Goal: Task Accomplishment & Management: Manage account settings

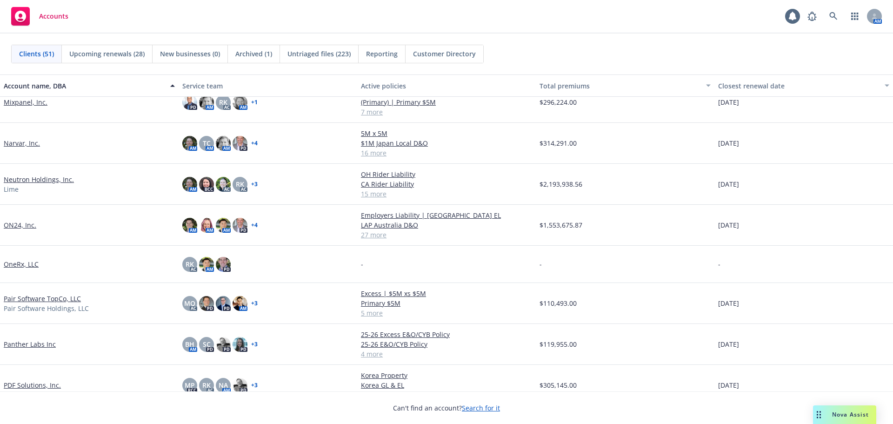
scroll to position [1116, 0]
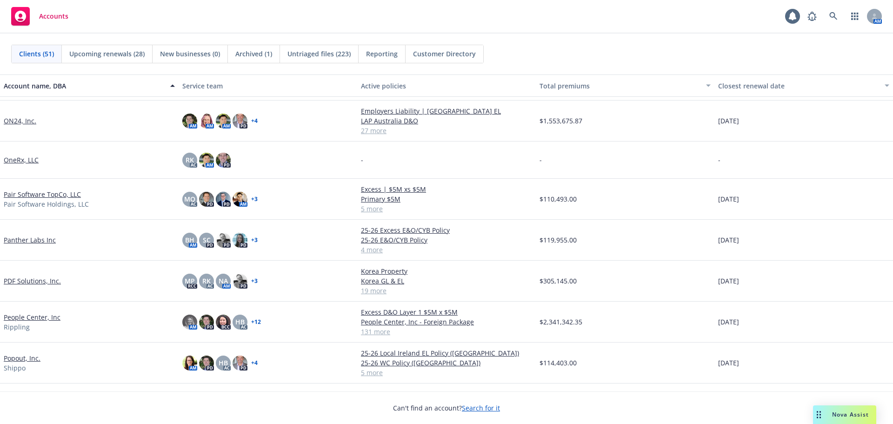
click at [47, 319] on link "People Center, Inc" at bounding box center [32, 317] width 57 height 10
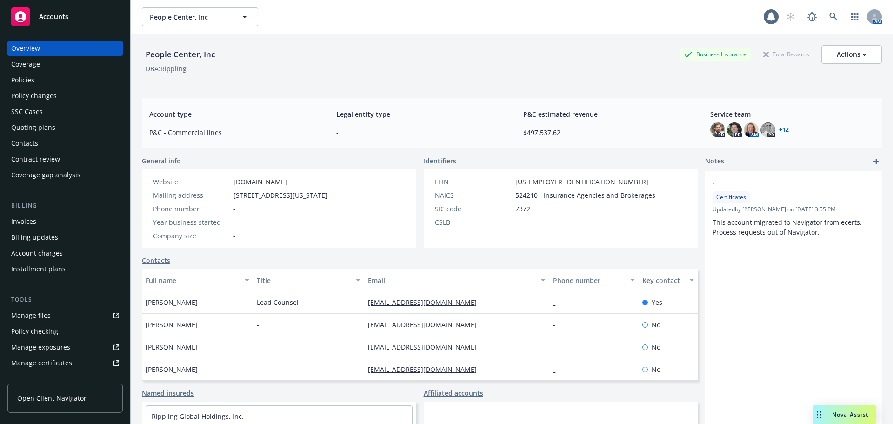
click at [178, 398] on link "Named insureds" at bounding box center [168, 393] width 52 height 10
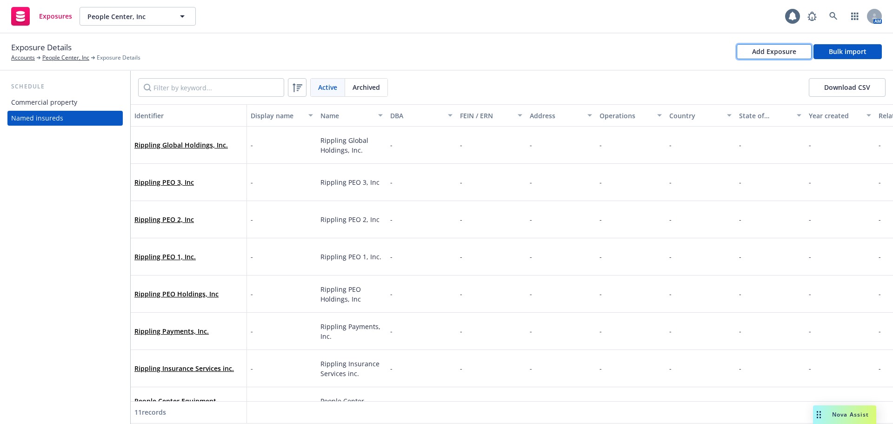
click at [772, 57] on div "Add Exposure" at bounding box center [774, 52] width 44 height 14
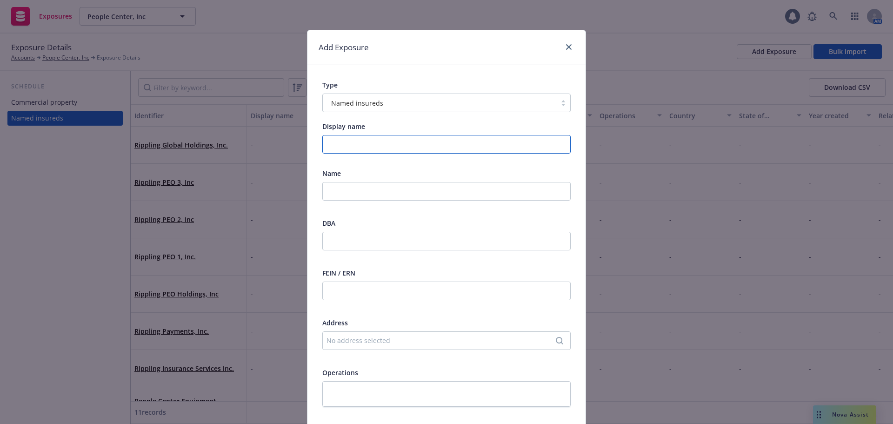
click at [356, 144] on input "Display name" at bounding box center [446, 144] width 248 height 19
paste input "When I Work, LLC"
type input "When I Work, LLC"
drag, startPoint x: 393, startPoint y: 145, endPoint x: 320, endPoint y: 150, distance: 73.7
click at [322, 150] on input "When I Work, LLC" at bounding box center [446, 144] width 248 height 19
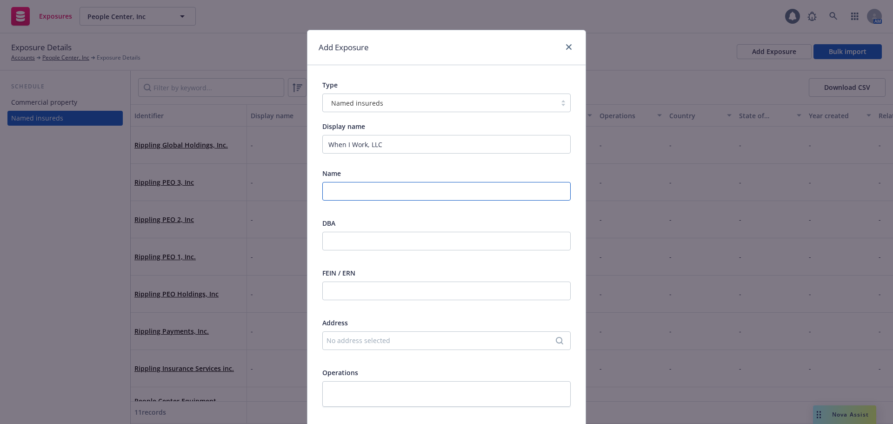
click at [361, 192] on input "text" at bounding box center [446, 191] width 248 height 19
paste input "When I Work, LLC"
type input "When I Work, LLC"
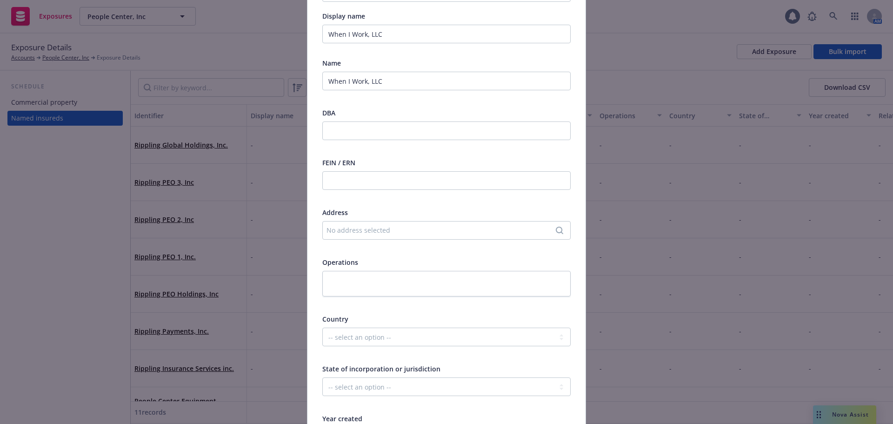
scroll to position [140, 0]
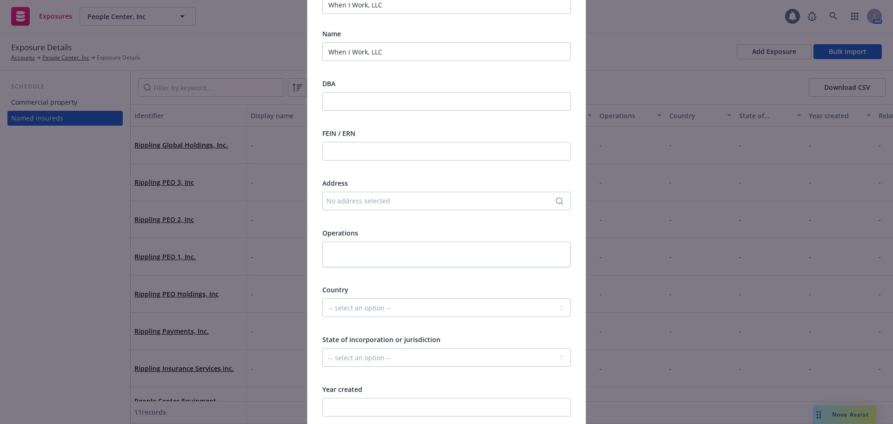
click at [392, 200] on div "No address selected" at bounding box center [441, 201] width 231 height 10
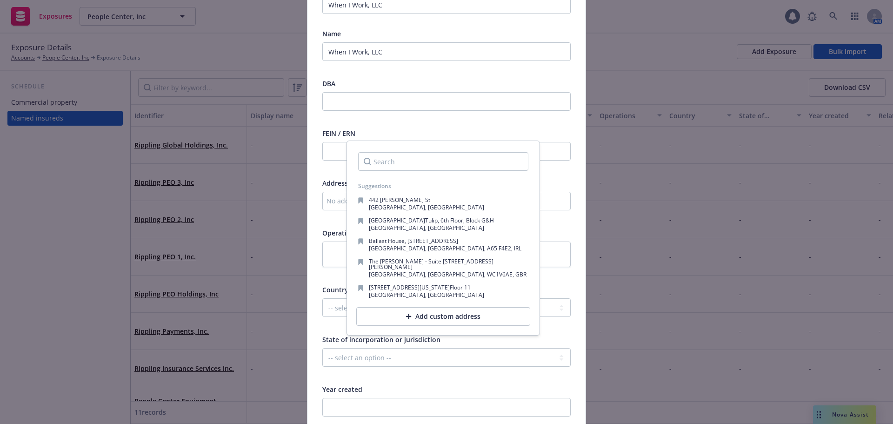
click at [407, 309] on div "Add custom address" at bounding box center [443, 316] width 174 height 19
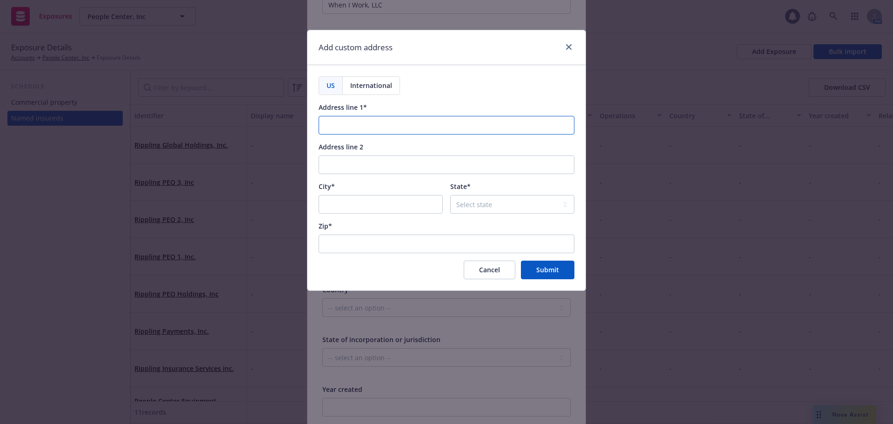
paste input "[STREET_ADDRESS]"
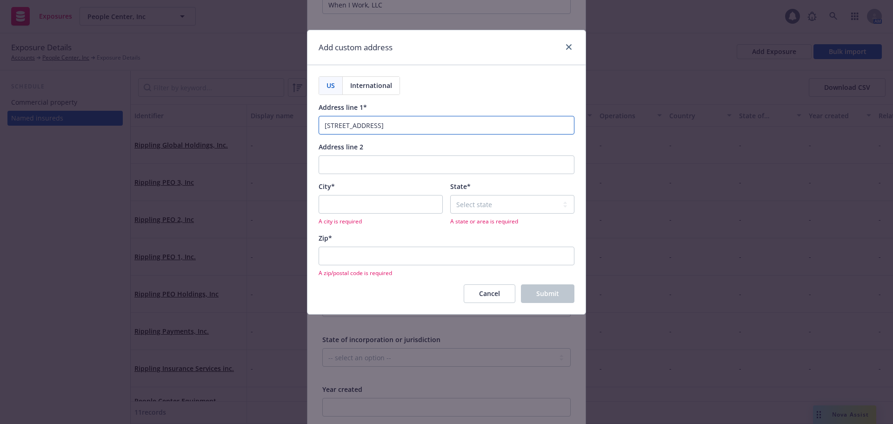
type input "[STREET_ADDRESS]"
click at [386, 203] on input "City*" at bounding box center [381, 204] width 124 height 19
type input "[GEOGRAPHIC_DATA]"
click at [474, 206] on select "Select state [US_STATE] [US_STATE] [US_STATE] [US_STATE] [US_STATE] [PERSON_NAM…" at bounding box center [512, 204] width 124 height 19
select select "MN"
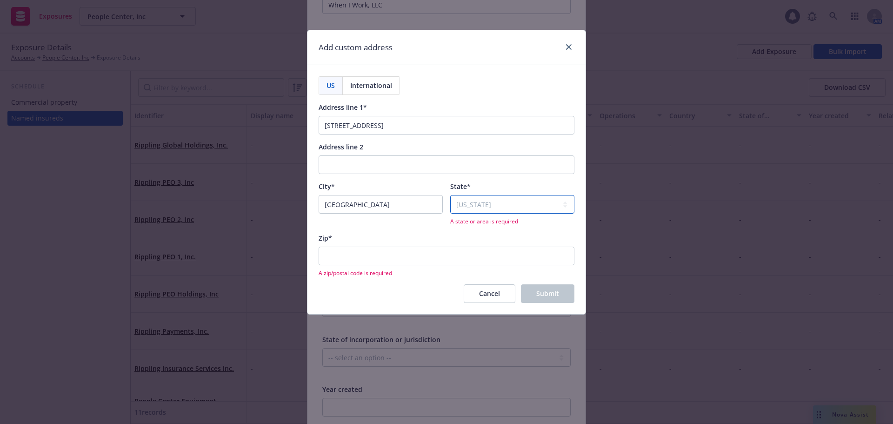
click at [450, 195] on select "Select state Alabama Alaska American Samoa Arizona Arkansas Baker Island Califo…" at bounding box center [512, 204] width 124 height 19
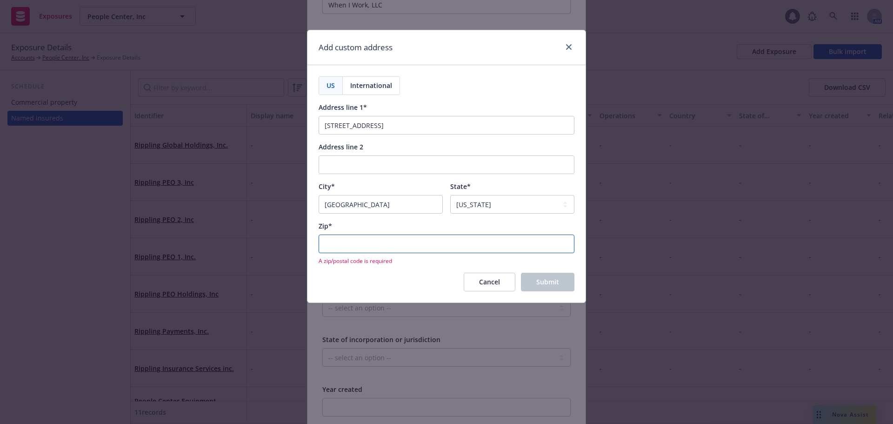
paste input "55401"
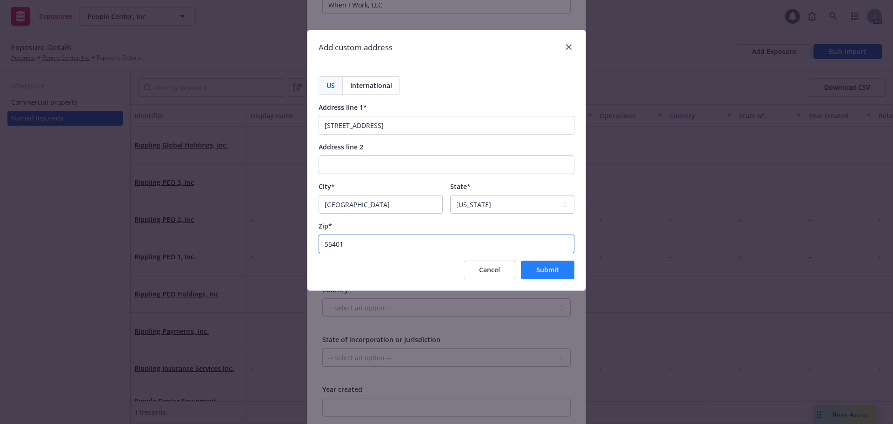
type input "55401"
click at [547, 266] on span "Submit" at bounding box center [547, 269] width 23 height 9
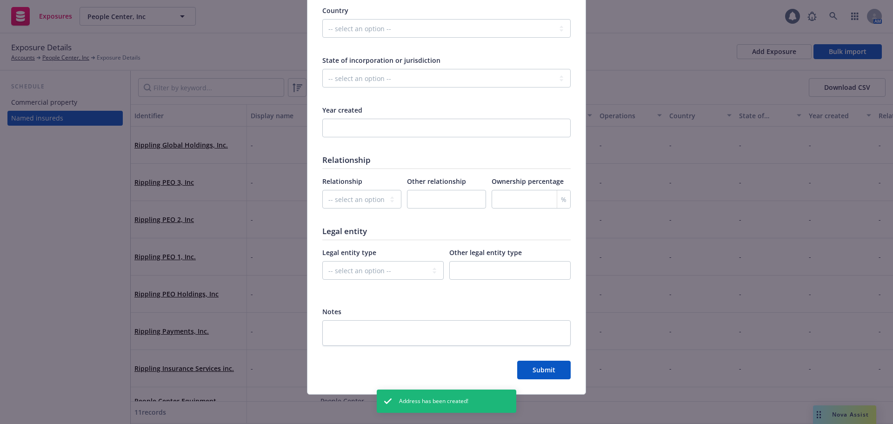
scroll to position [419, 0]
click at [535, 372] on span "Submit" at bounding box center [544, 369] width 23 height 9
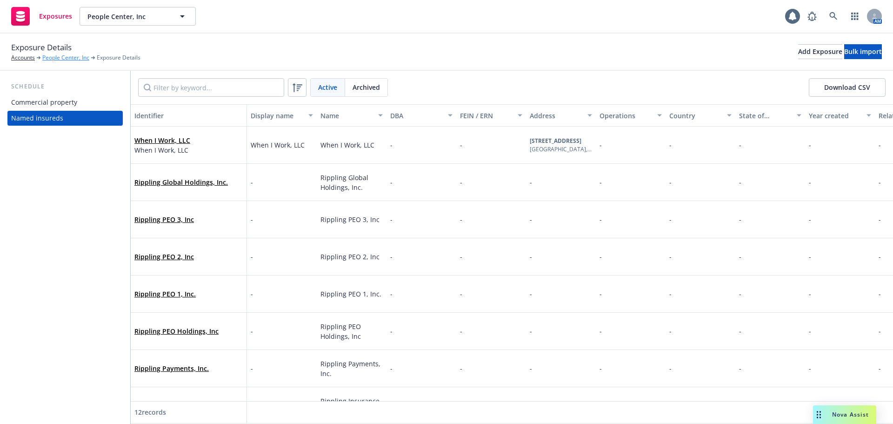
click at [78, 55] on link "People Center, Inc" at bounding box center [65, 57] width 47 height 8
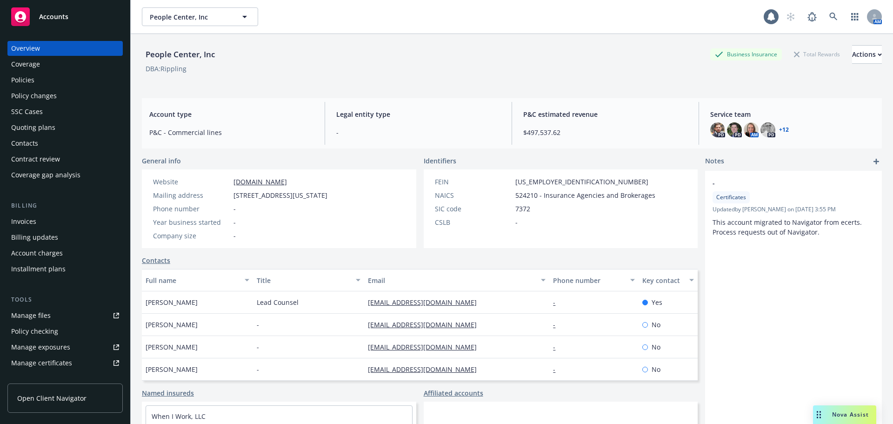
click at [69, 363] on div "Manage certificates" at bounding box center [41, 362] width 61 height 15
click at [41, 80] on div "Policies" at bounding box center [65, 80] width 108 height 15
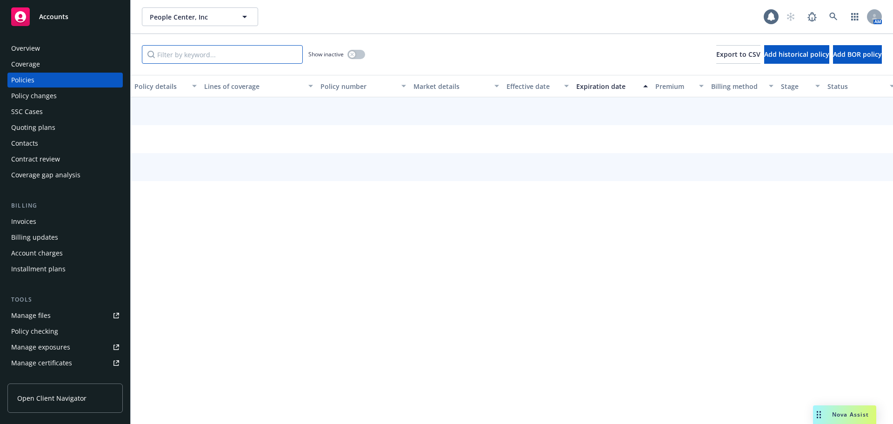
click at [177, 58] on input "Filter by keyword..." at bounding box center [222, 54] width 161 height 19
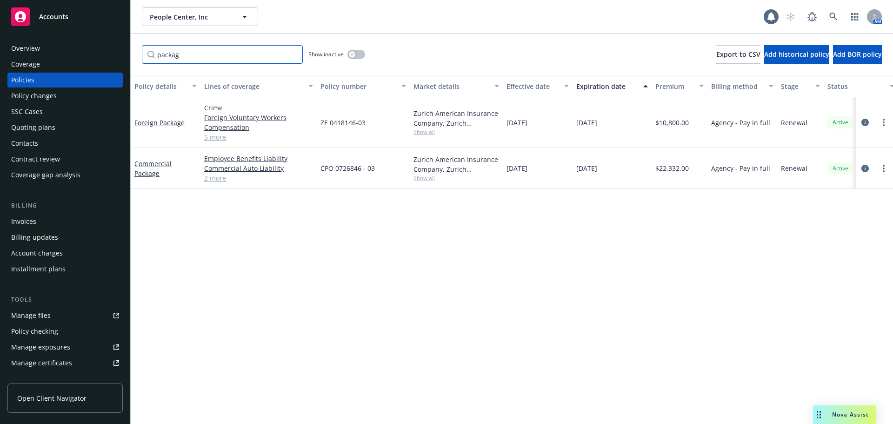
drag, startPoint x: 185, startPoint y: 57, endPoint x: 144, endPoint y: 61, distance: 41.6
click at [144, 61] on input "packag" at bounding box center [222, 54] width 161 height 19
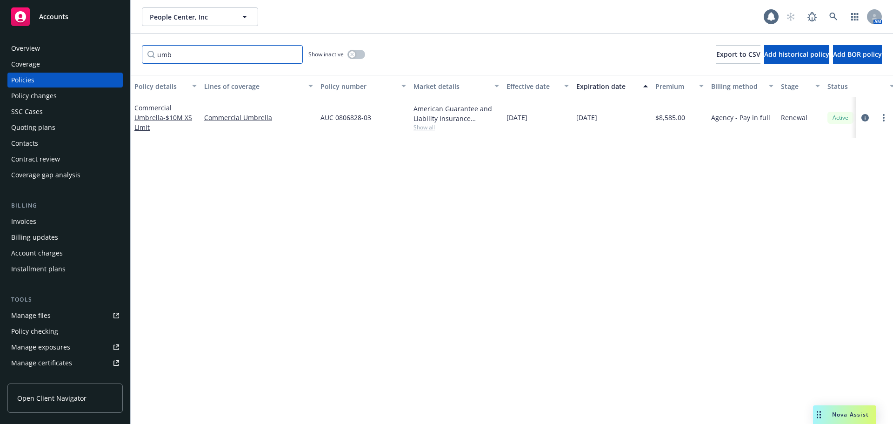
drag, startPoint x: 173, startPoint y: 58, endPoint x: 138, endPoint y: 62, distance: 36.1
click at [138, 62] on div "umb Show inactive Export to CSV Add historical policy Add BOR policy" at bounding box center [512, 54] width 762 height 41
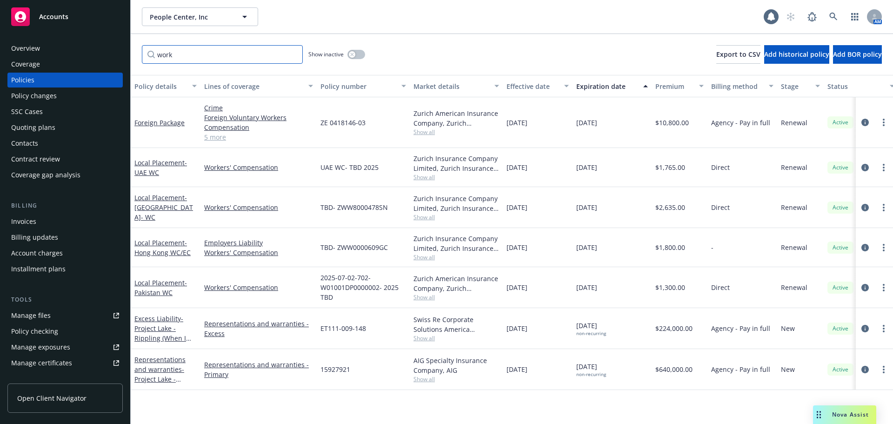
drag, startPoint x: 210, startPoint y: 53, endPoint x: 115, endPoint y: 53, distance: 94.9
click at [115, 53] on div "Accounts Overview Coverage Policies Policy changes SSC Cases Quoting plans Cont…" at bounding box center [446, 212] width 893 height 424
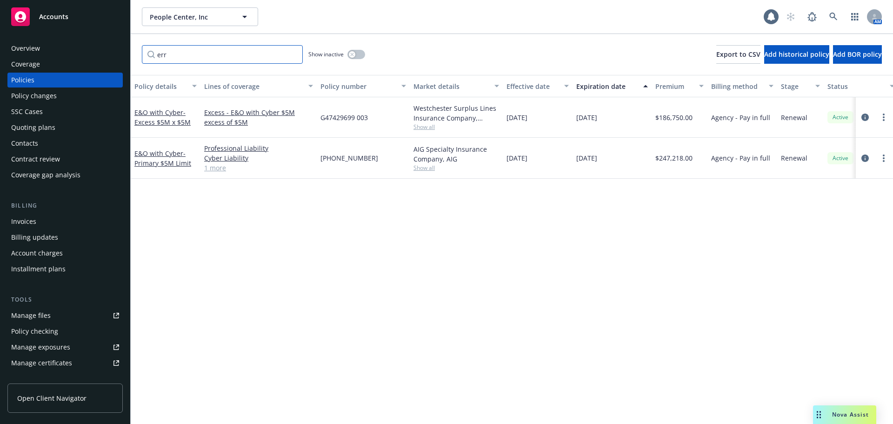
type input "err"
click at [33, 17] on div "Accounts" at bounding box center [65, 16] width 108 height 19
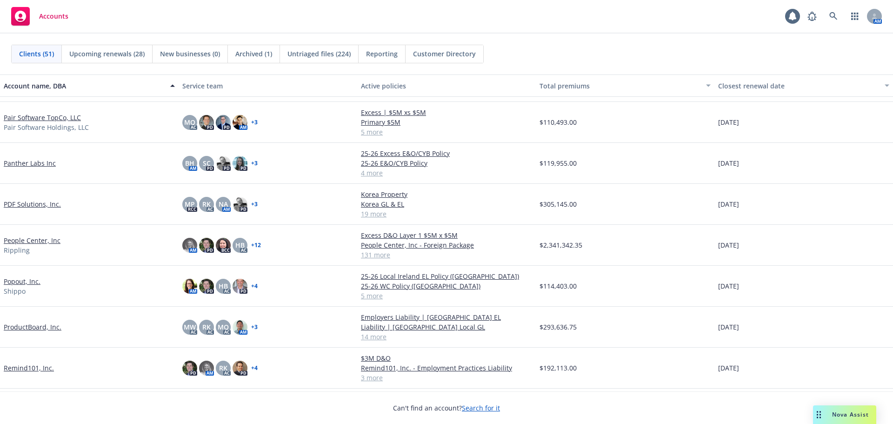
scroll to position [1256, 0]
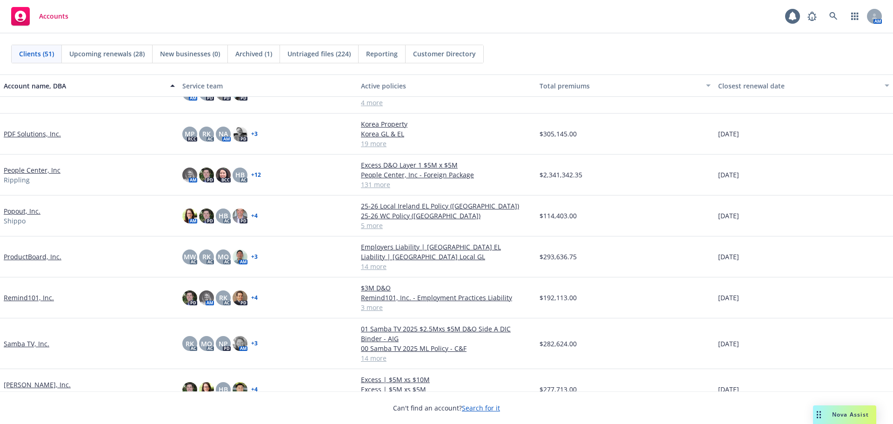
click at [56, 171] on link "People Center, Inc" at bounding box center [32, 170] width 57 height 10
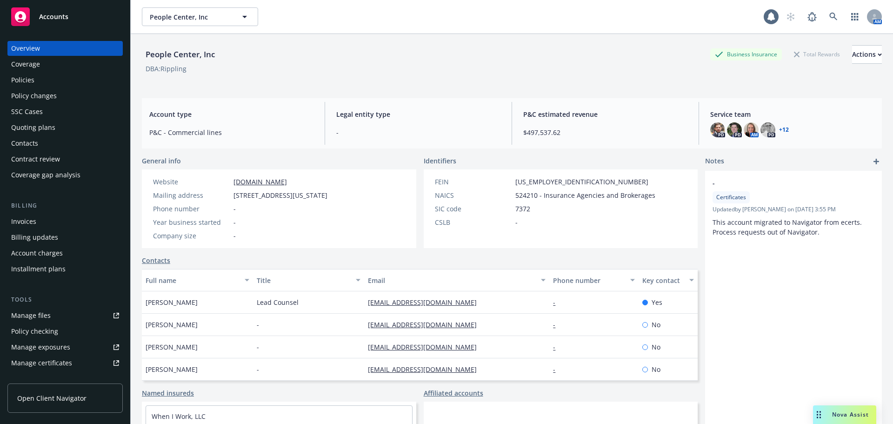
click at [64, 140] on div "Contacts" at bounding box center [65, 143] width 108 height 15
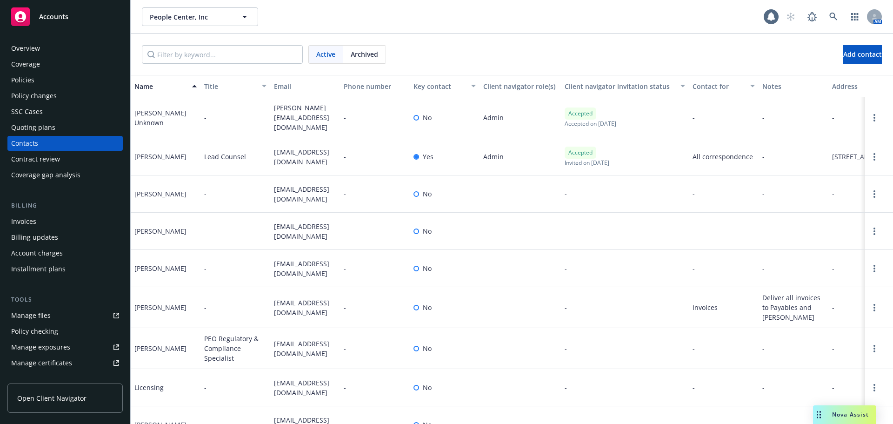
click at [75, 45] on div "Overview" at bounding box center [65, 48] width 108 height 15
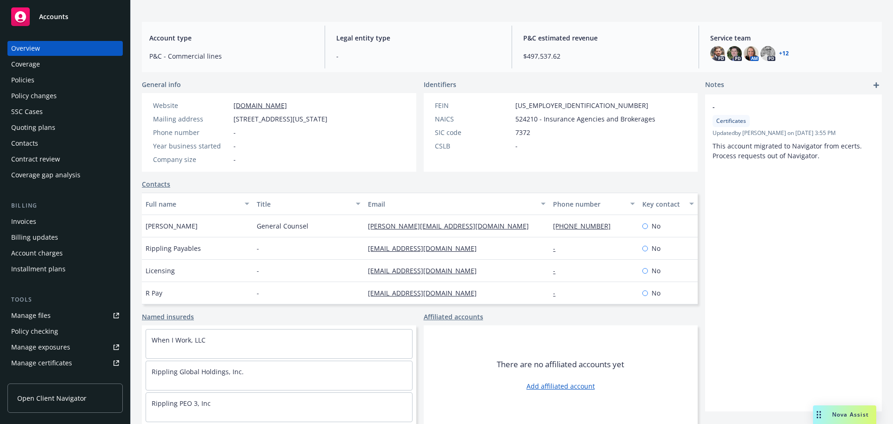
click at [42, 83] on div "Policies" at bounding box center [65, 80] width 108 height 15
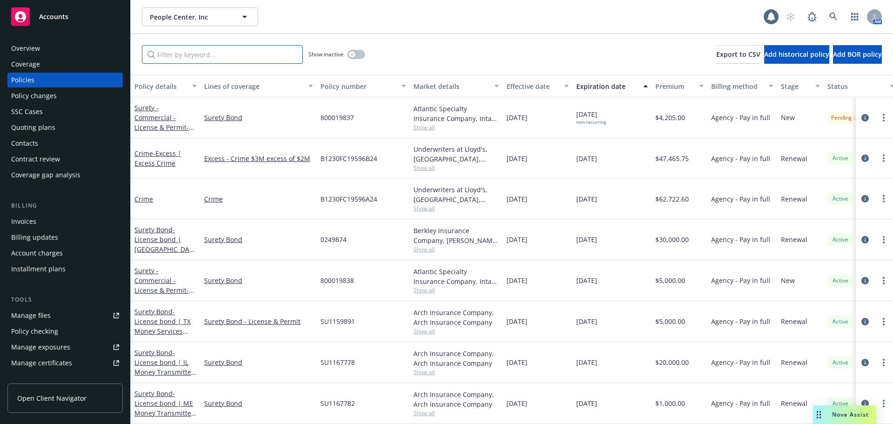
click at [205, 60] on input "Filter by keyword..." at bounding box center [222, 54] width 161 height 19
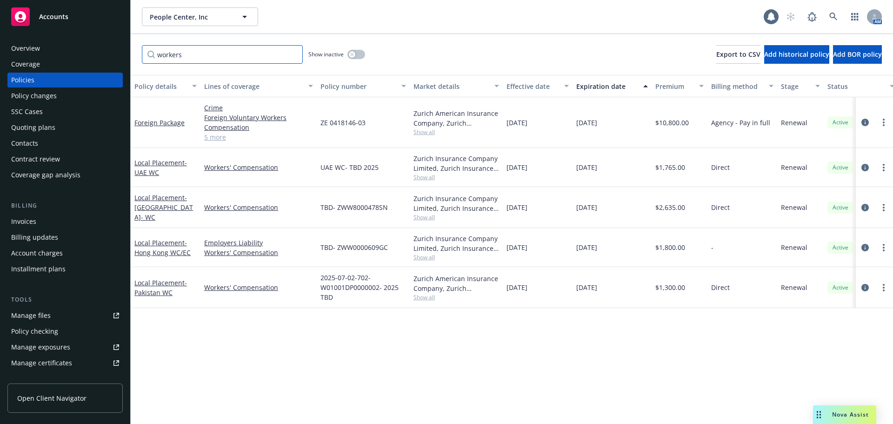
type input "workers"
click at [355, 53] on button "button" at bounding box center [356, 54] width 18 height 9
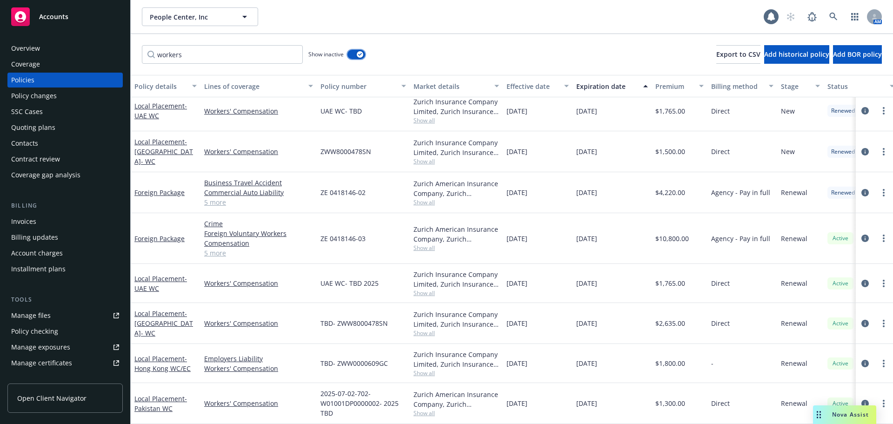
scroll to position [163, 0]
click at [361, 53] on icon "button" at bounding box center [360, 54] width 4 height 3
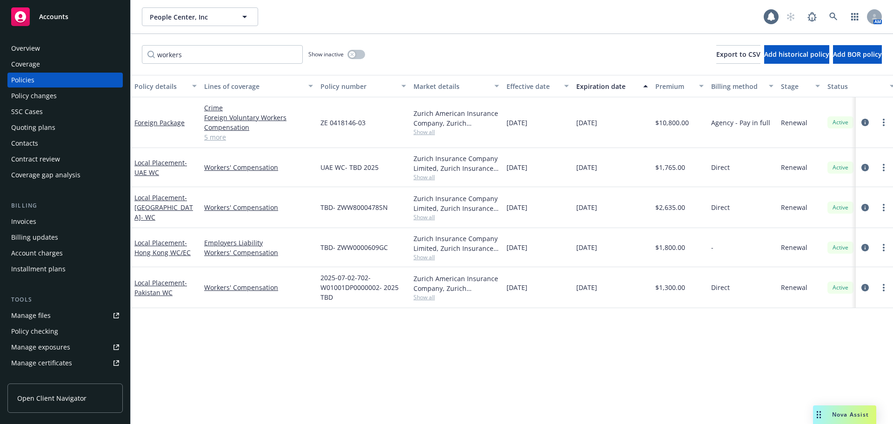
click at [71, 28] on link "Accounts" at bounding box center [64, 17] width 115 height 26
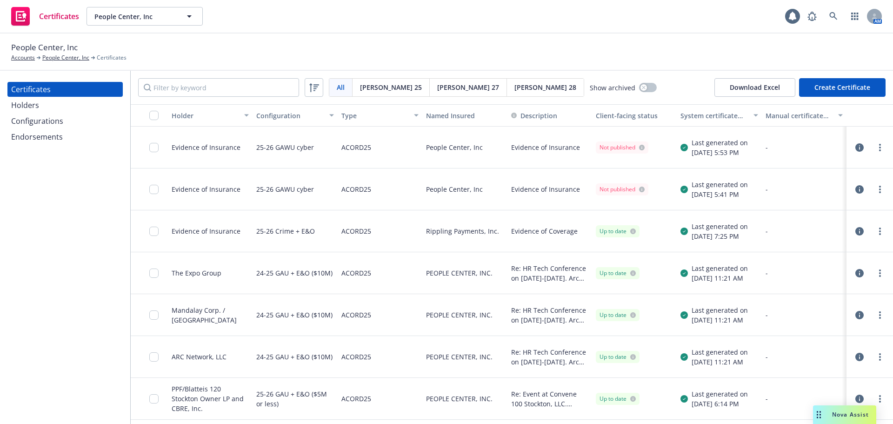
click at [93, 117] on div "Configurations" at bounding box center [65, 120] width 108 height 15
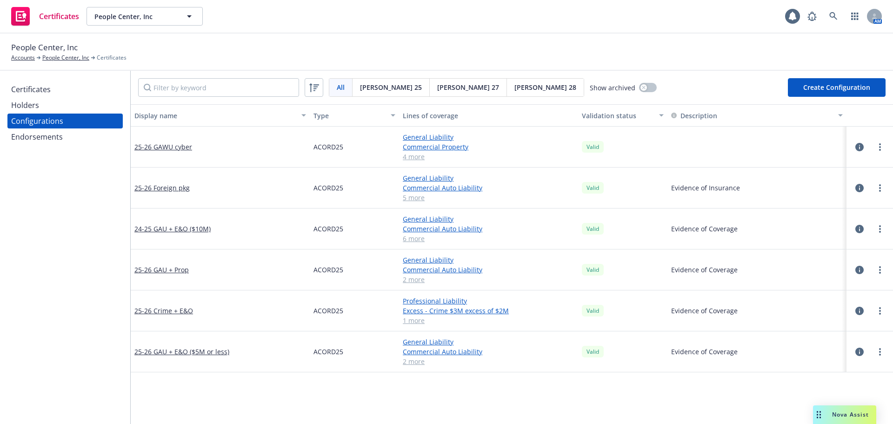
click at [829, 83] on button "Create Configuration" at bounding box center [837, 87] width 98 height 19
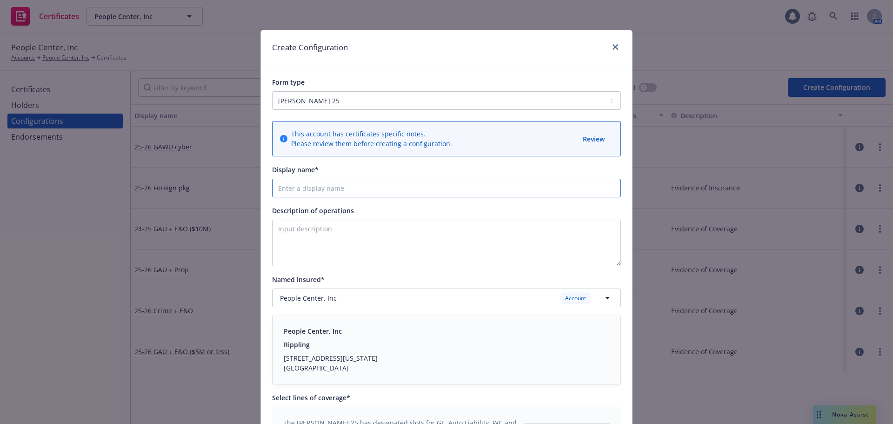
click at [354, 191] on input "Display name*" at bounding box center [446, 188] width 349 height 19
drag, startPoint x: 333, startPoint y: 188, endPoint x: 300, endPoint y: 195, distance: 34.1
click at [300, 195] on input "25-26 GL & WC" at bounding box center [446, 188] width 349 height 19
type input "25-26 GAWU, $2M Cyber (When I Work, LLC)"
click at [342, 299] on div "People Center, Inc Account" at bounding box center [441, 298] width 322 height 12
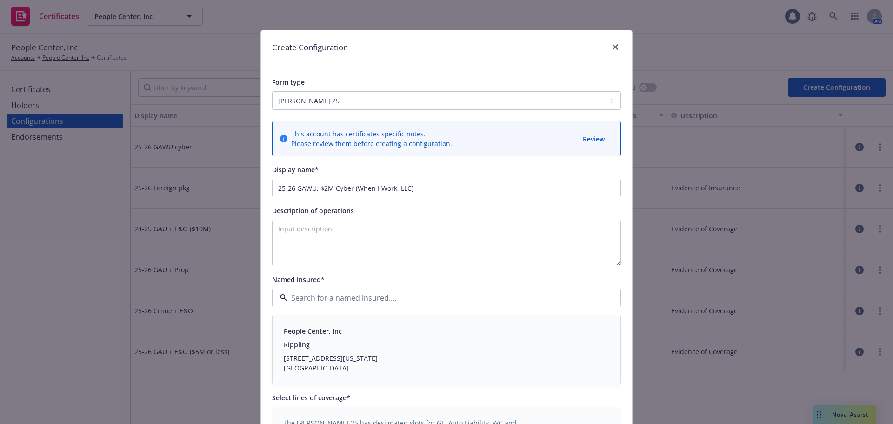
click at [339, 331] on span "[STREET_ADDRESS]" at bounding box center [315, 334] width 67 height 11
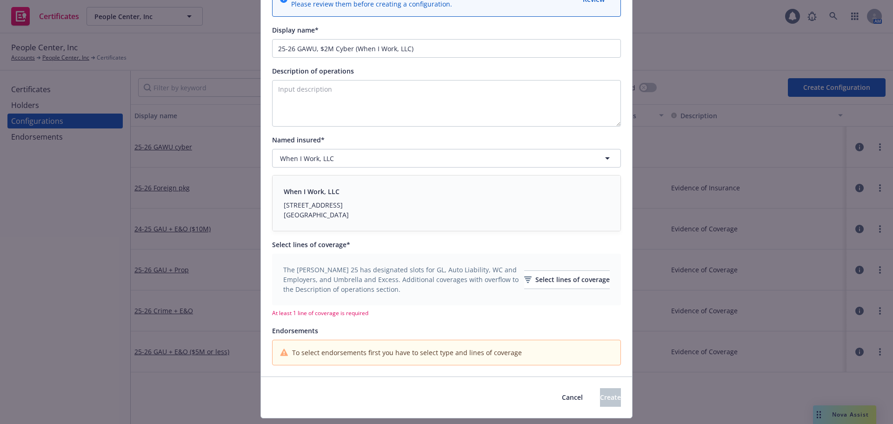
scroll to position [164, 0]
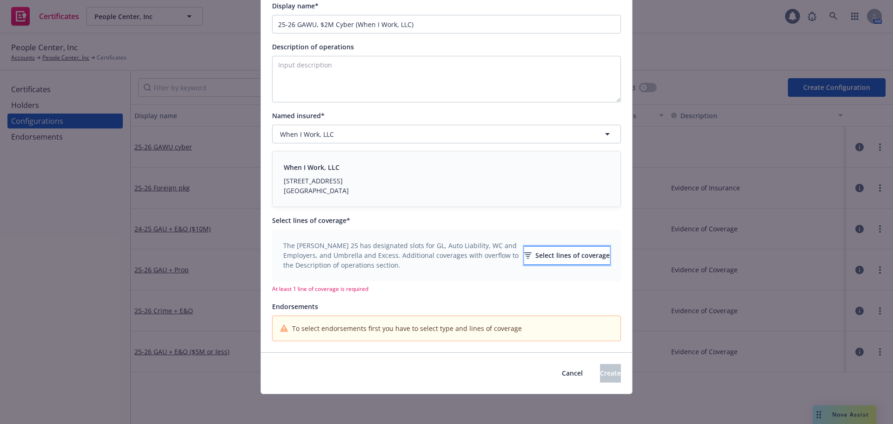
click at [524, 258] on icon "button" at bounding box center [527, 255] width 7 height 7
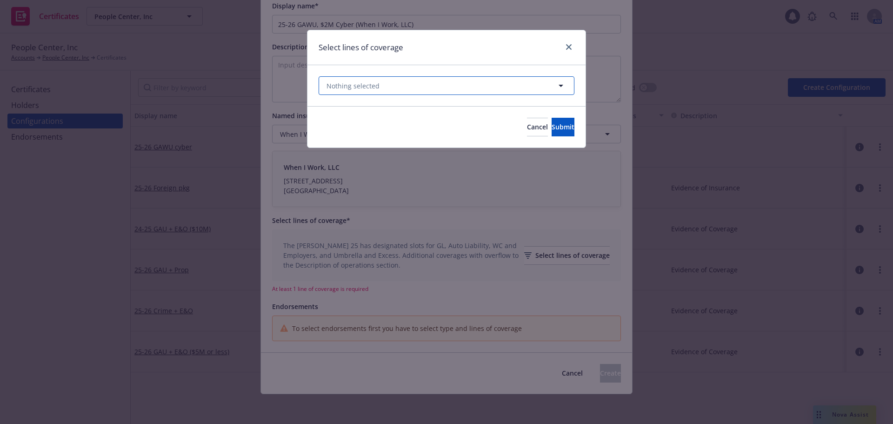
click at [391, 83] on button "Nothing selected" at bounding box center [447, 85] width 256 height 19
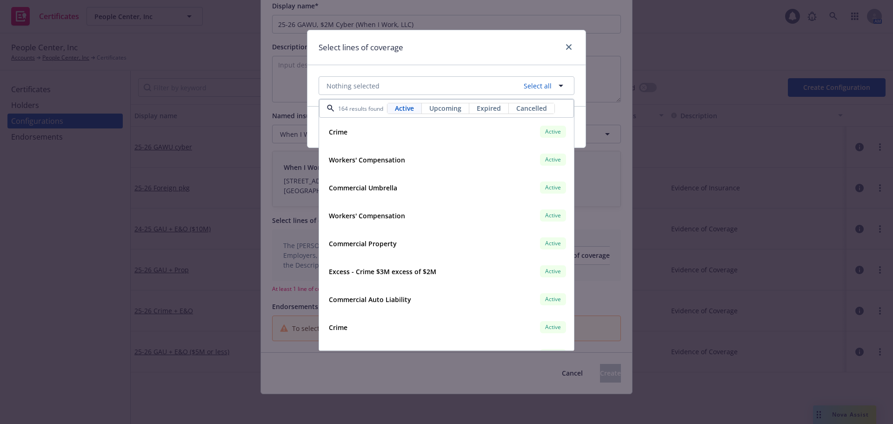
scroll to position [0, 6]
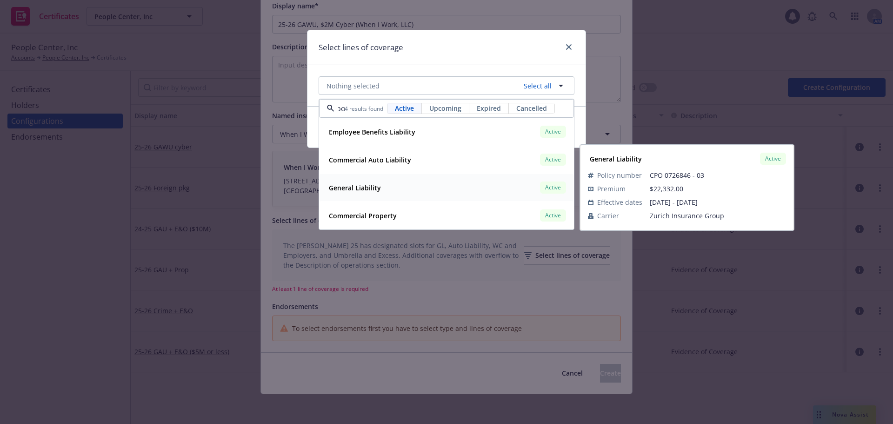
click at [386, 192] on div "General Liability Active" at bounding box center [446, 188] width 243 height 16
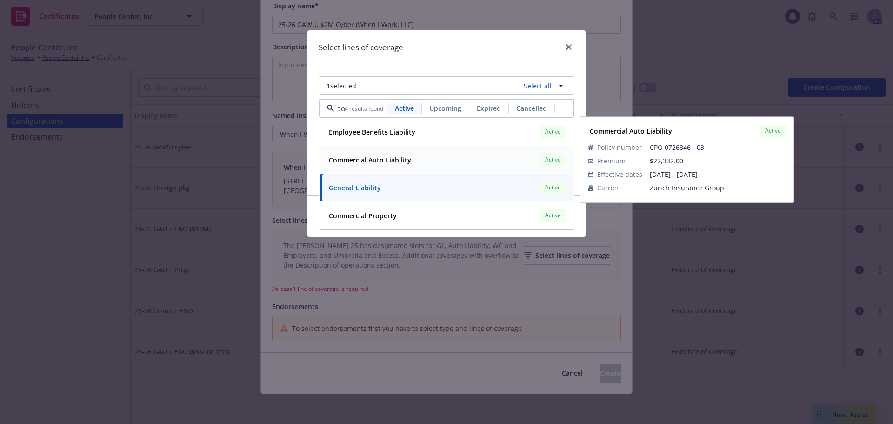
click at [397, 158] on strong "Commercial Auto Liability" at bounding box center [370, 159] width 82 height 9
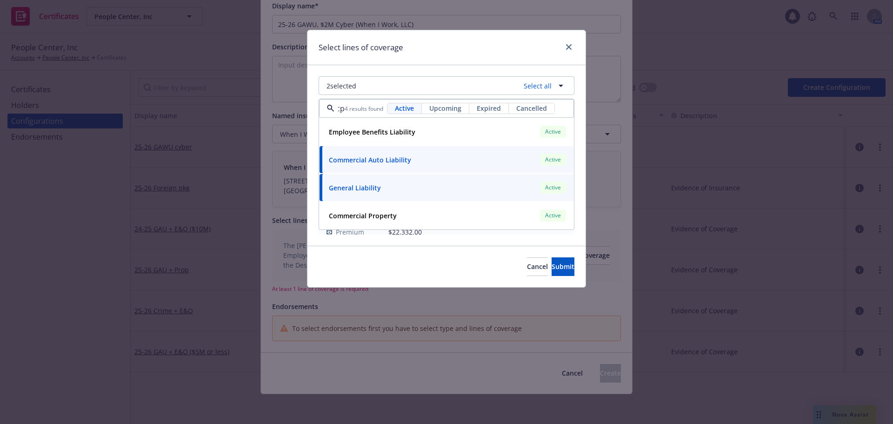
scroll to position [0, 1]
type input "c"
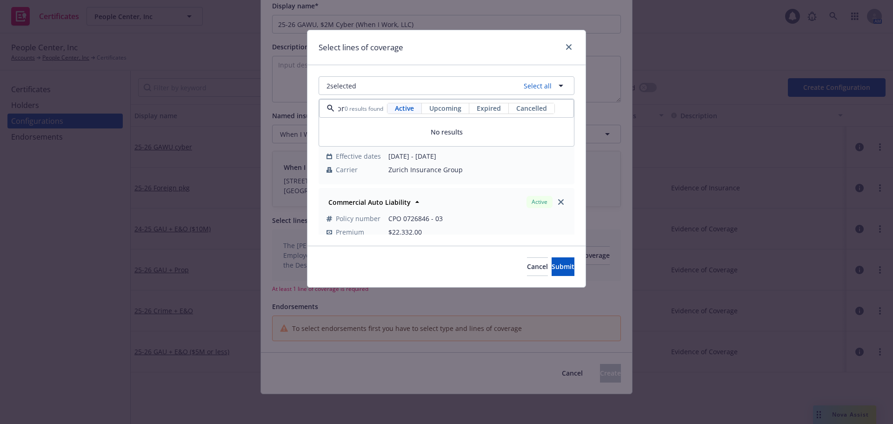
scroll to position [0, 3]
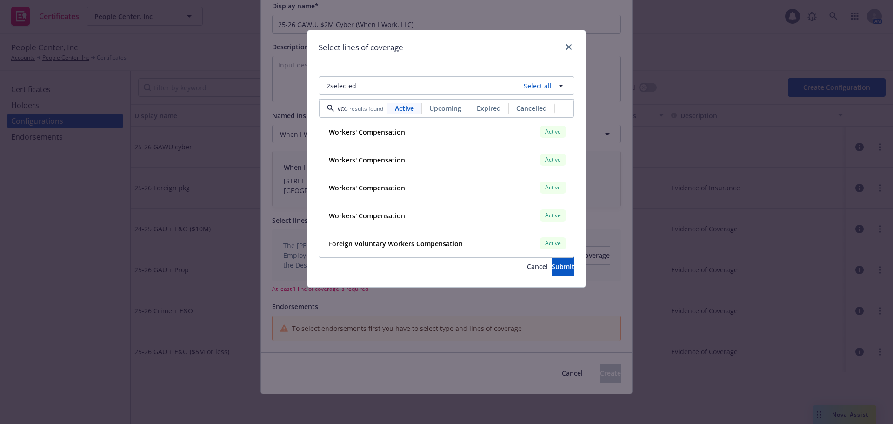
type input "w"
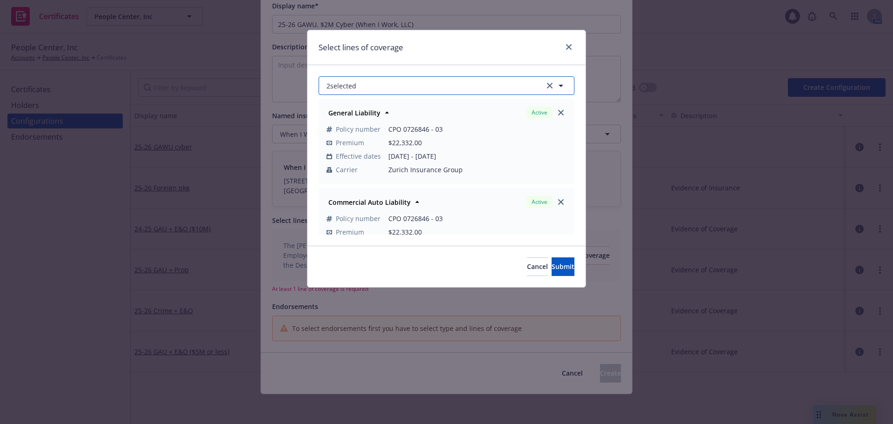
click at [365, 82] on button "2 selected" at bounding box center [447, 85] width 256 height 19
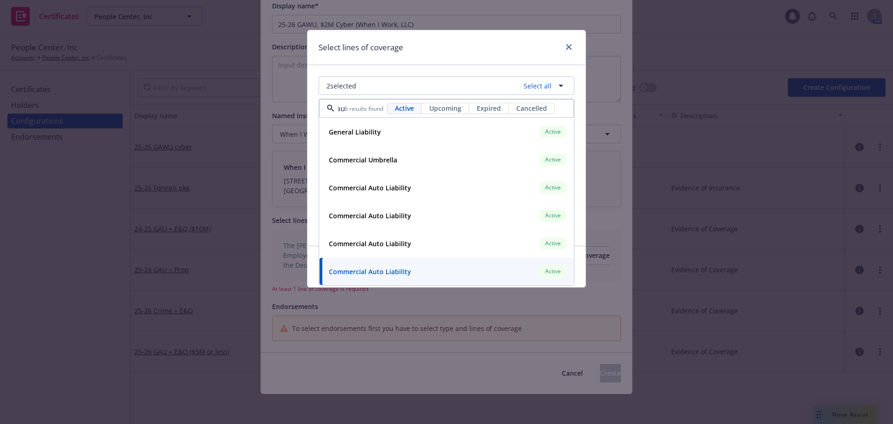
scroll to position [0, 3]
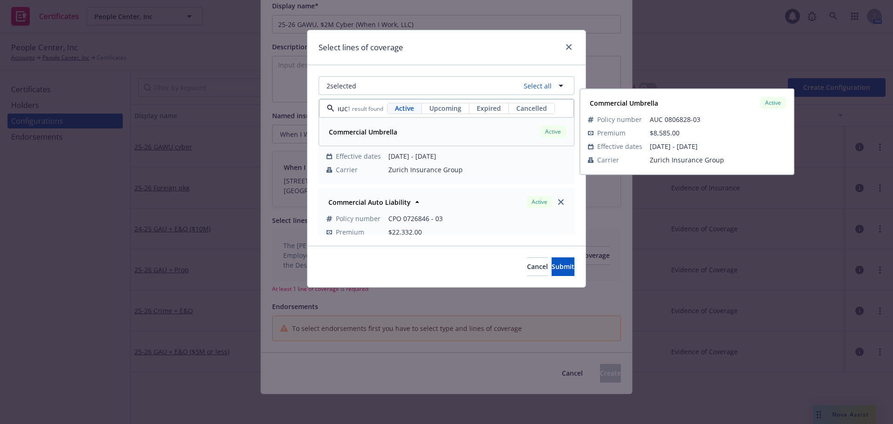
click at [400, 131] on div "Commercial Umbrella Active" at bounding box center [446, 132] width 243 height 16
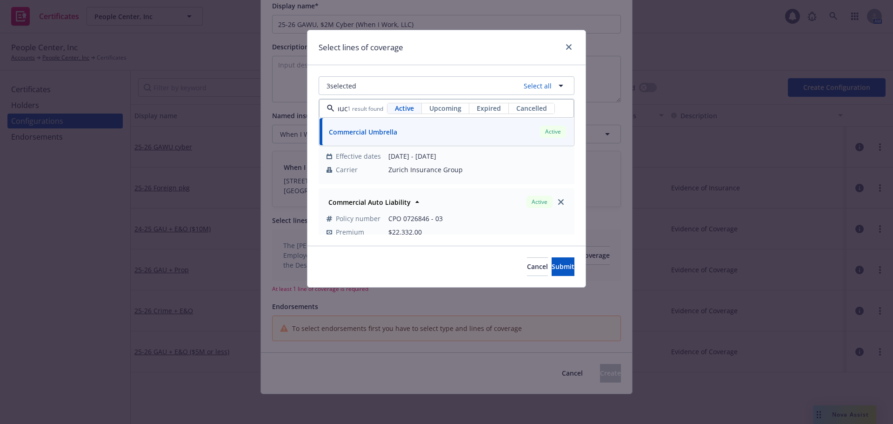
type input "auc"
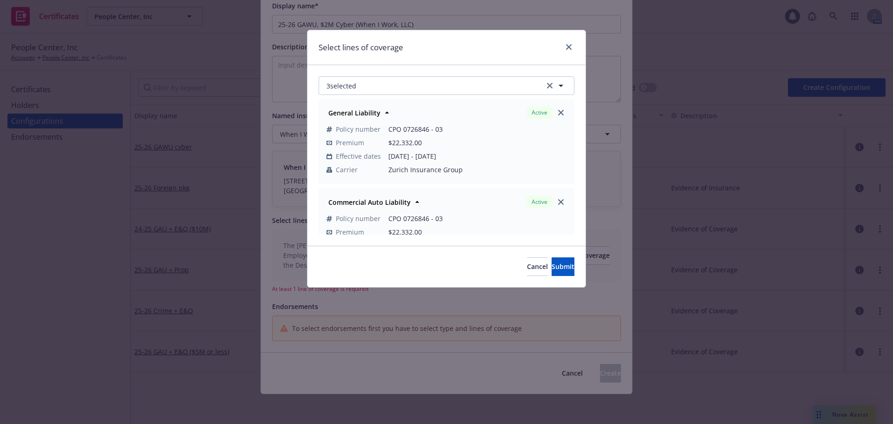
scroll to position [0, 0]
click at [367, 83] on button "3 selected" at bounding box center [447, 85] width 256 height 19
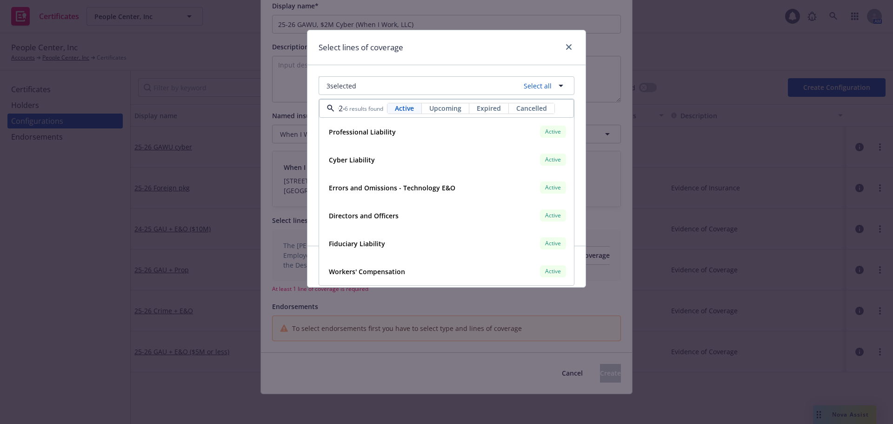
scroll to position [0, 8]
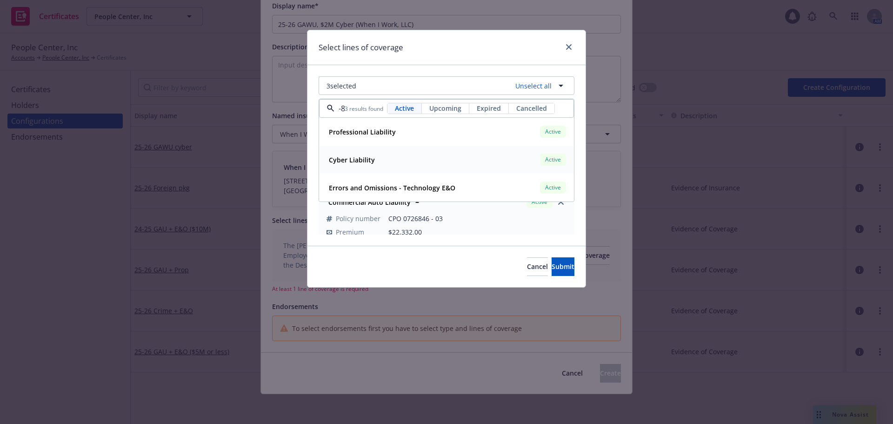
click at [369, 155] on strong "Cyber Liability" at bounding box center [352, 159] width 46 height 9
type input "02-8"
click at [385, 261] on div "Cancel Submit" at bounding box center [446, 266] width 278 height 41
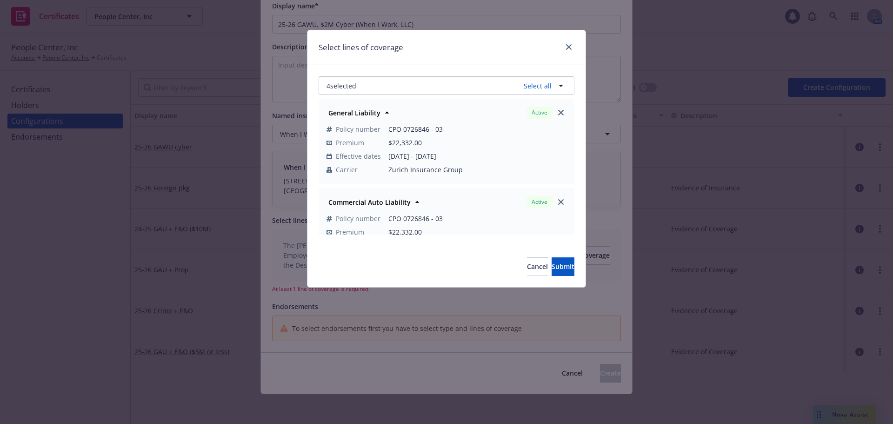
scroll to position [0, 0]
click at [564, 272] on button "Submit" at bounding box center [563, 266] width 23 height 19
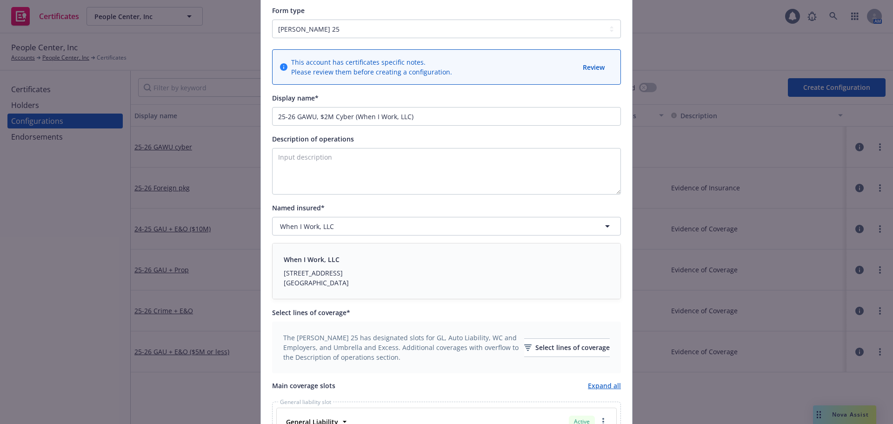
scroll to position [71, 0]
click at [308, 116] on input "25-26 GAWU, $2M Cyber (When I Work, LLC)" at bounding box center [446, 117] width 349 height 19
click at [415, 114] on input "25-26 GAU, $2M Cyber (When I Work, LLC)" at bounding box center [446, 117] width 349 height 19
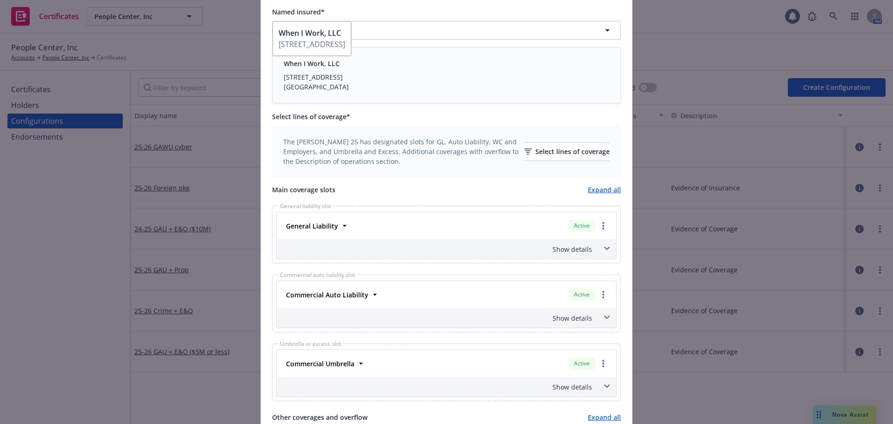
scroll to position [303, 0]
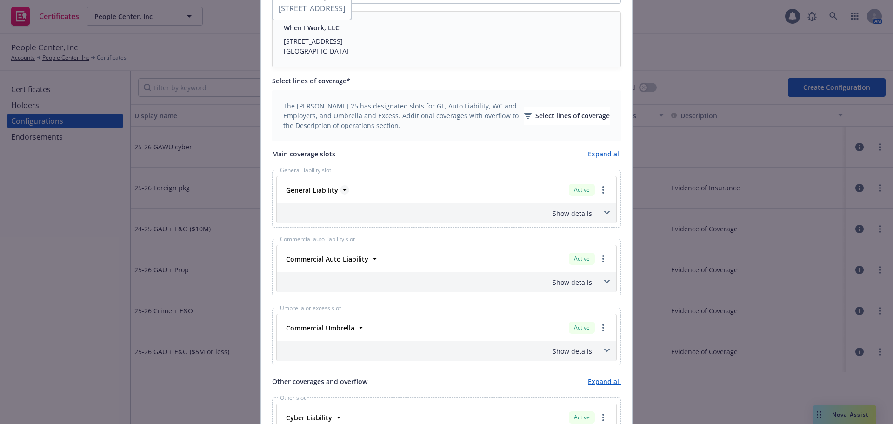
type input "25-26 GAU, $2M Cyber (When I Work, LLC)"
click at [340, 192] on icon at bounding box center [344, 189] width 9 height 9
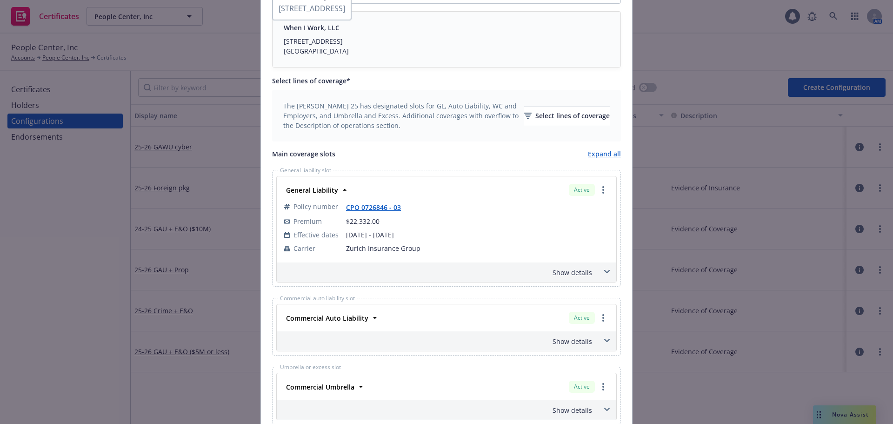
click at [553, 271] on div "Show details" at bounding box center [435, 272] width 313 height 10
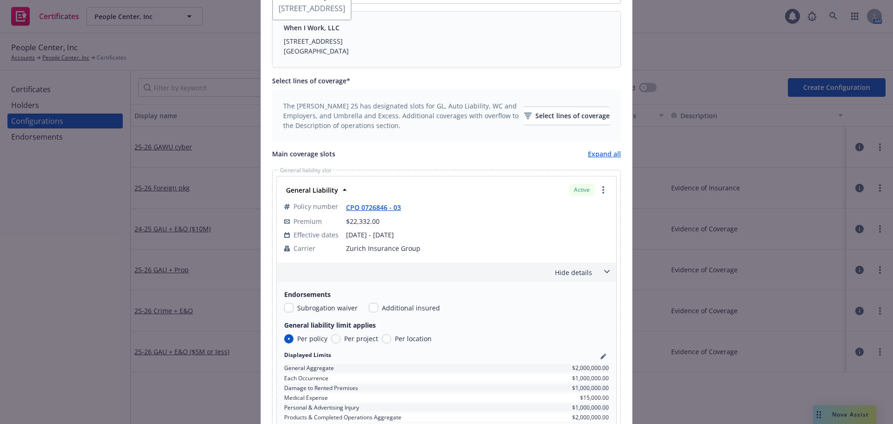
scroll to position [396, 0]
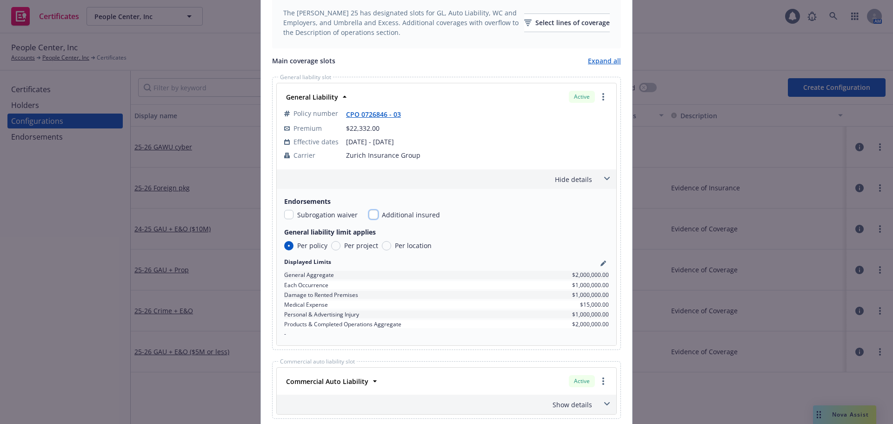
click at [369, 214] on input "checkbox" at bounding box center [373, 214] width 9 height 9
checkbox input "true"
click at [373, 385] on icon at bounding box center [374, 380] width 9 height 9
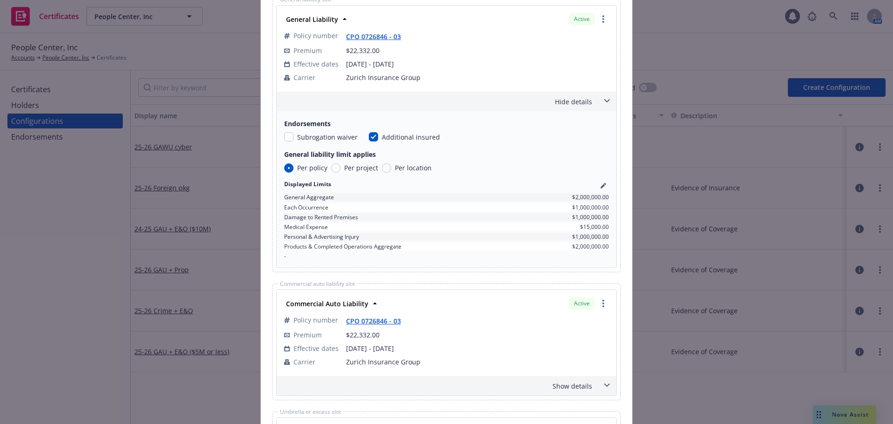
scroll to position [536, 0]
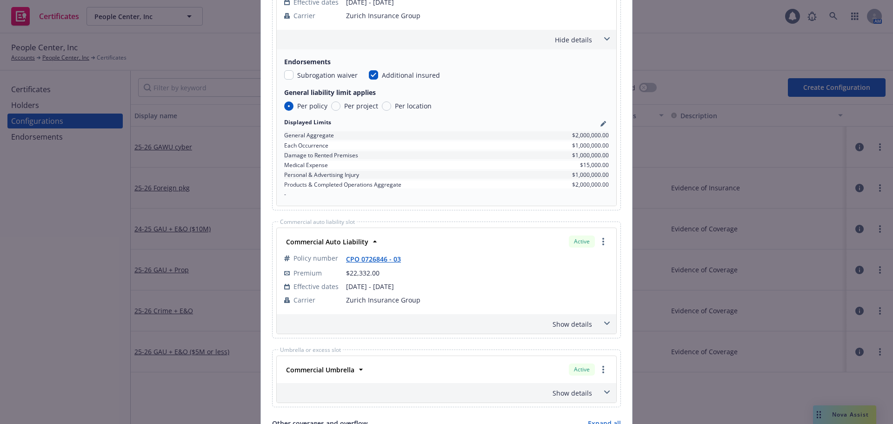
click at [576, 327] on div "Show details" at bounding box center [435, 324] width 313 height 10
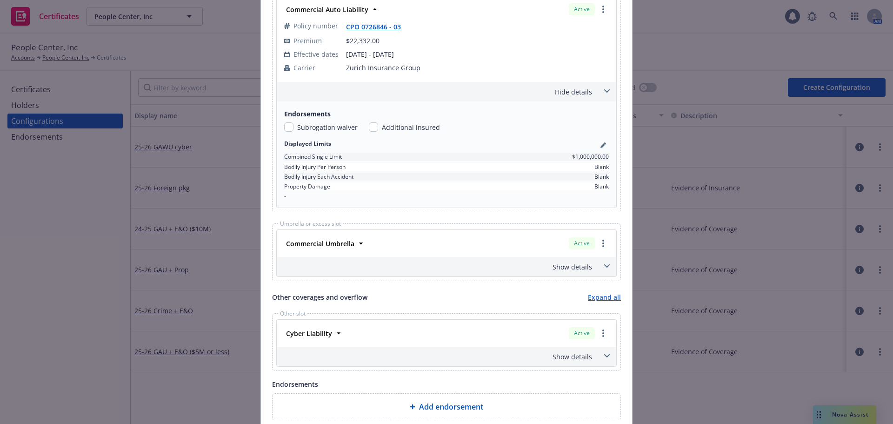
scroll to position [768, 0]
click at [360, 243] on icon at bounding box center [360, 242] width 9 height 9
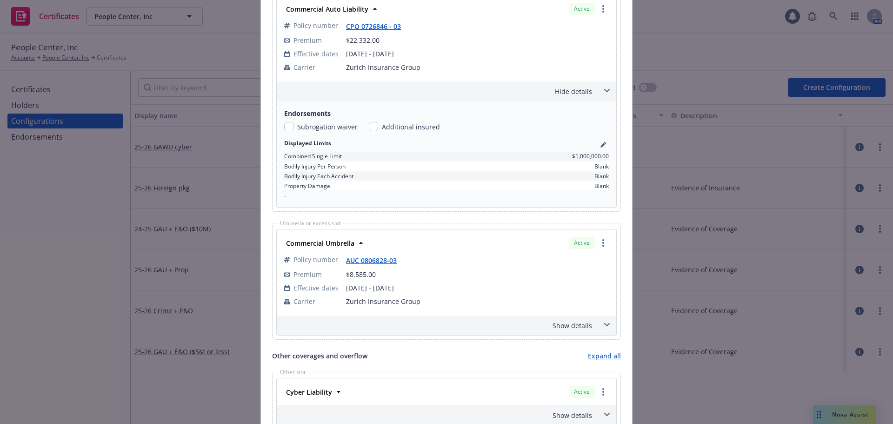
click at [570, 326] on div "Show details" at bounding box center [435, 325] width 313 height 10
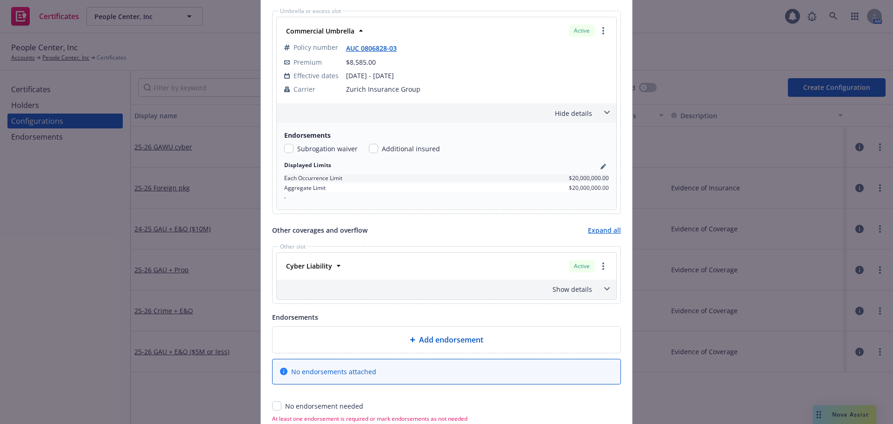
scroll to position [1001, 0]
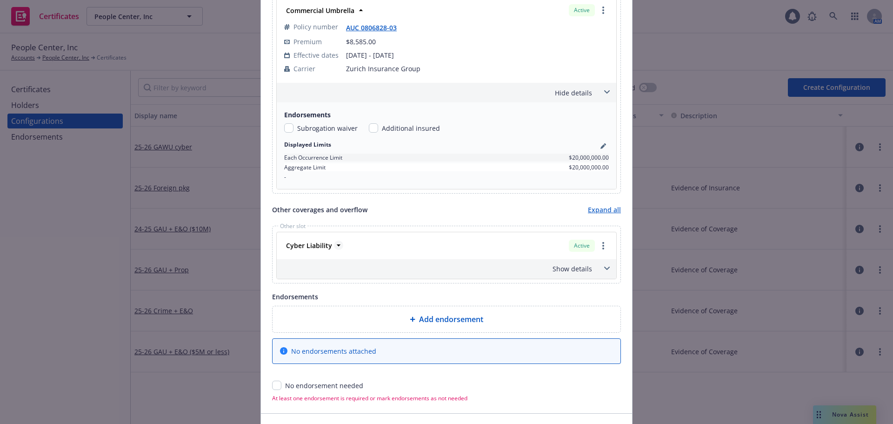
click at [335, 246] on icon at bounding box center [338, 244] width 9 height 9
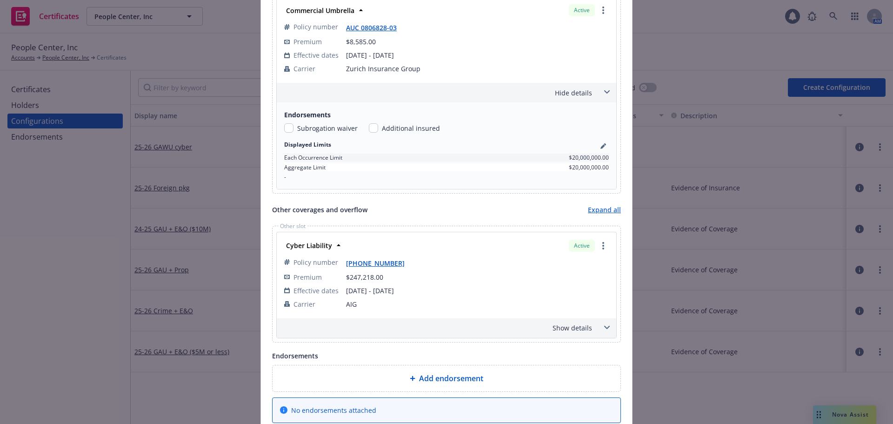
click at [583, 328] on div "Show details" at bounding box center [435, 328] width 313 height 10
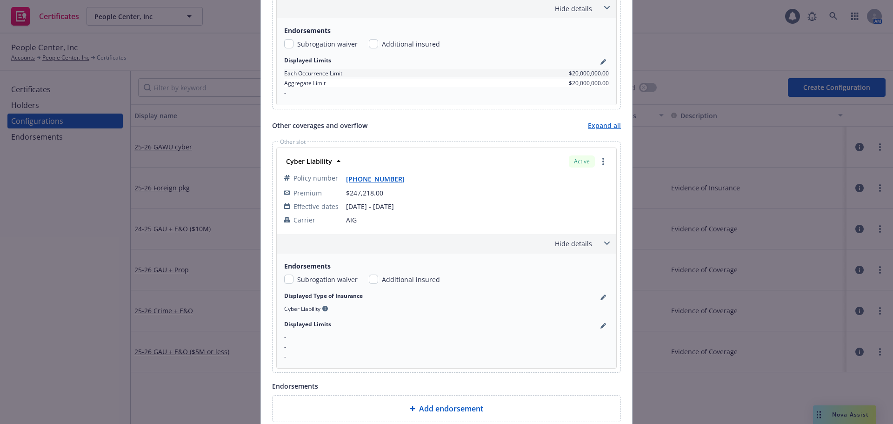
scroll to position [1094, 0]
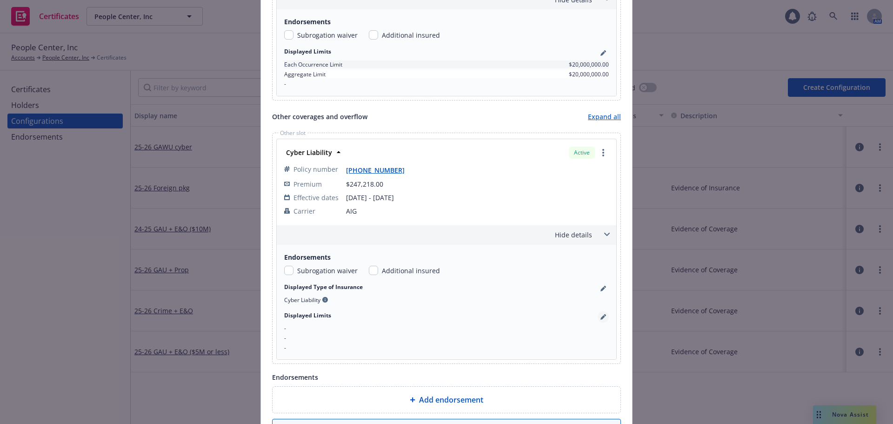
click at [602, 317] on icon "pencil" at bounding box center [603, 317] width 6 height 6
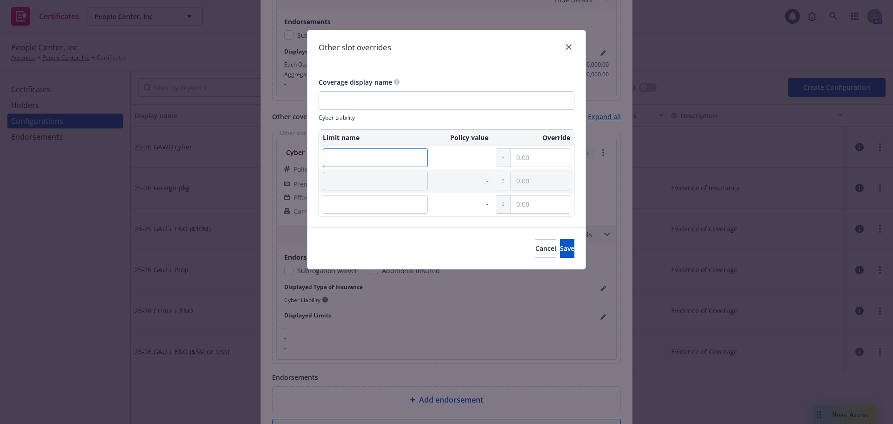
click at [387, 158] on input "text" at bounding box center [375, 157] width 105 height 19
type input "Limit:"
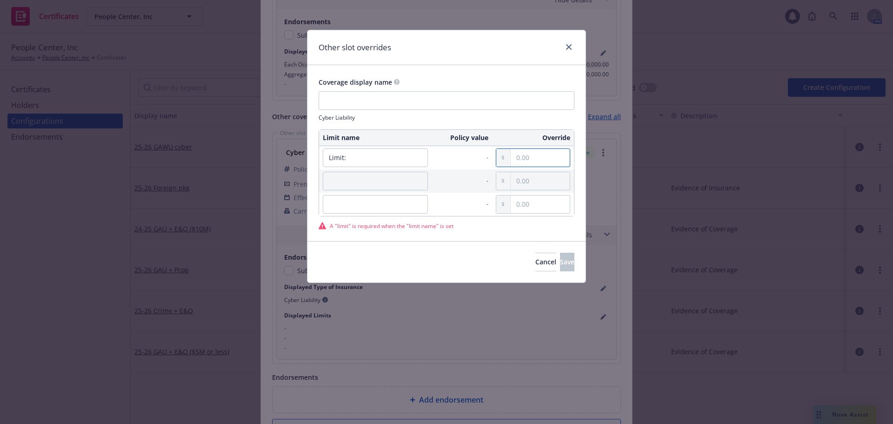
click at [534, 159] on input "text" at bounding box center [540, 158] width 59 height 18
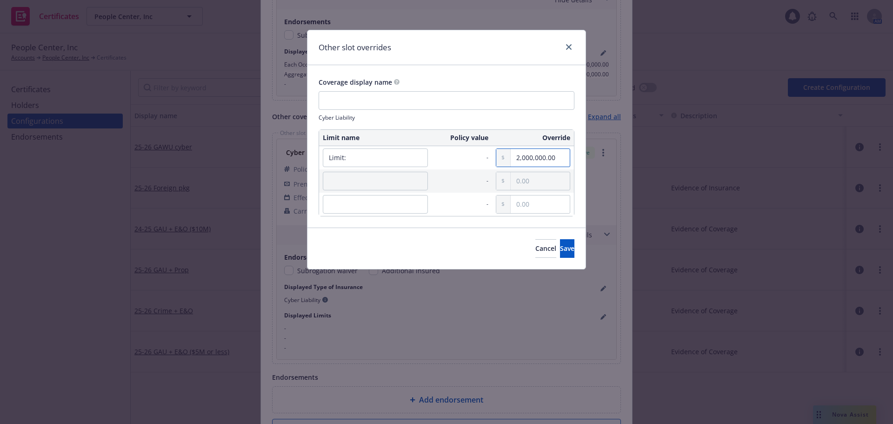
type input "2,000,000.00"
click at [478, 154] on td "-" at bounding box center [462, 157] width 60 height 23
click at [560, 247] on span "Save" at bounding box center [567, 248] width 14 height 9
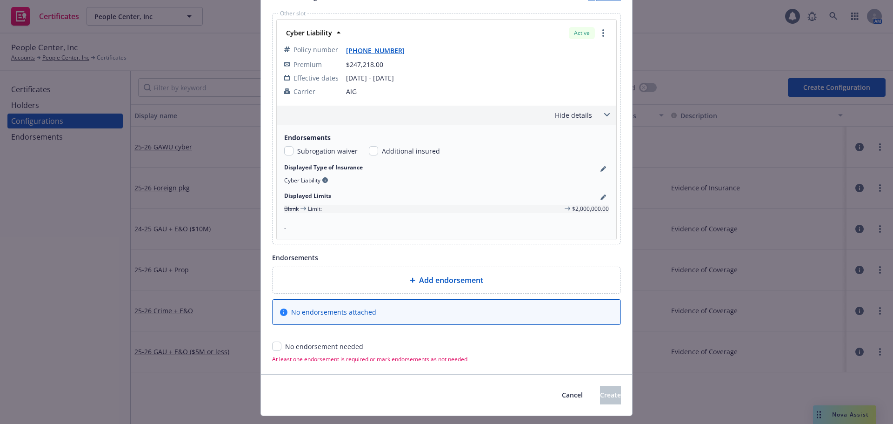
scroll to position [1235, 0]
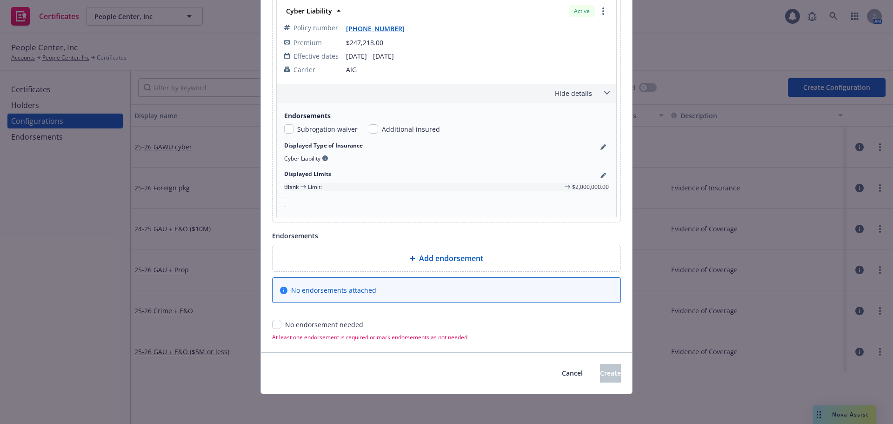
click at [412, 260] on div at bounding box center [414, 258] width 9 height 6
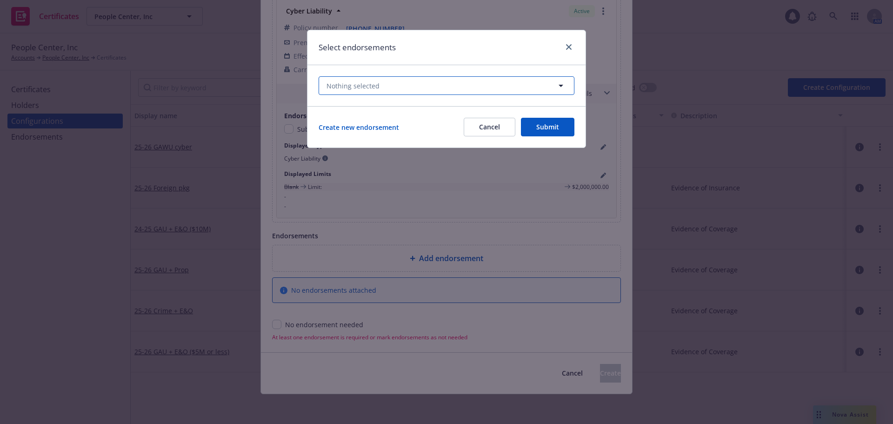
click at [389, 91] on button "Nothing selected" at bounding box center [447, 85] width 256 height 19
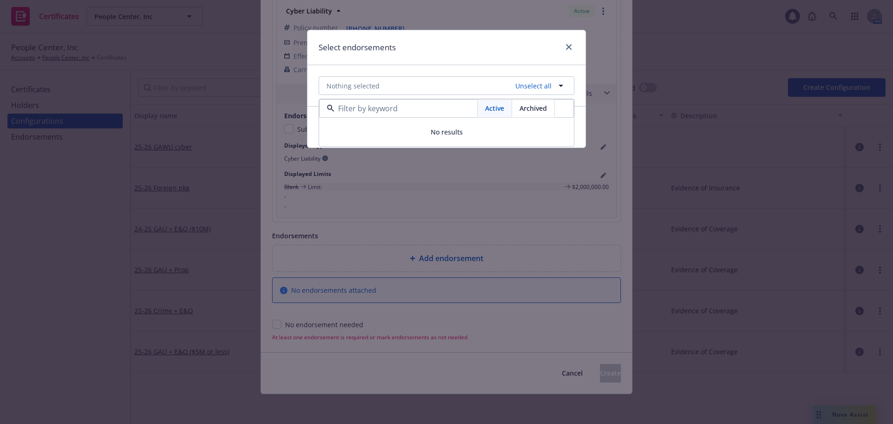
click at [493, 112] on span "Active" at bounding box center [494, 108] width 19 height 10
click at [384, 107] on input at bounding box center [405, 108] width 143 height 11
type input "a"
click at [534, 110] on span "Archived" at bounding box center [532, 108] width 27 height 10
click at [477, 79] on button "Nothing selected Unselect all" at bounding box center [447, 85] width 256 height 19
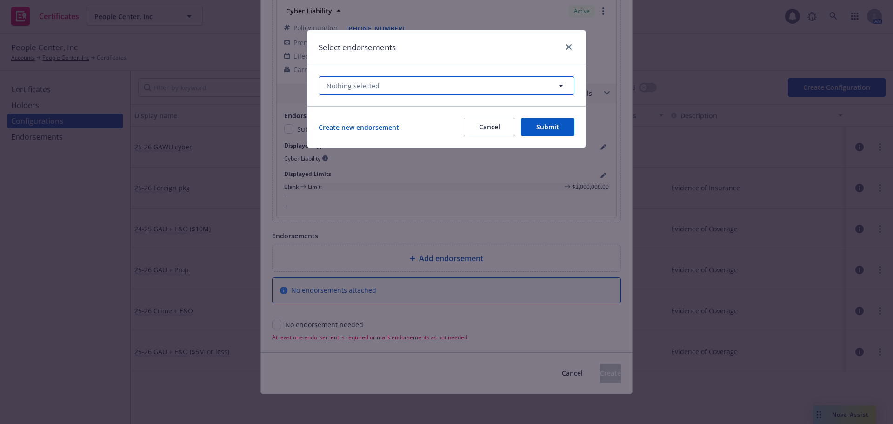
click at [433, 86] on button "Nothing selected" at bounding box center [447, 85] width 256 height 19
click at [400, 84] on button "Nothing selected Unselect all" at bounding box center [447, 85] width 256 height 19
click at [487, 118] on button "Cancel" at bounding box center [490, 127] width 52 height 19
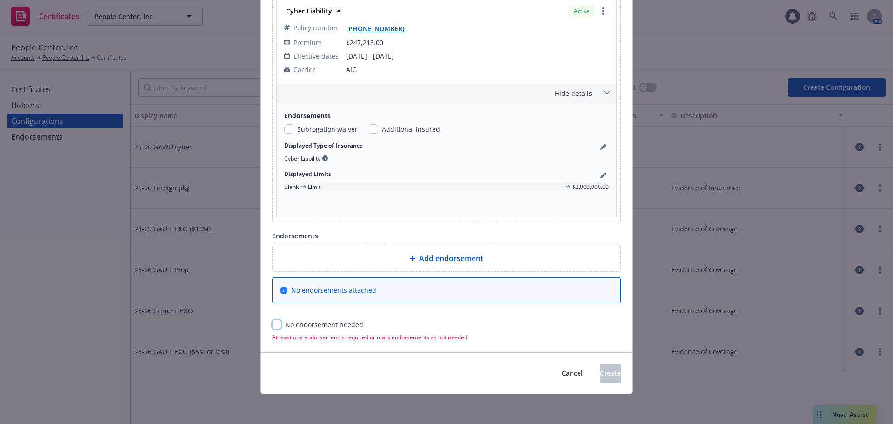
click at [272, 325] on input "checkbox" at bounding box center [276, 324] width 9 height 9
checkbox input "true"
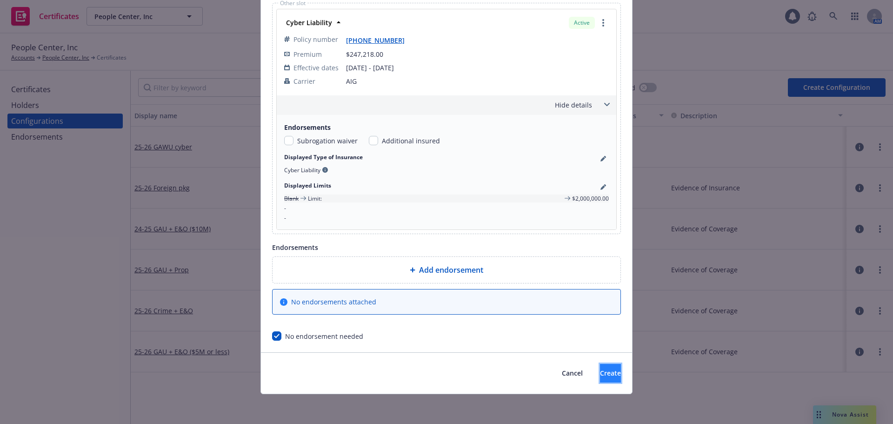
click at [600, 372] on span "Create" at bounding box center [610, 372] width 21 height 9
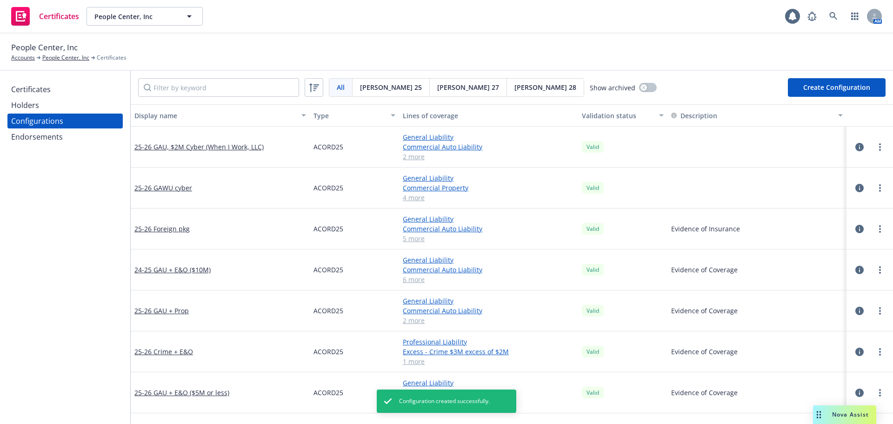
click at [78, 136] on div "Endorsements" at bounding box center [65, 136] width 108 height 15
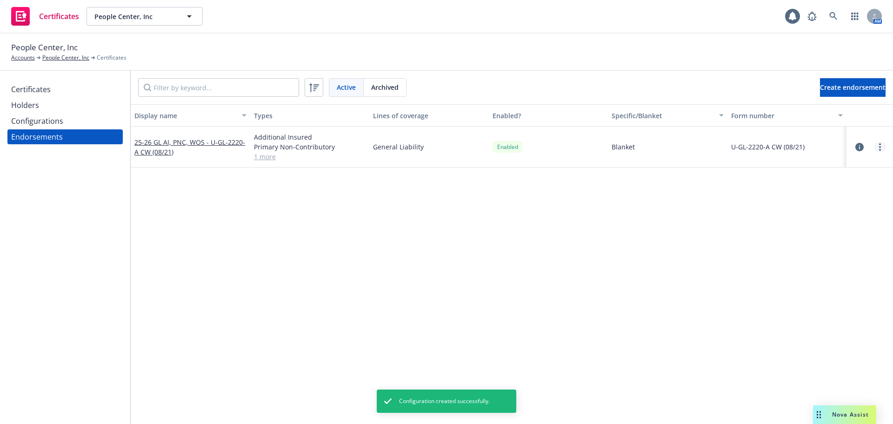
click at [874, 149] on link "more" at bounding box center [879, 146] width 11 height 11
click at [848, 169] on link "Edit" at bounding box center [827, 166] width 102 height 19
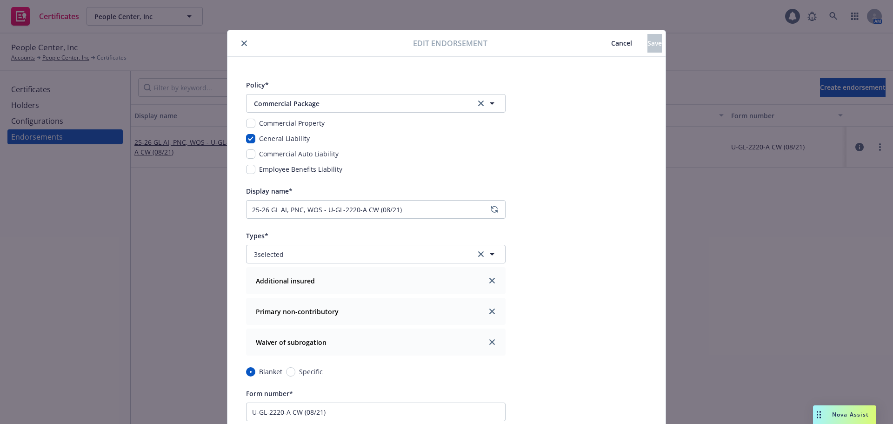
click at [596, 47] on button "Cancel" at bounding box center [622, 43] width 52 height 19
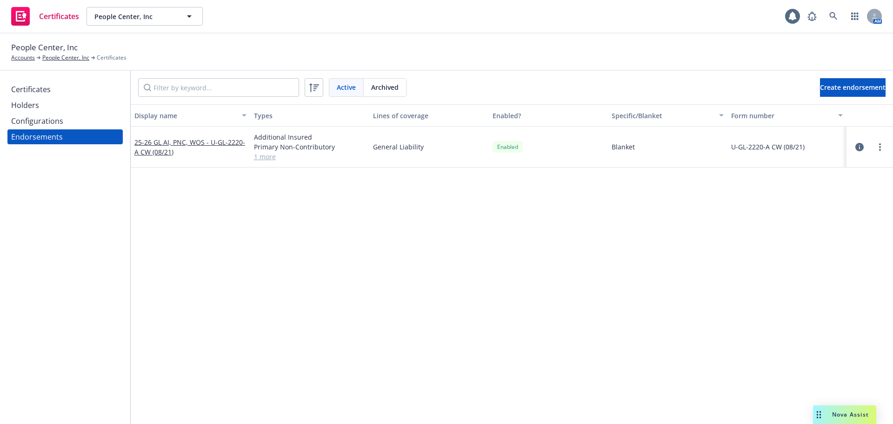
click at [75, 120] on div "Configurations" at bounding box center [65, 120] width 108 height 15
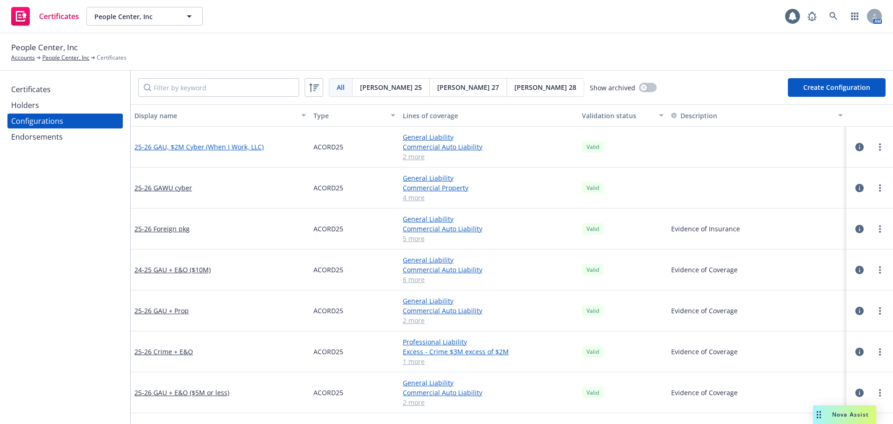
click at [228, 144] on link "25-26 GAU, $2M Cyber (When I Work, LLC)" at bounding box center [198, 147] width 129 height 10
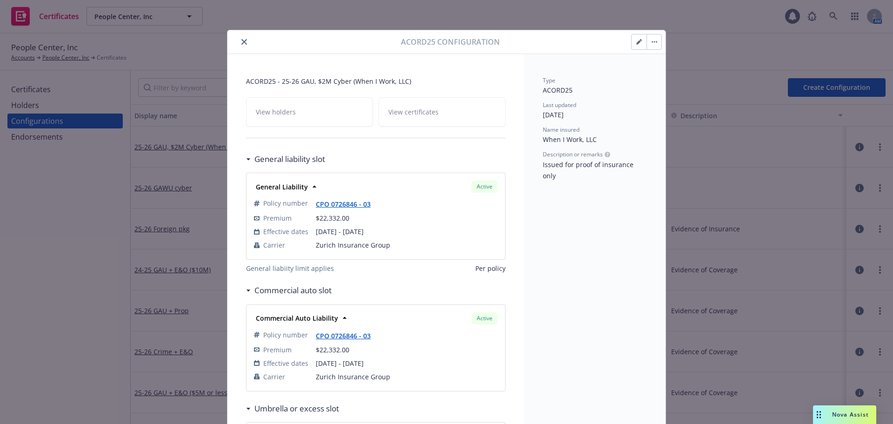
click at [639, 41] on button "button" at bounding box center [639, 41] width 15 height 15
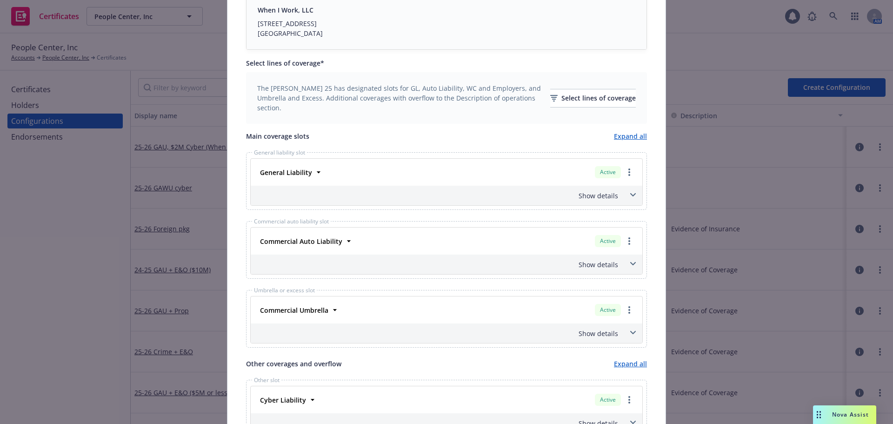
scroll to position [464, 0]
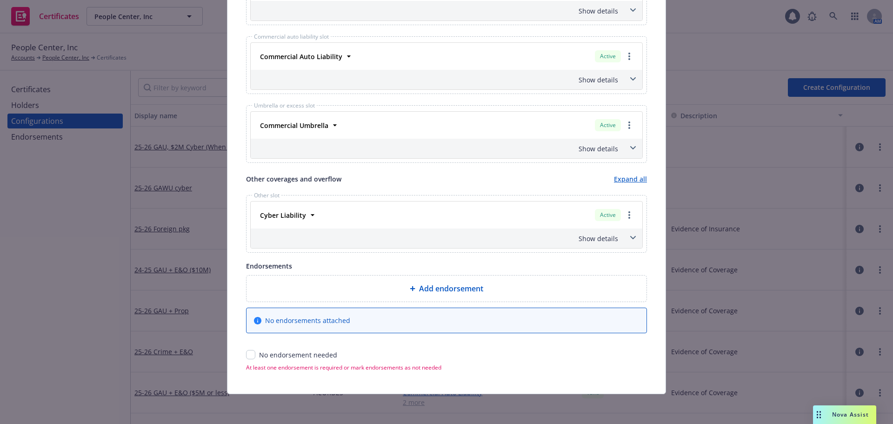
click at [316, 285] on div "Add endorsement" at bounding box center [446, 288] width 385 height 11
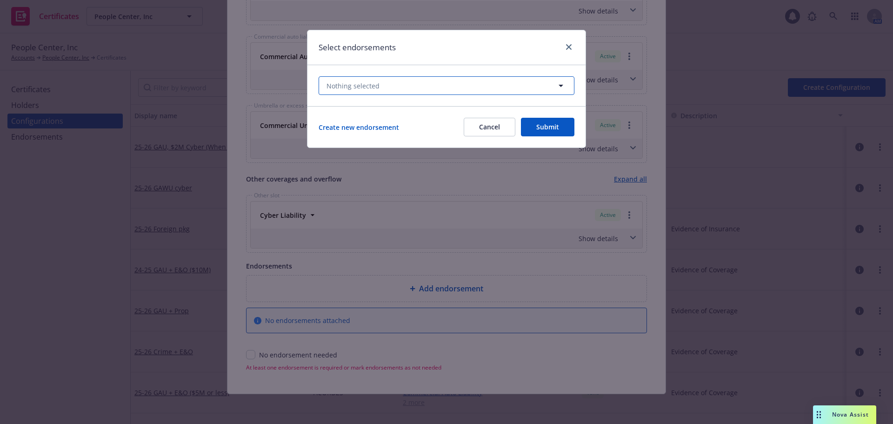
click at [385, 91] on button "Nothing selected" at bounding box center [447, 85] width 256 height 19
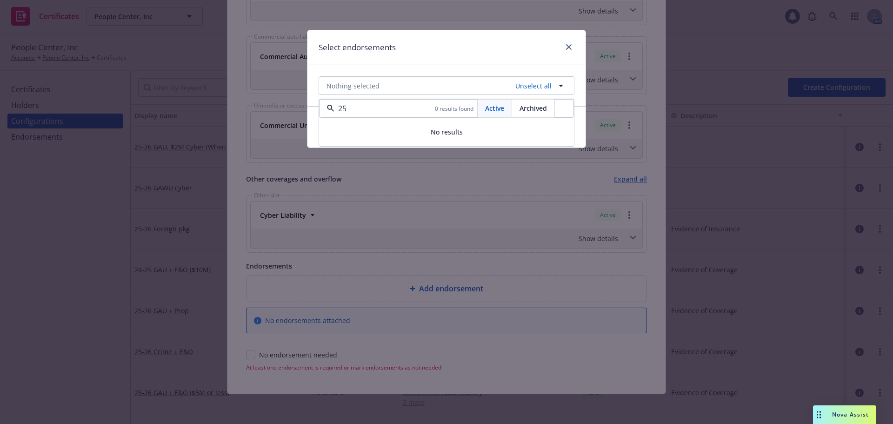
type input "25"
click at [443, 65] on div "Nothing selected Unselect all 25 0 results found Active Archived No results" at bounding box center [446, 85] width 278 height 41
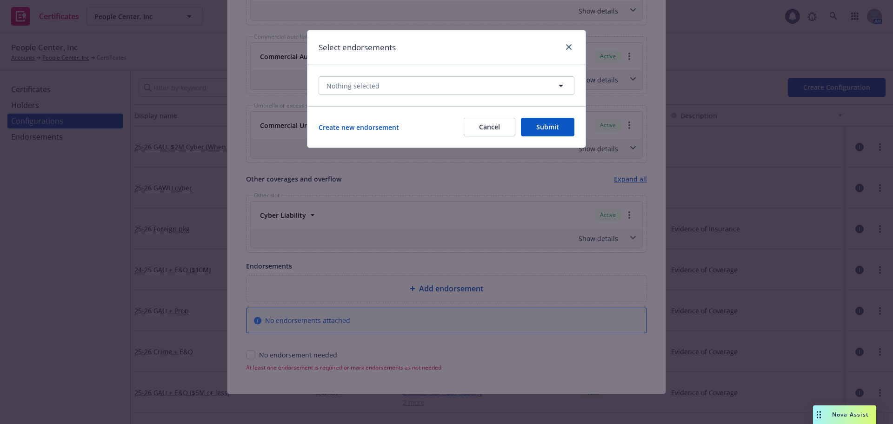
click at [507, 131] on button "Cancel" at bounding box center [490, 127] width 52 height 19
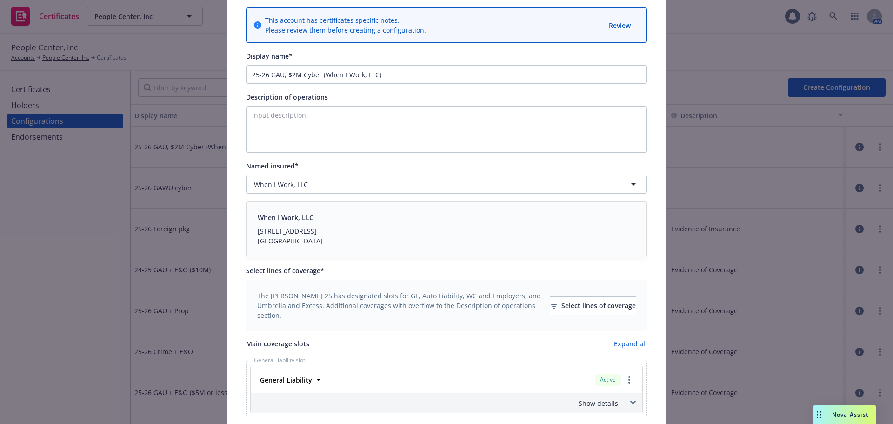
scroll to position [0, 0]
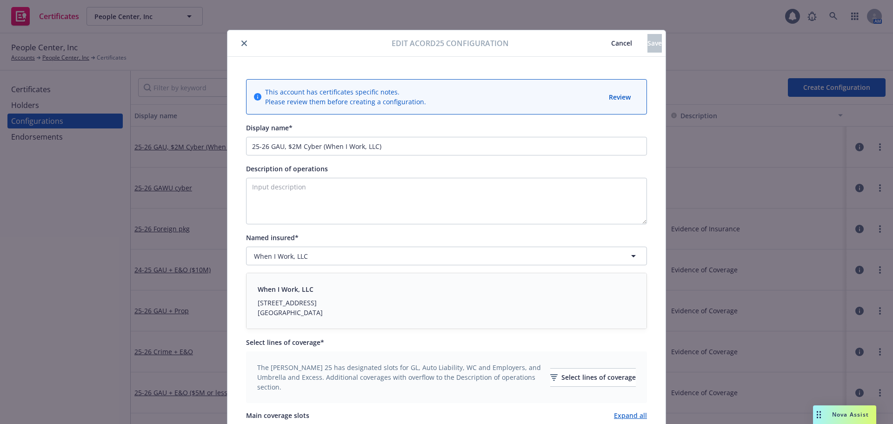
click at [245, 45] on button "close" at bounding box center [244, 43] width 11 height 11
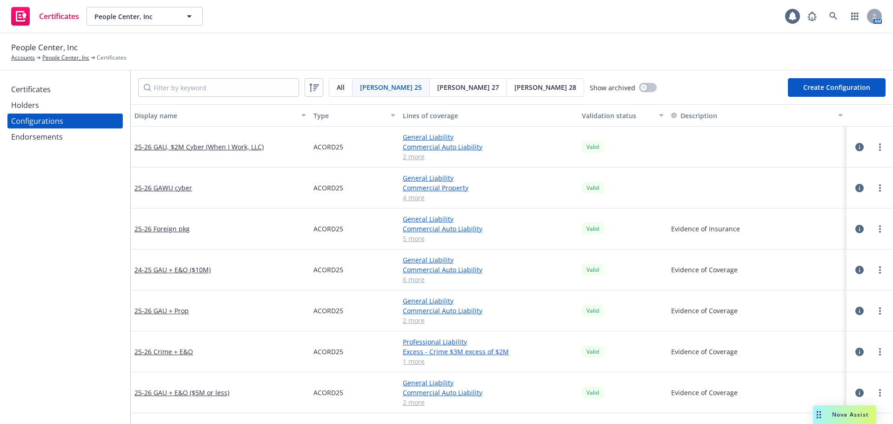
click at [85, 107] on div "Holders" at bounding box center [65, 105] width 108 height 15
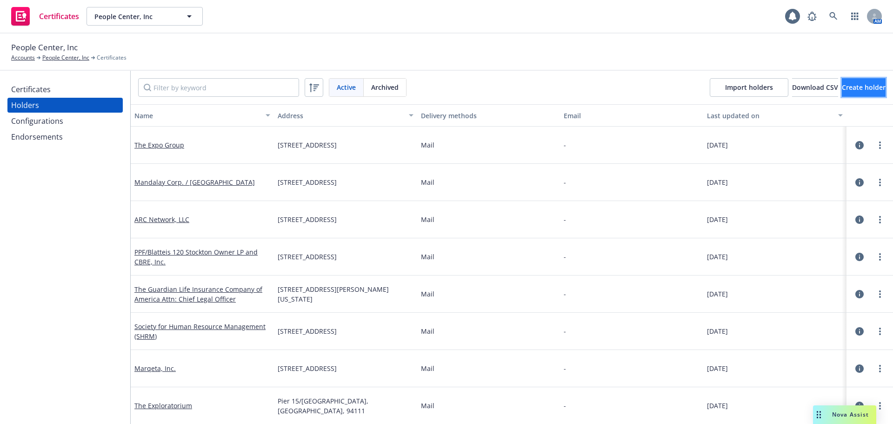
click at [842, 88] on span "Create holder" at bounding box center [864, 87] width 44 height 9
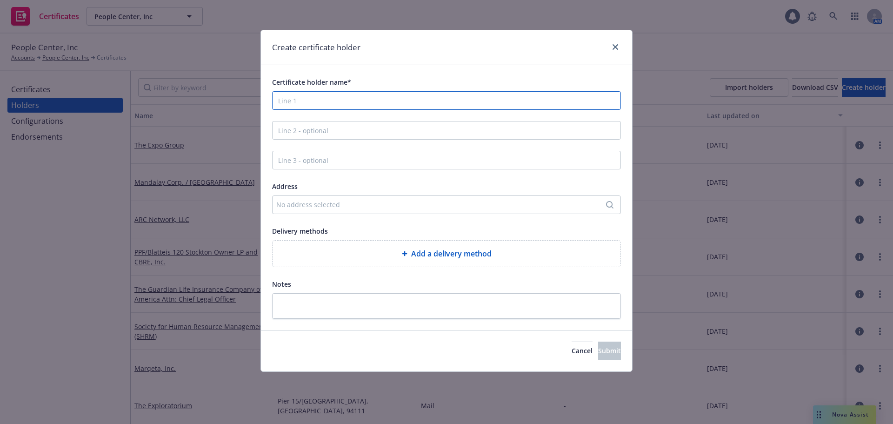
paste input "[PERSON_NAME] & [PERSON_NAME] U.S., Inc."
type input "[PERSON_NAME] & [PERSON_NAME] U.S., Inc."
paste input "Attn: Property Management"
type input "Attn: Property Management"
click at [375, 206] on div "No address selected" at bounding box center [441, 205] width 331 height 10
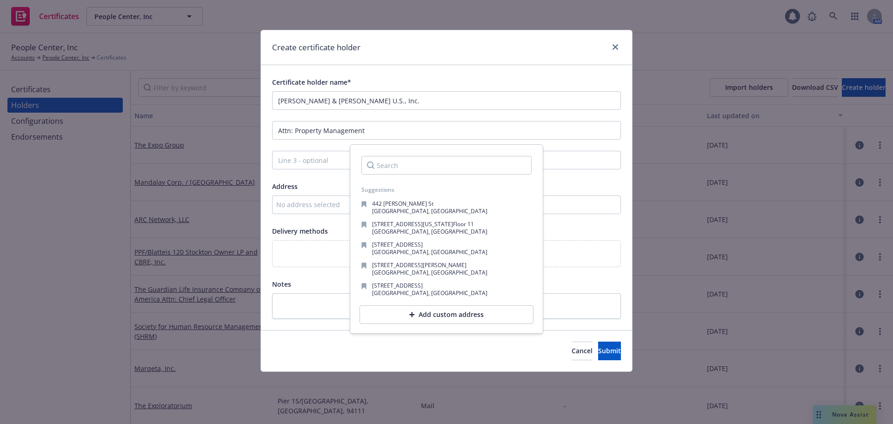
click at [427, 317] on div "Add custom address" at bounding box center [447, 314] width 174 height 19
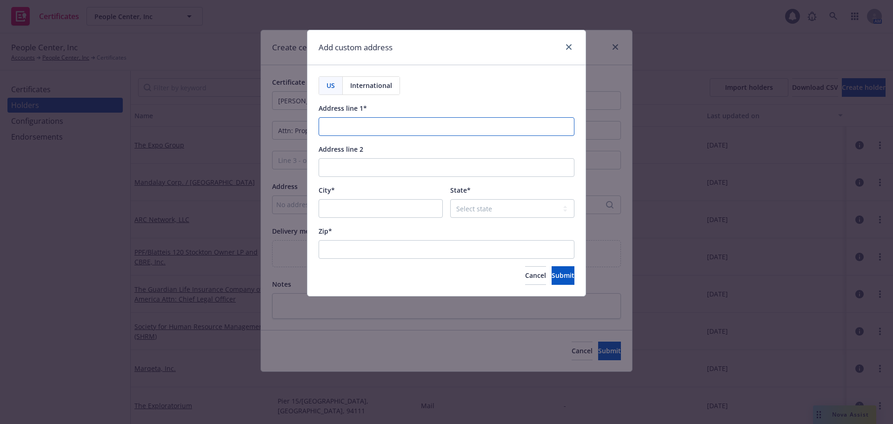
paste input "3500 American Blvd West, #200"
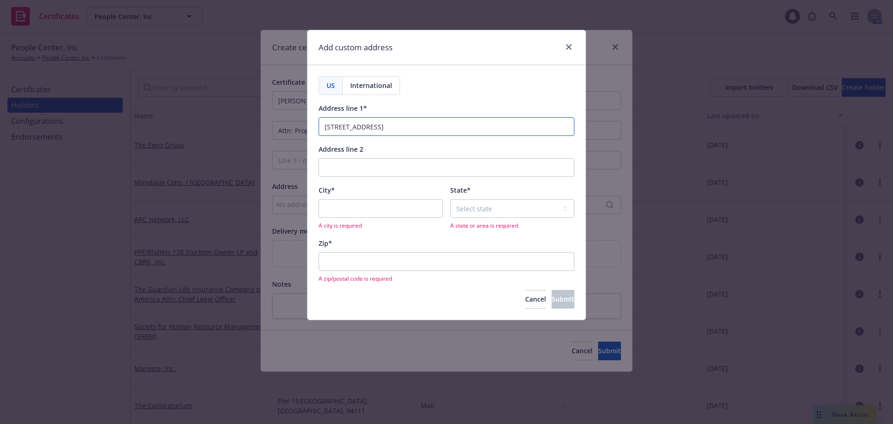
type input "3500 American Blvd West, #200"
click at [391, 206] on input "City*" at bounding box center [381, 208] width 124 height 19
type input "Minneapolis"
click at [488, 208] on select "Select state Alabama Alaska American Samoa Arizona Arkansas Baker Island Califo…" at bounding box center [512, 208] width 124 height 19
select select "MN"
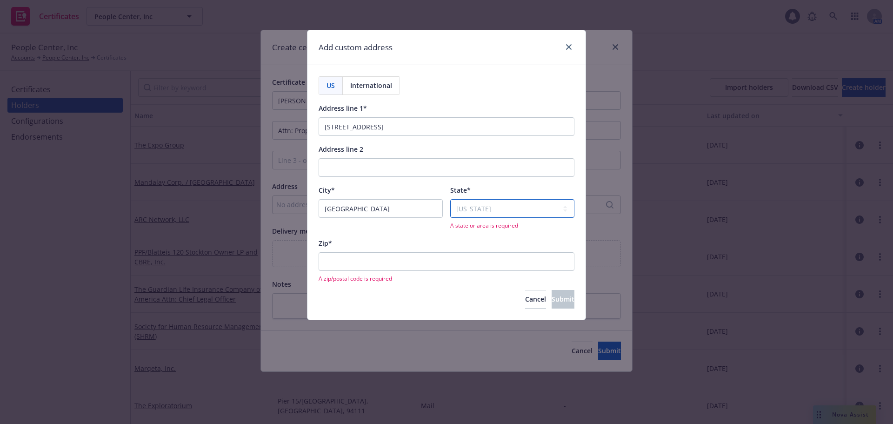
click at [450, 199] on select "Select state Alabama Alaska American Samoa Arizona Arkansas Baker Island Califo…" at bounding box center [512, 208] width 124 height 19
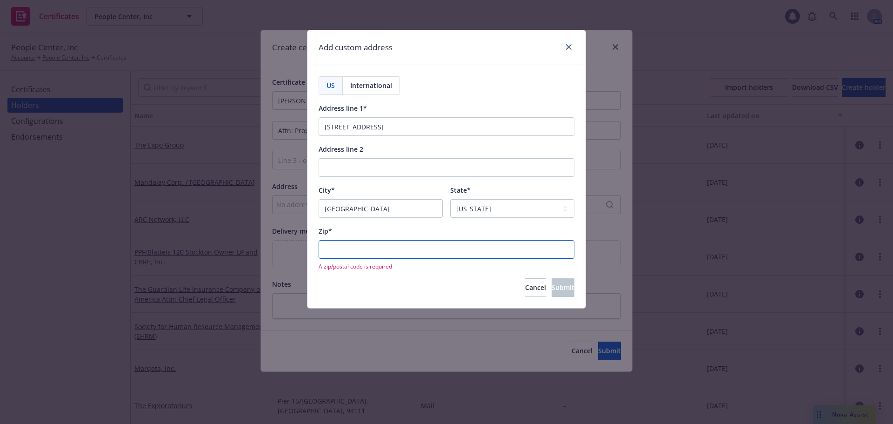
paste input "55431"
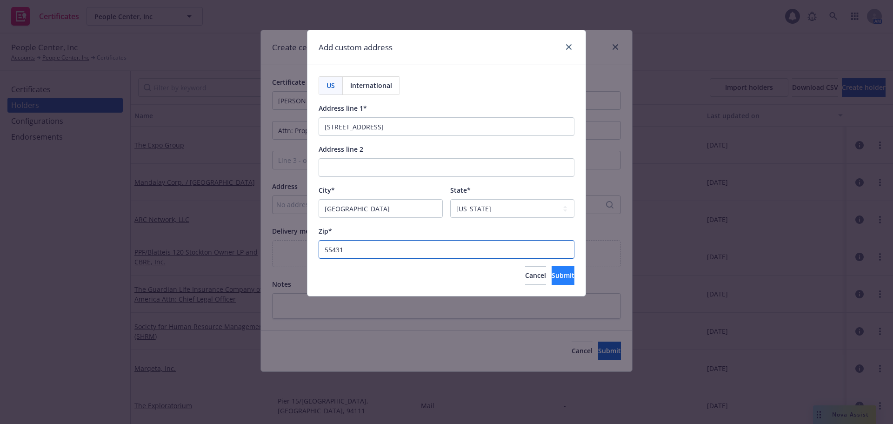
type input "55431"
click at [552, 275] on span "Submit" at bounding box center [563, 275] width 23 height 9
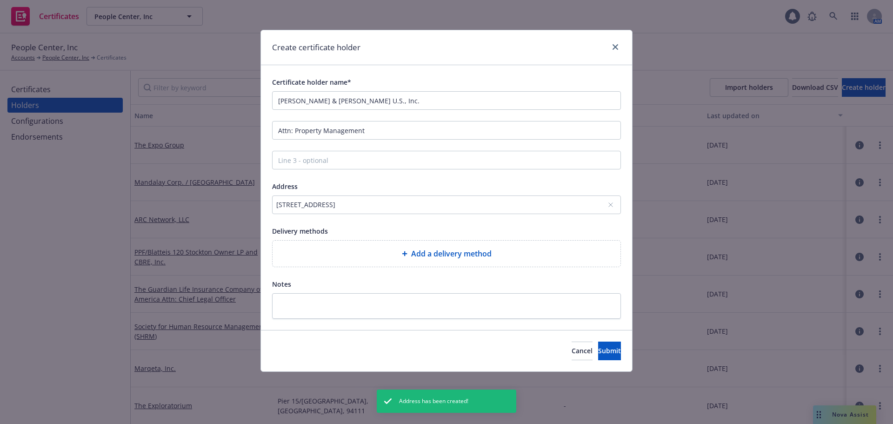
click at [491, 262] on div "Add a delivery method" at bounding box center [447, 253] width 348 height 26
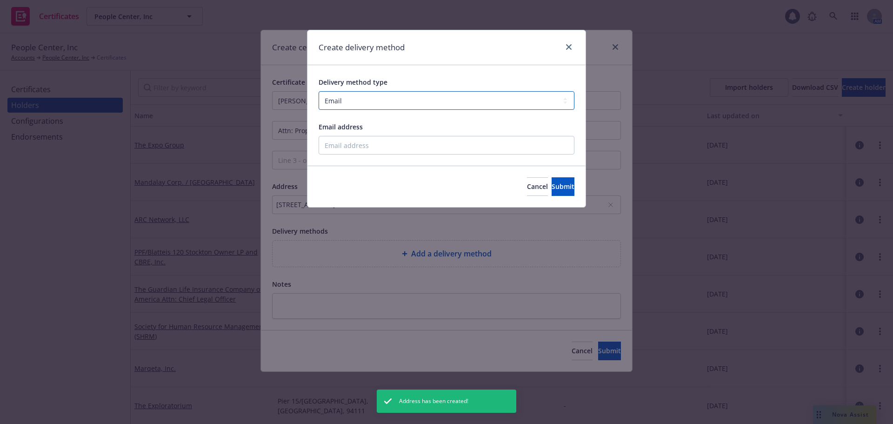
click at [371, 104] on select "Select delivery method type Email Mail Fax Upload to Compliance Website" at bounding box center [447, 100] width 256 height 19
select select "MAIL"
click at [319, 91] on select "Select delivery method type Email Mail Fax Upload to Compliance Website" at bounding box center [447, 100] width 256 height 19
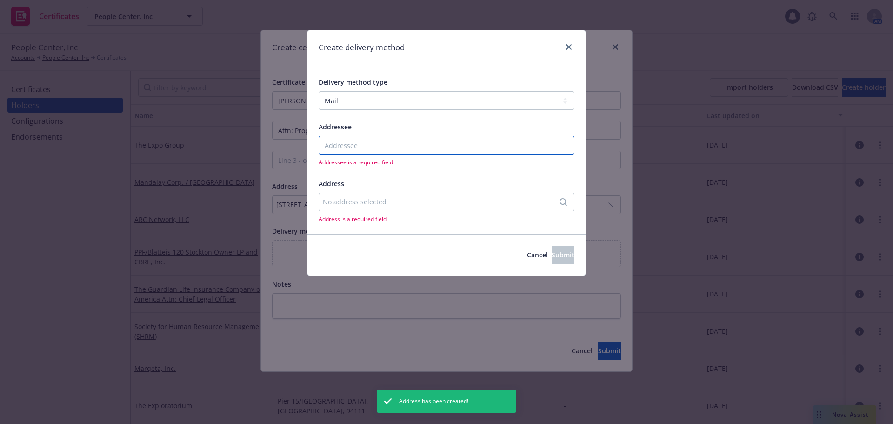
drag, startPoint x: 351, startPoint y: 144, endPoint x: 357, endPoint y: 155, distance: 12.9
click at [351, 144] on input "Addressee" at bounding box center [447, 145] width 256 height 19
type input "n/a"
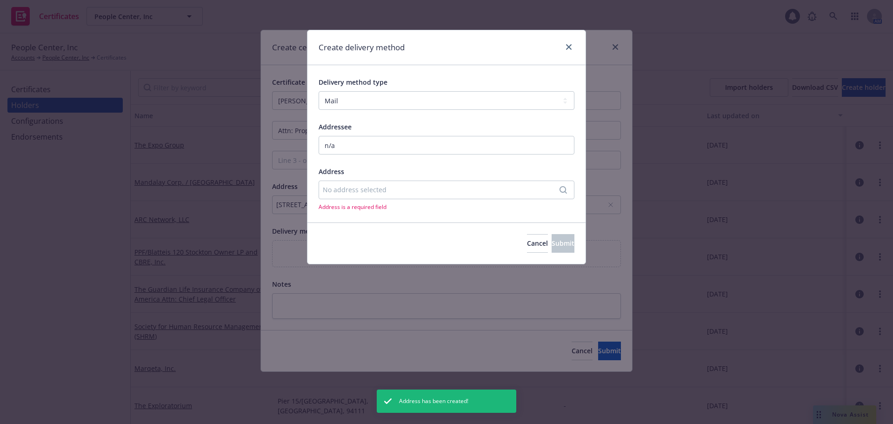
click at [371, 193] on div "No address selected" at bounding box center [442, 190] width 238 height 10
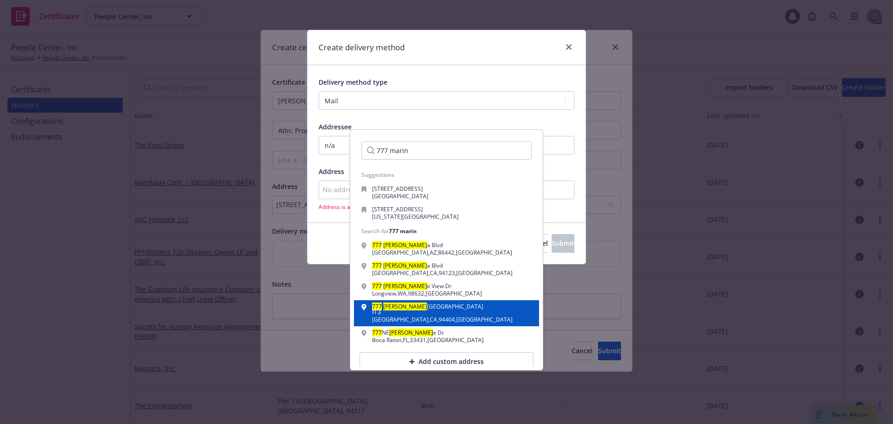
type input "777 marin"
click at [442, 307] on div "777 Marin ers Island Blvd Fl 3 San Mateo , CA , 94404 , USA" at bounding box center [446, 313] width 170 height 19
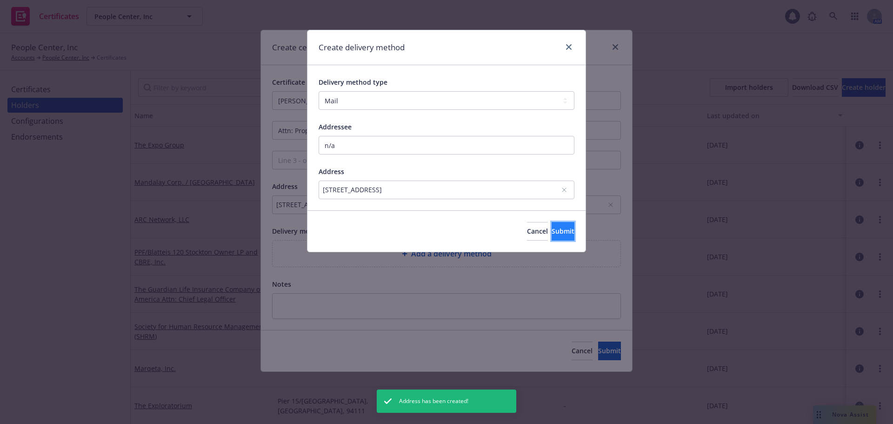
click at [552, 233] on span "Submit" at bounding box center [563, 230] width 23 height 9
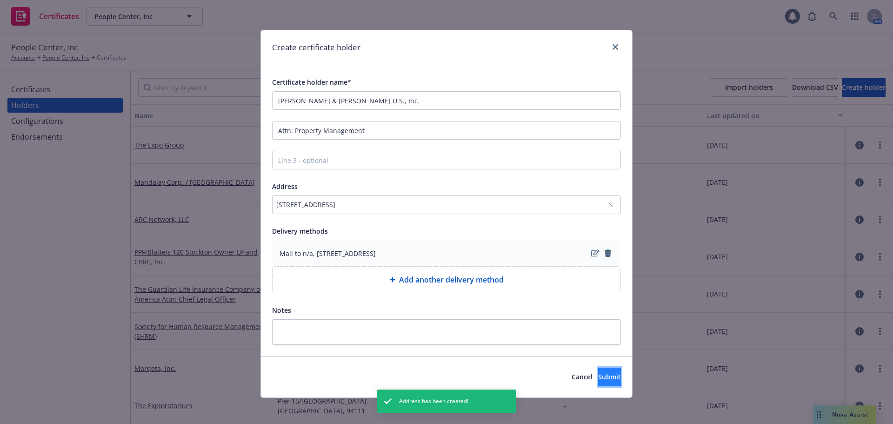
click at [598, 380] on span "Submit" at bounding box center [609, 376] width 23 height 9
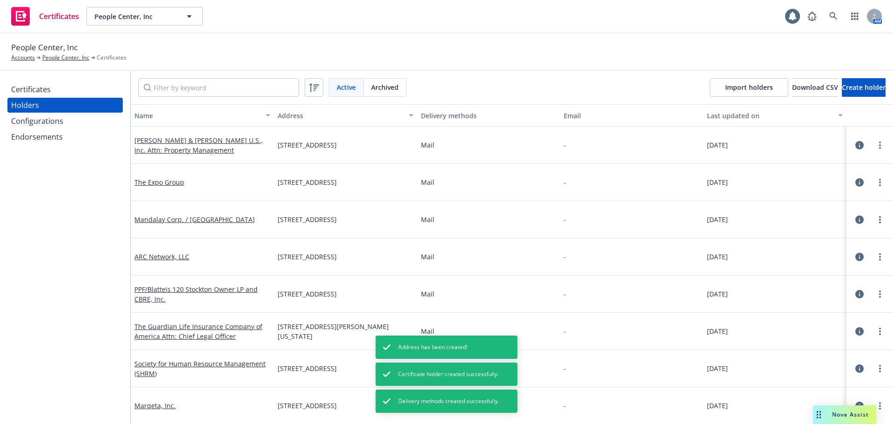
click at [97, 85] on div "Certificates" at bounding box center [65, 89] width 108 height 15
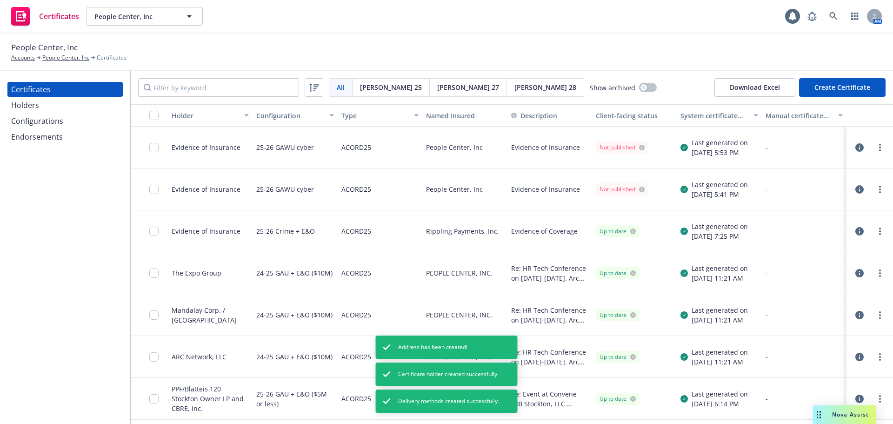
click at [816, 87] on button "Create Certificate" at bounding box center [842, 87] width 87 height 19
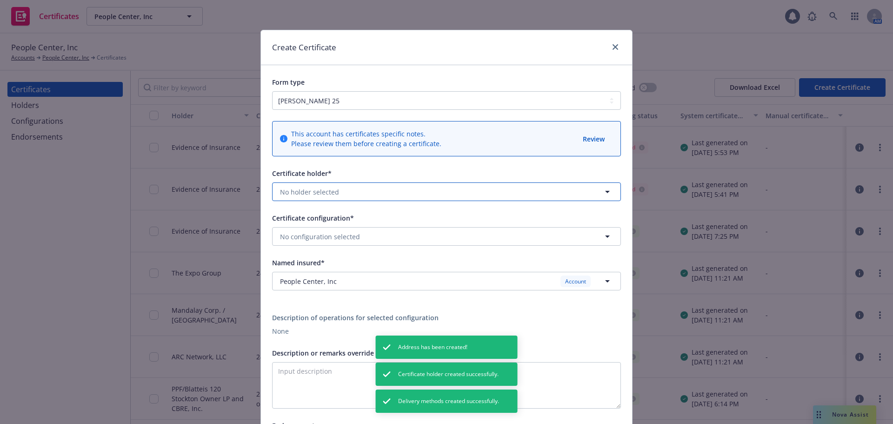
click at [395, 191] on button "No holder selected" at bounding box center [446, 191] width 349 height 19
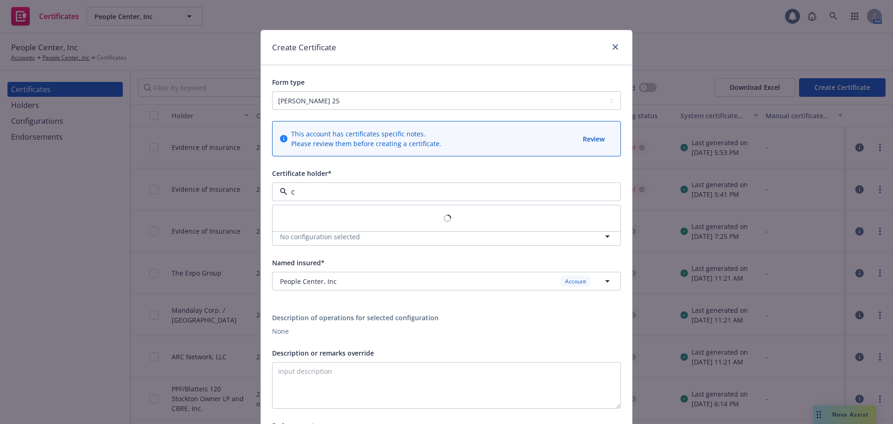
type input "cu"
click at [346, 223] on span "Cushman & Wakefield U.S., Inc. Attn: Property Management" at bounding box center [399, 218] width 234 height 10
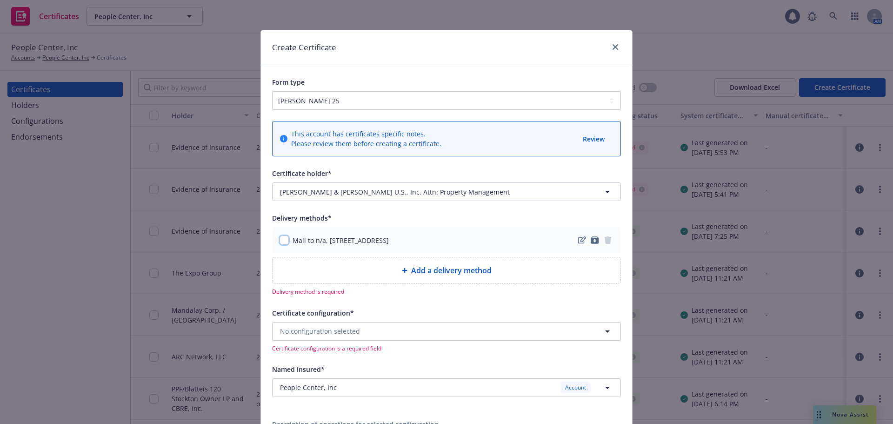
click at [284, 242] on input "checkbox" at bounding box center [284, 239] width 9 height 9
checkbox input "true"
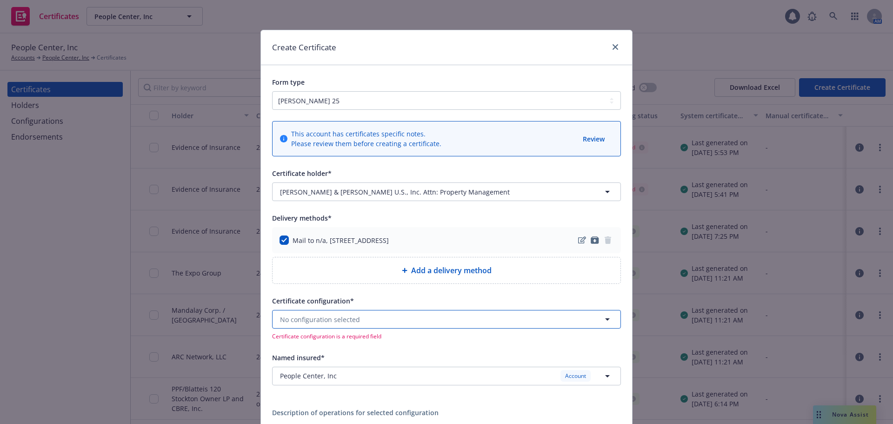
click at [377, 319] on button "No configuration selected" at bounding box center [446, 319] width 349 height 19
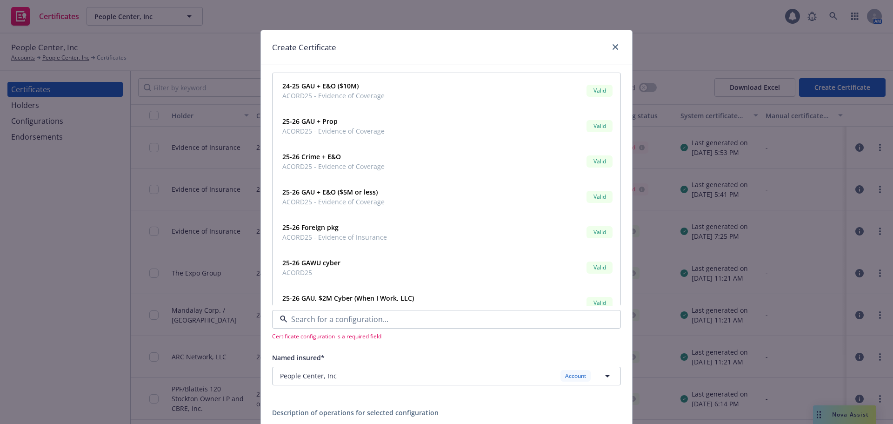
click at [416, 40] on div "Create Certificate" at bounding box center [446, 47] width 371 height 35
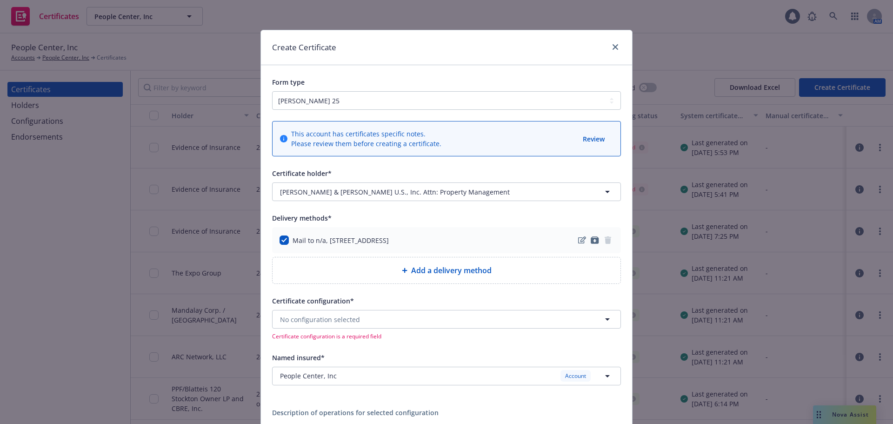
scroll to position [47, 0]
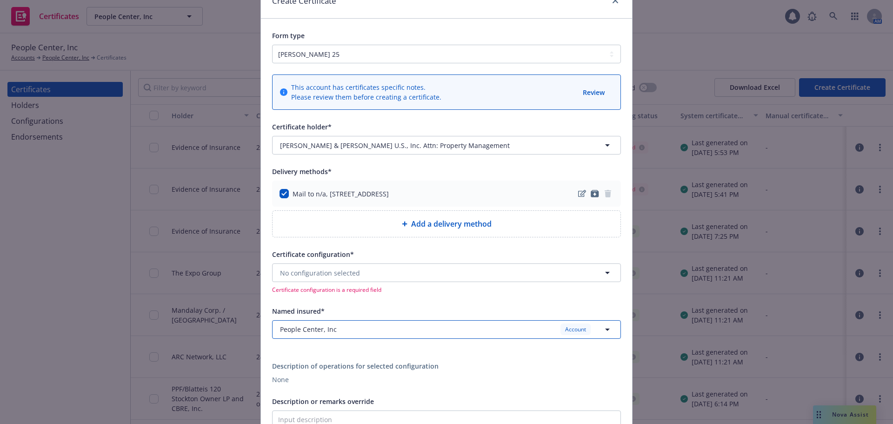
click at [336, 326] on div "People Center, Inc Account" at bounding box center [441, 329] width 322 height 12
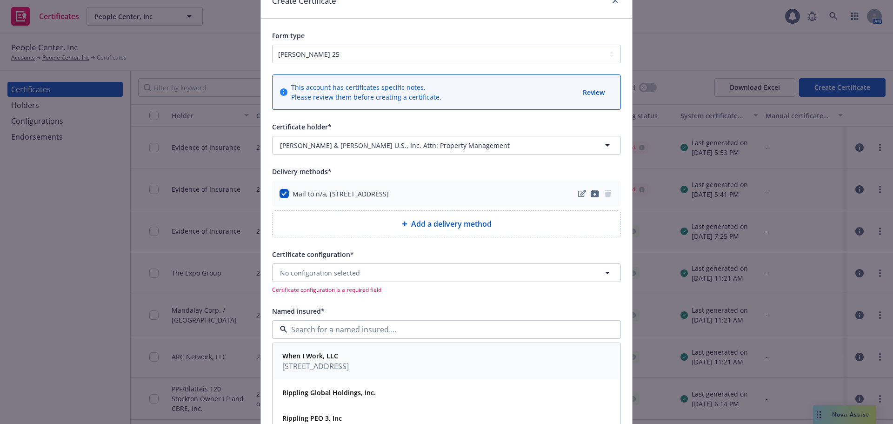
click at [335, 354] on span "When I Work, LLC" at bounding box center [315, 356] width 67 height 10
click at [392, 272] on button "No configuration selected" at bounding box center [446, 272] width 349 height 19
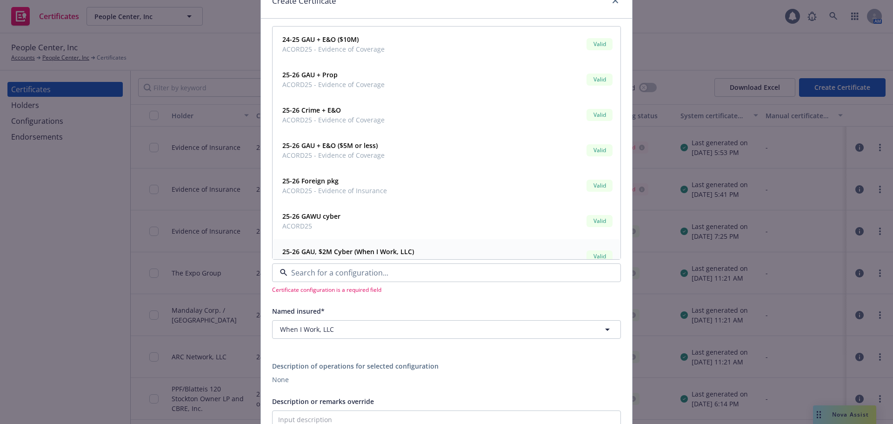
click at [392, 246] on span "25-26 GAU, $2M Cyber (When I Work, LLC)" at bounding box center [348, 251] width 132 height 10
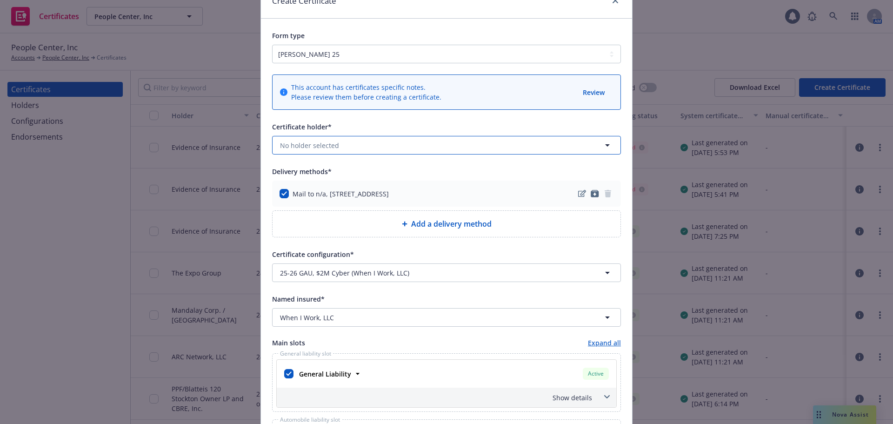
click at [371, 147] on button "No holder selected" at bounding box center [446, 145] width 349 height 19
type input "cus"
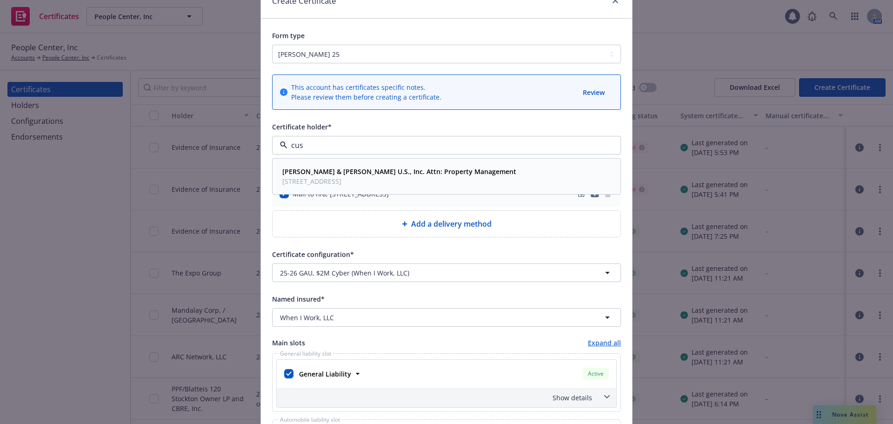
click at [372, 170] on strong "Cushman & Wakefield U.S., Inc. Attn: Property Management" at bounding box center [399, 171] width 234 height 9
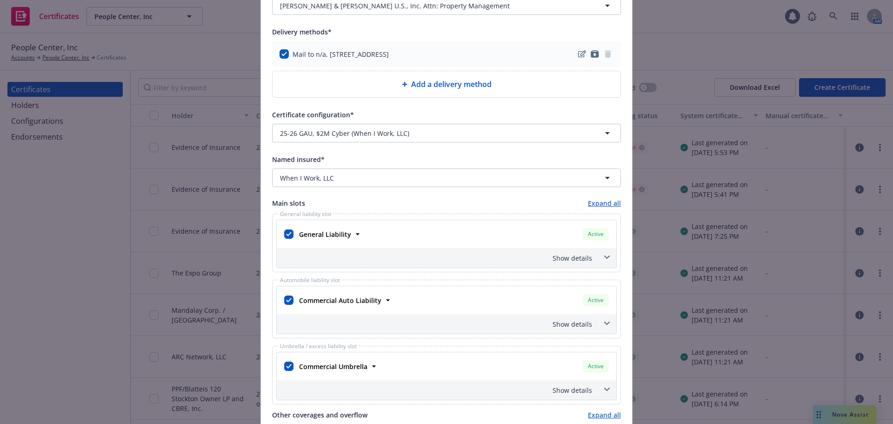
scroll to position [233, 0]
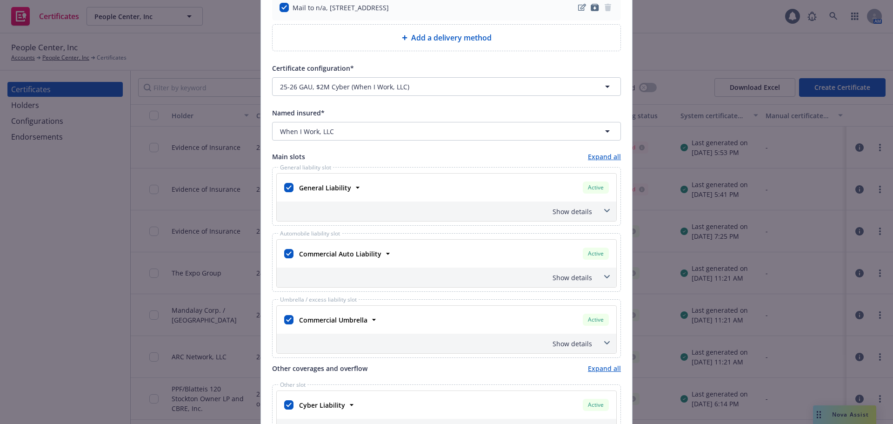
click at [561, 211] on div "Show details" at bounding box center [435, 211] width 313 height 10
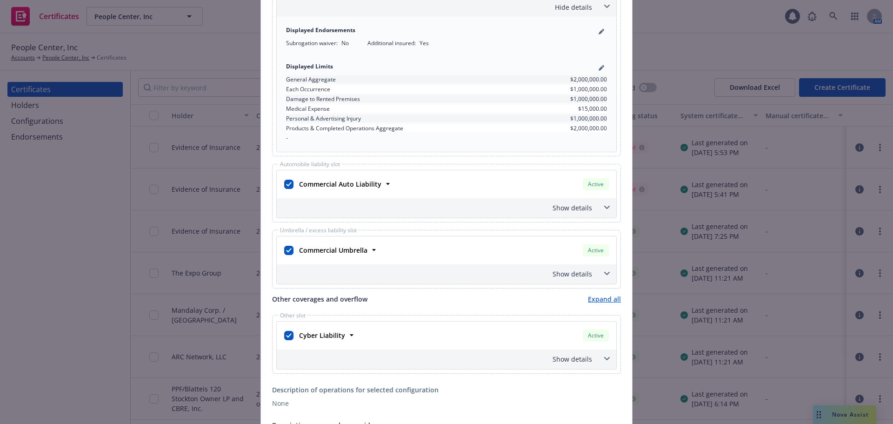
scroll to position [465, 0]
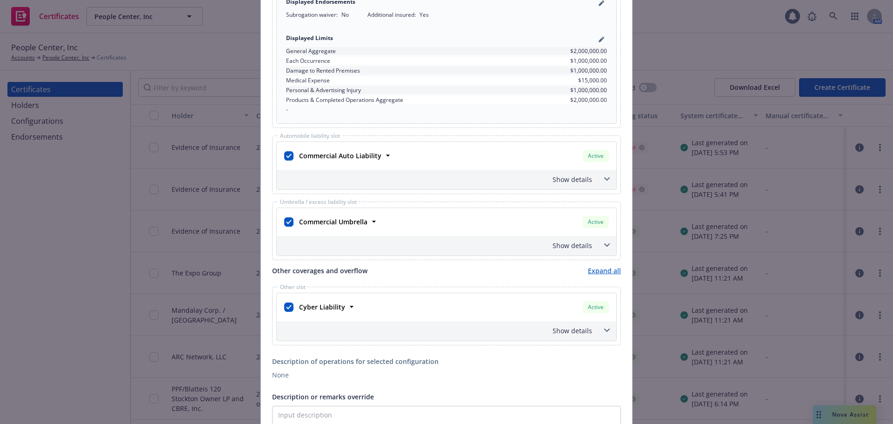
click at [576, 326] on div "Show details" at bounding box center [435, 331] width 313 height 10
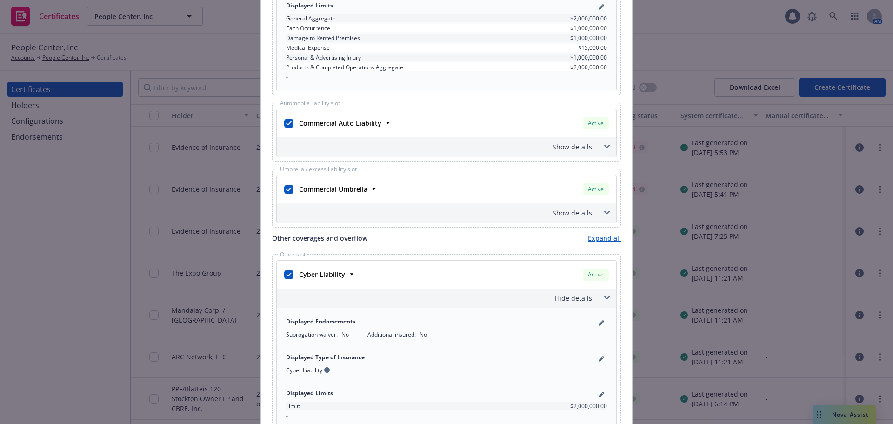
scroll to position [512, 0]
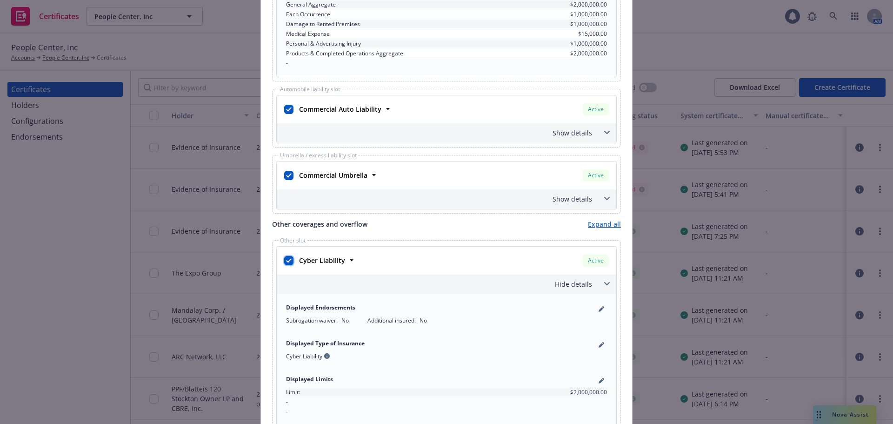
click at [286, 259] on input "checkbox" at bounding box center [288, 260] width 9 height 9
checkbox input "false"
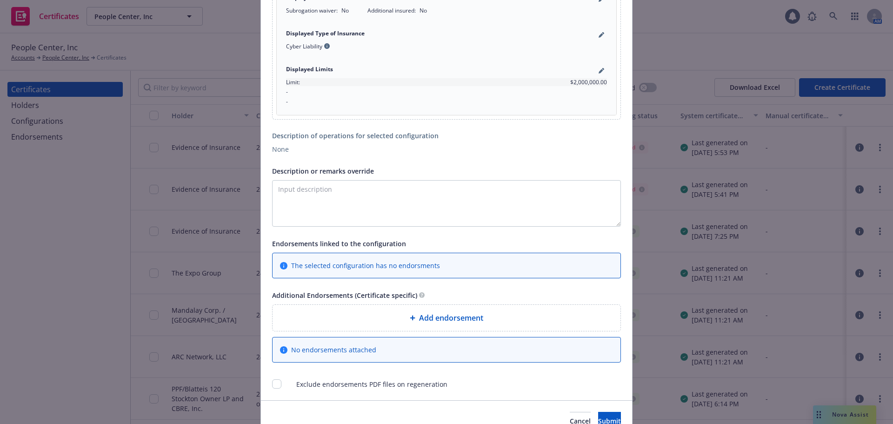
scroll to position [837, 0]
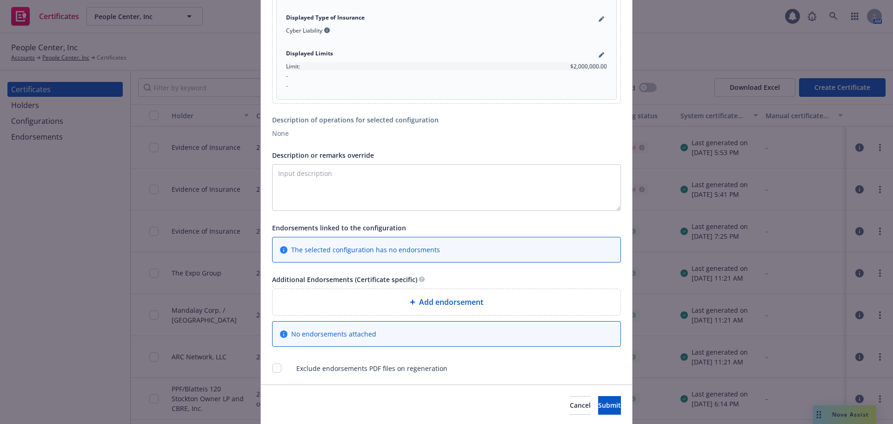
click at [455, 304] on span "Add endorsement" at bounding box center [451, 301] width 64 height 11
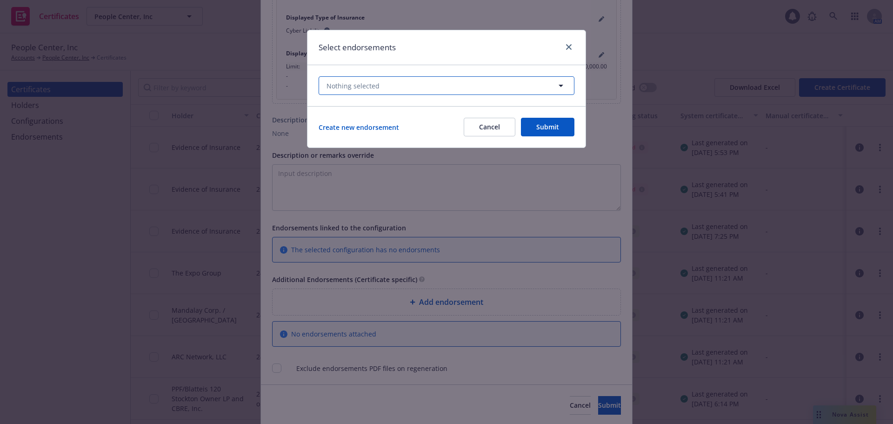
click at [395, 92] on button "Nothing selected" at bounding box center [447, 85] width 256 height 19
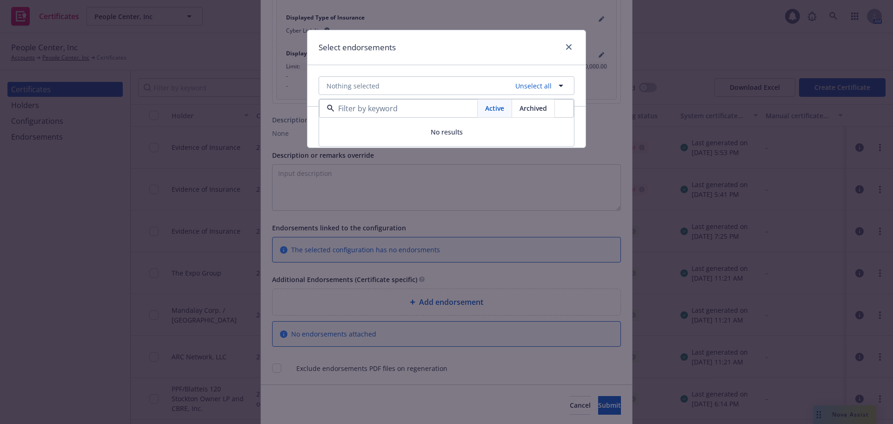
click at [438, 44] on div "Select endorsements" at bounding box center [446, 47] width 278 height 35
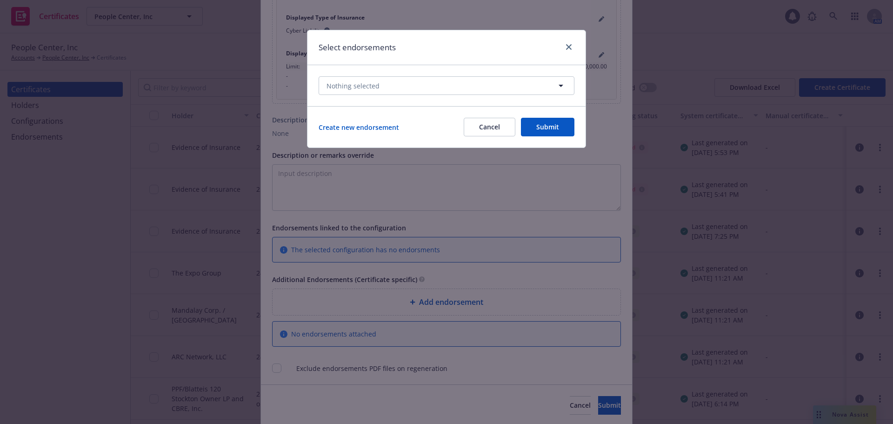
click at [489, 131] on button "Cancel" at bounding box center [490, 127] width 52 height 19
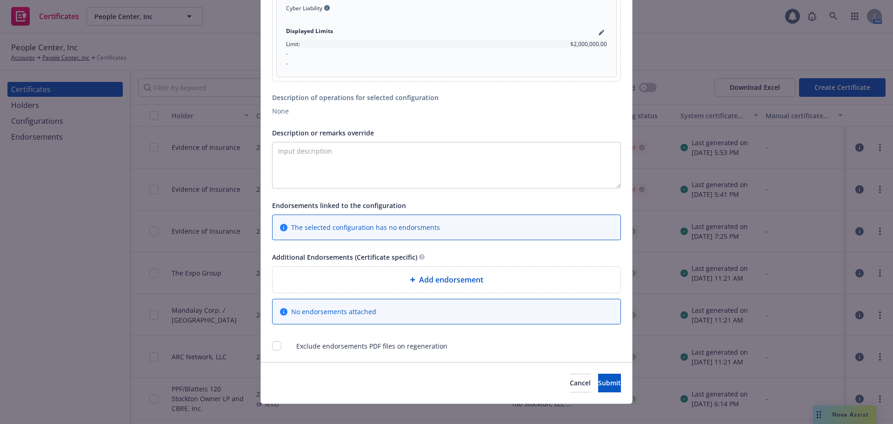
scroll to position [869, 0]
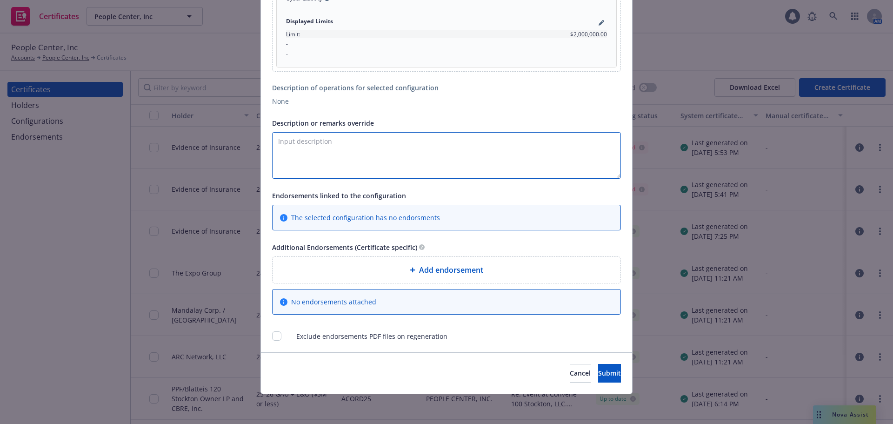
paste textarea "Ford United LLC, as owner and Cushman & Wakefield U.S., Inc. a Missouri Corpora…"
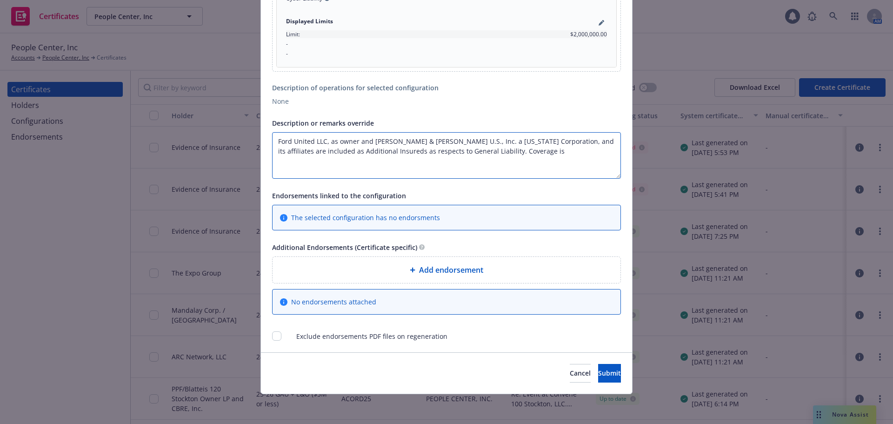
paste textarea "Primary & Non-Contributory"
type textarea "Ford United LLC, as owner and [PERSON_NAME] & [PERSON_NAME] U.S., Inc. a [US_ST…"
click at [609, 373] on button "Submit" at bounding box center [609, 373] width 23 height 19
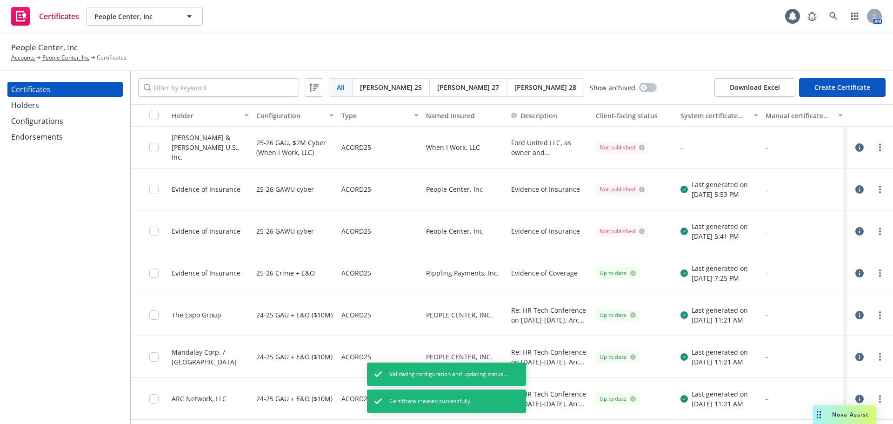
click at [874, 147] on link "more" at bounding box center [879, 147] width 11 height 11
click at [800, 204] on link "Regenerate" at bounding box center [803, 203] width 149 height 19
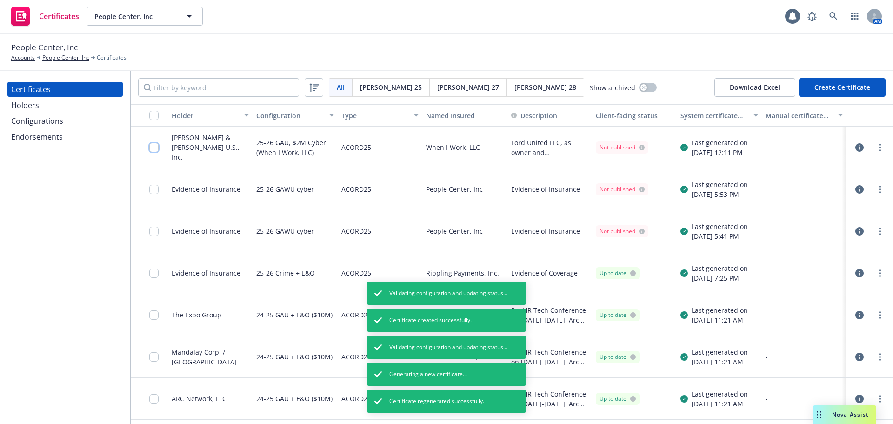
click at [155, 147] on input "checkbox" at bounding box center [153, 147] width 9 height 9
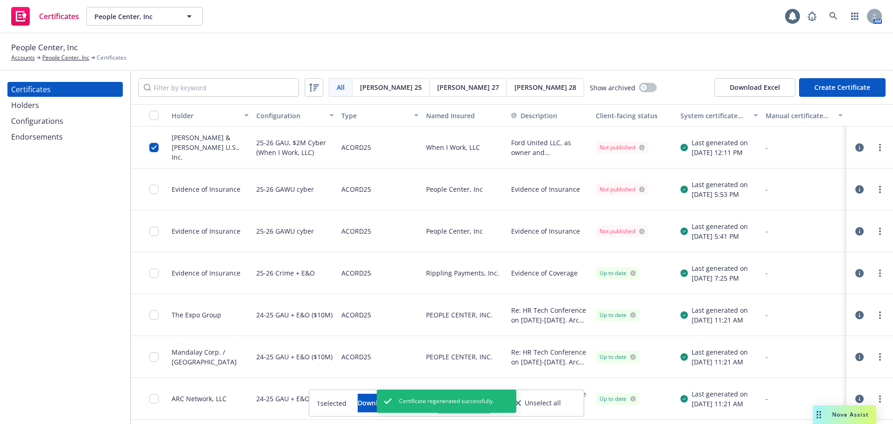
click at [489, 405] on button "Other actions" at bounding box center [464, 402] width 50 height 19
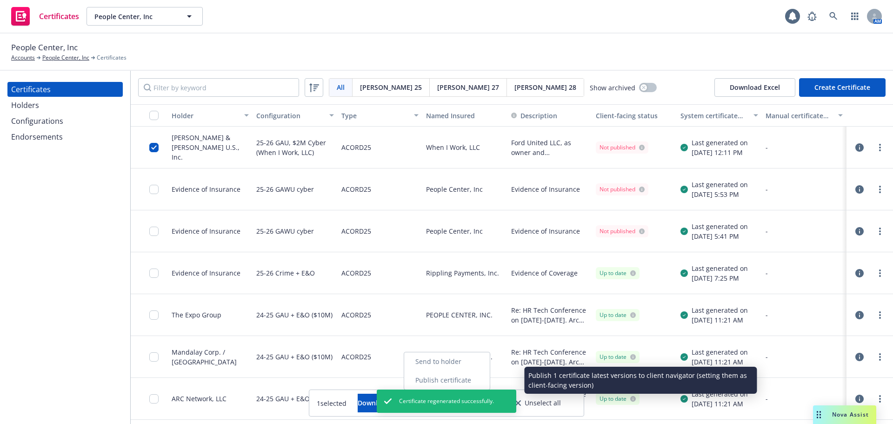
click at [490, 383] on link "Publish certificate" at bounding box center [447, 380] width 86 height 19
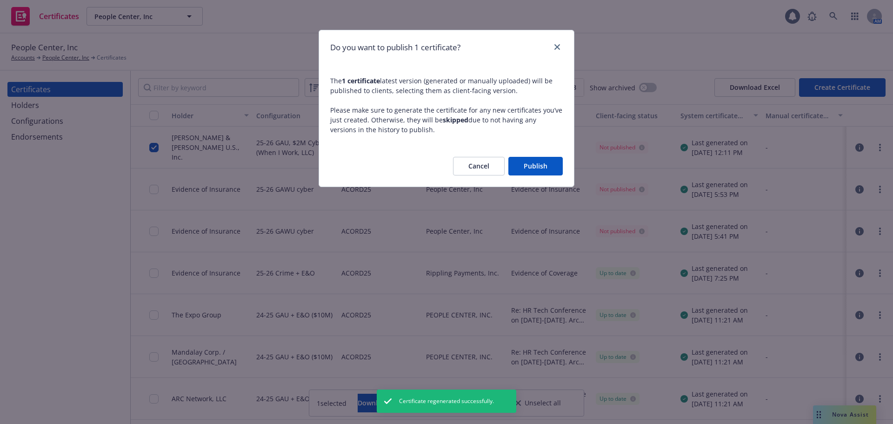
click at [538, 161] on button "Publish" at bounding box center [535, 166] width 54 height 19
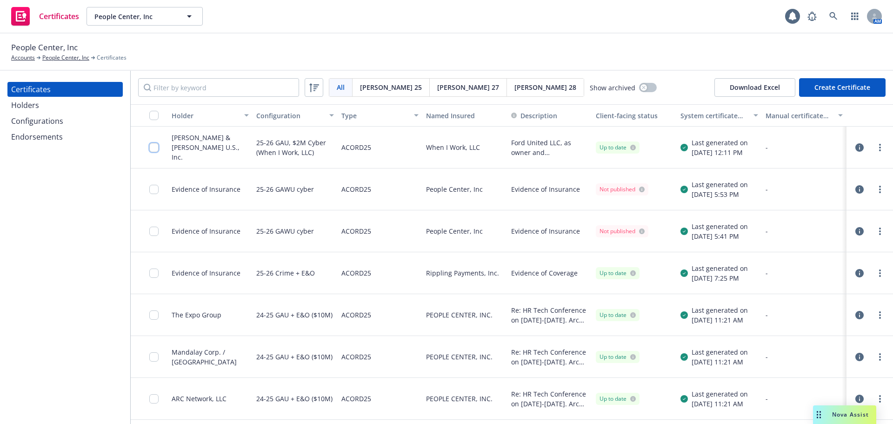
click at [151, 146] on input "checkbox" at bounding box center [153, 147] width 9 height 9
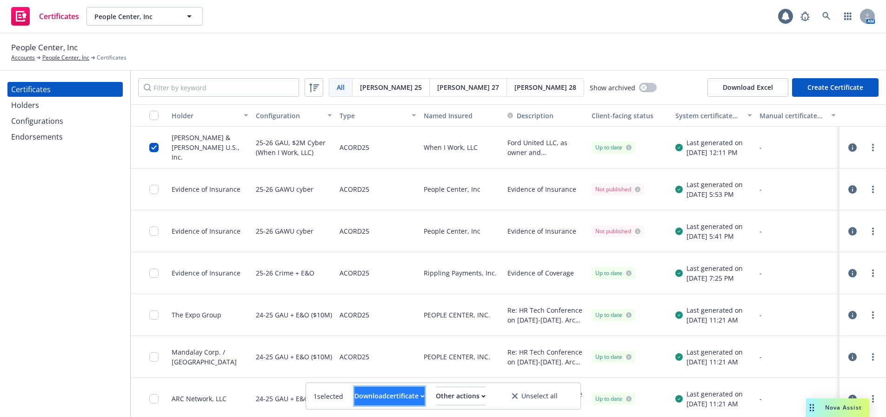
click at [382, 398] on div "Download certificate" at bounding box center [389, 396] width 70 height 18
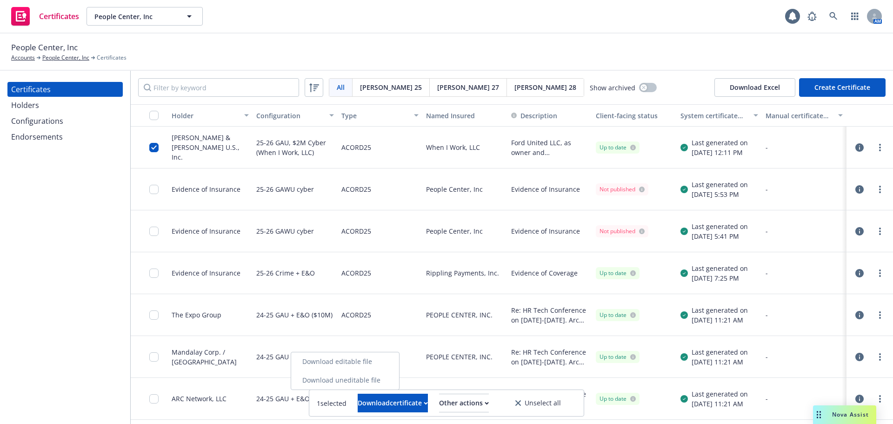
click at [388, 381] on link "Download uneditable file" at bounding box center [345, 380] width 108 height 19
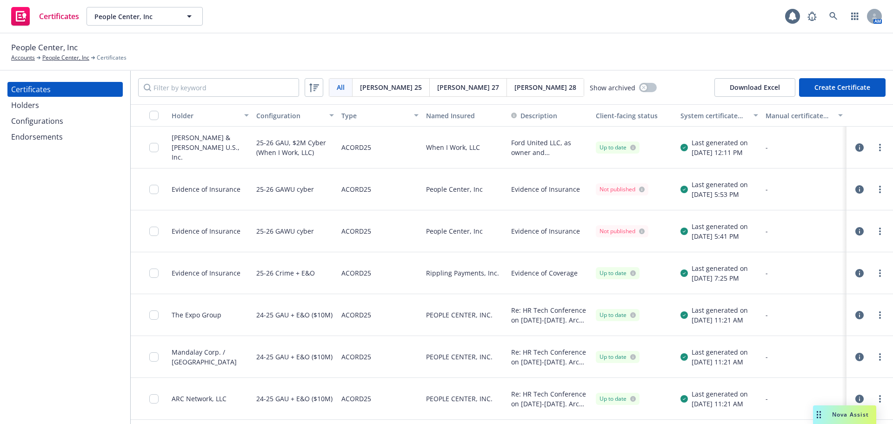
click at [41, 144] on div "Certificates Holders Configurations Endorsements" at bounding box center [65, 247] width 130 height 353
click at [51, 134] on div "Endorsements" at bounding box center [37, 136] width 52 height 15
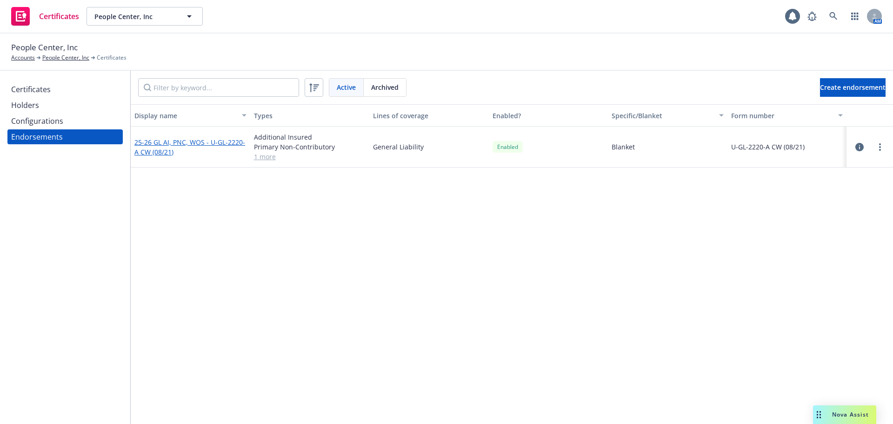
click at [160, 149] on link "25-26 GL AI, PNC, WOS - U-GL-2220-A CW (08/21)" at bounding box center [189, 147] width 111 height 19
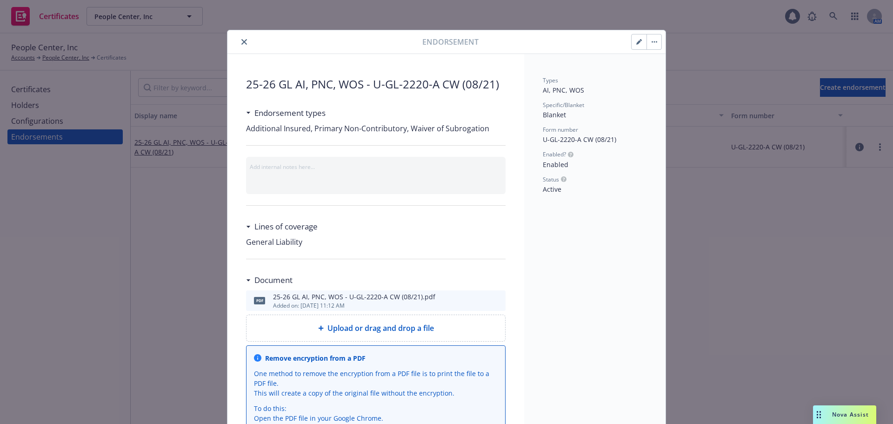
click at [482, 301] on button "download file" at bounding box center [481, 299] width 9 height 9
click at [481, 299] on icon "download file" at bounding box center [481, 299] width 7 height 7
click at [244, 44] on button "close" at bounding box center [244, 41] width 11 height 11
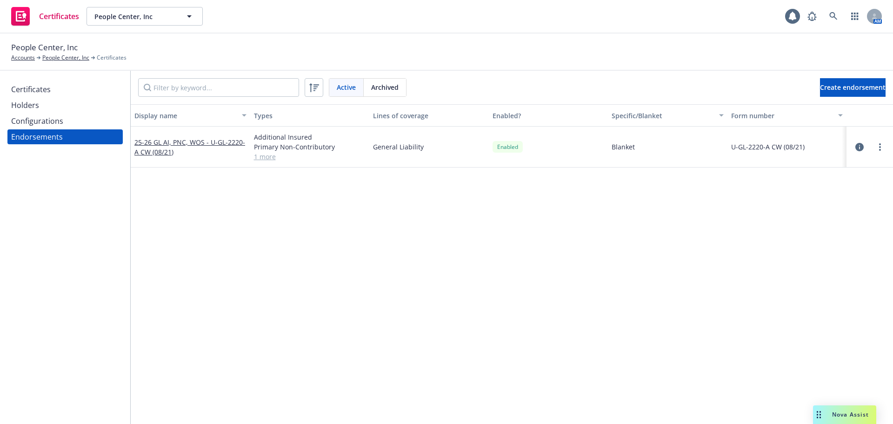
click at [64, 118] on div "Configurations" at bounding box center [65, 120] width 108 height 15
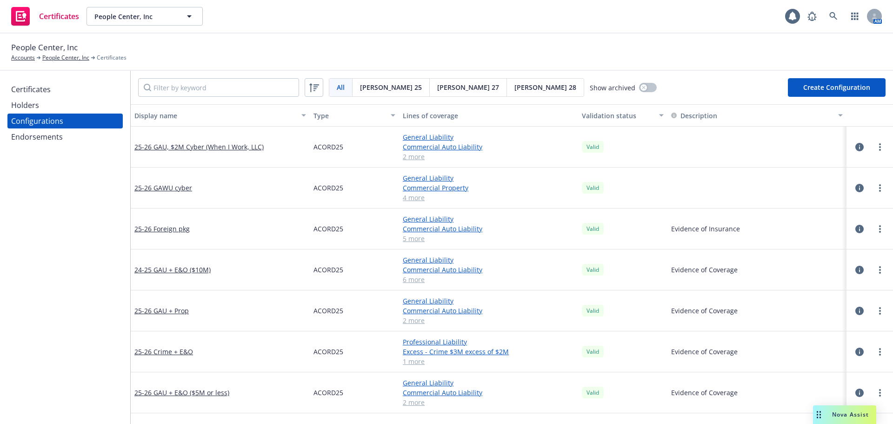
click at [73, 106] on div "Holders" at bounding box center [65, 105] width 108 height 15
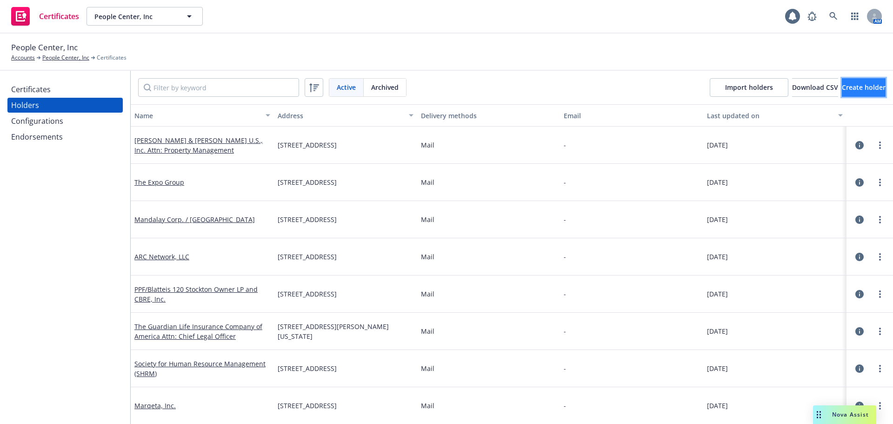
click at [842, 94] on button "Create holder" at bounding box center [864, 87] width 44 height 19
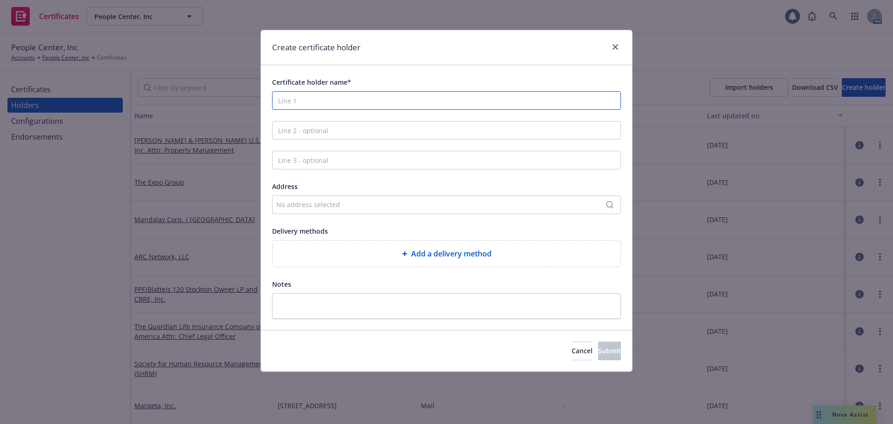
paste input "J.R. Simplot Company"
type input "J.R. Simplot Company"
click at [334, 205] on div "No address selected" at bounding box center [441, 205] width 331 height 10
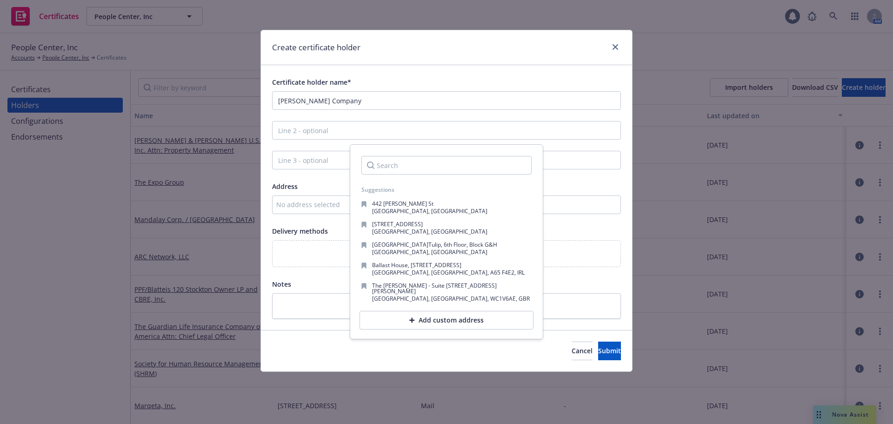
click at [396, 317] on div "Add custom address" at bounding box center [447, 320] width 174 height 19
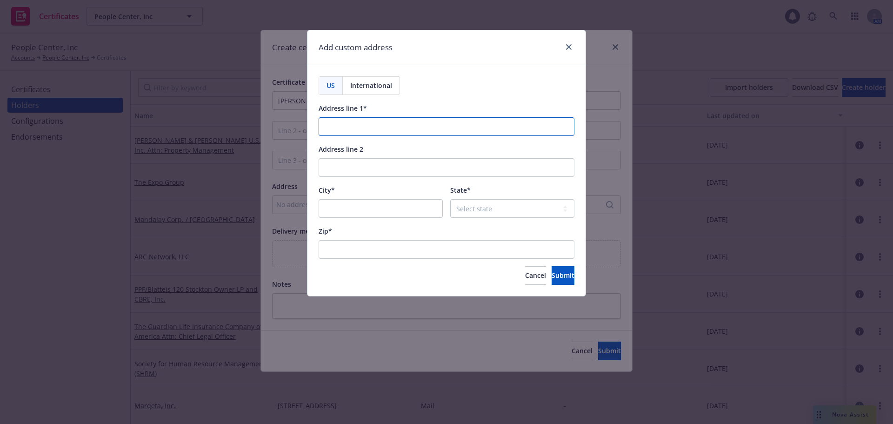
paste input "P.O. Box 27"
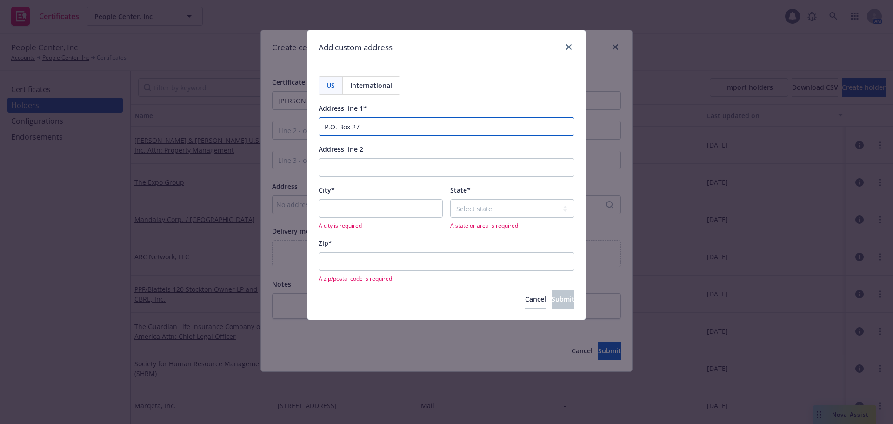
type input "P.O. Box 27"
click at [374, 205] on input "City*" at bounding box center [381, 208] width 124 height 19
type input "Boise"
click at [463, 206] on select "Select state [US_STATE] [US_STATE] [US_STATE] [US_STATE] [US_STATE] [PERSON_NAM…" at bounding box center [512, 208] width 124 height 19
select select "ID"
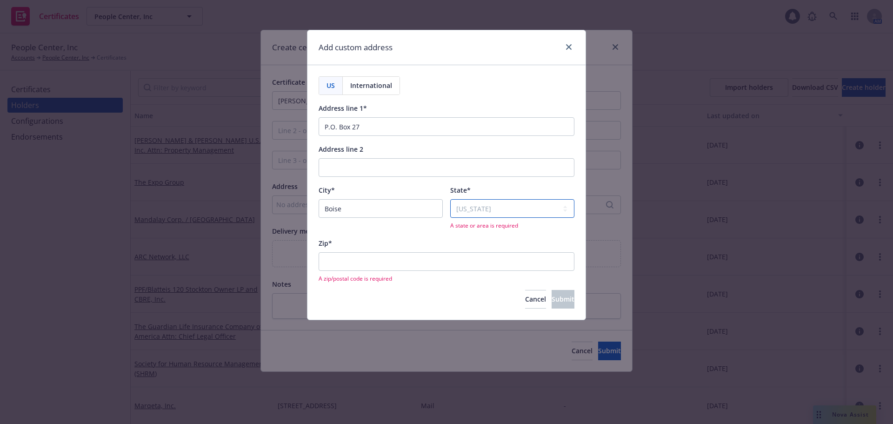
click at [450, 199] on select "Select state [US_STATE] [US_STATE] [US_STATE] [US_STATE] [US_STATE] [PERSON_NAM…" at bounding box center [512, 208] width 124 height 19
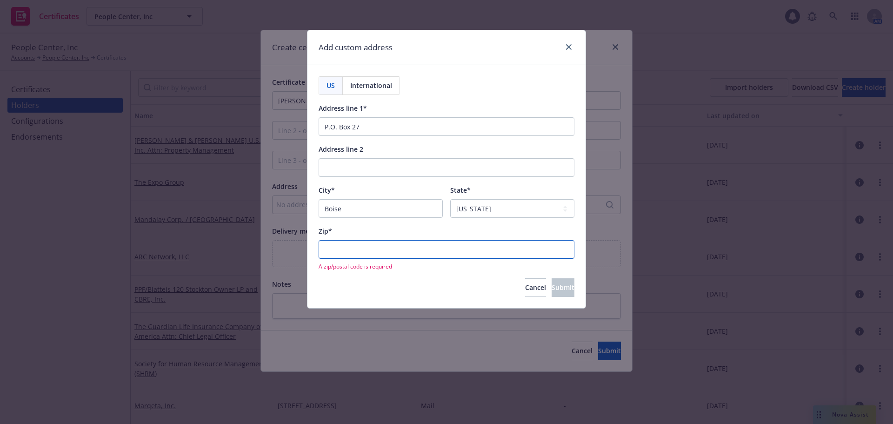
paste input "83702"
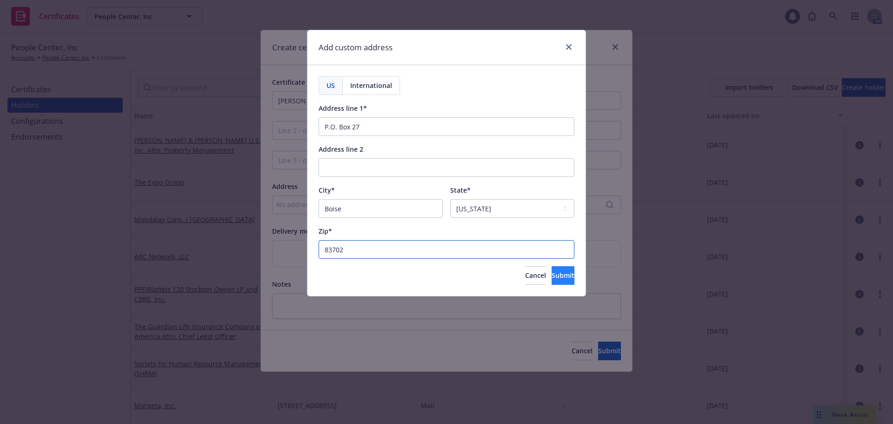
type input "83702"
click at [557, 273] on span "Submit" at bounding box center [563, 275] width 23 height 9
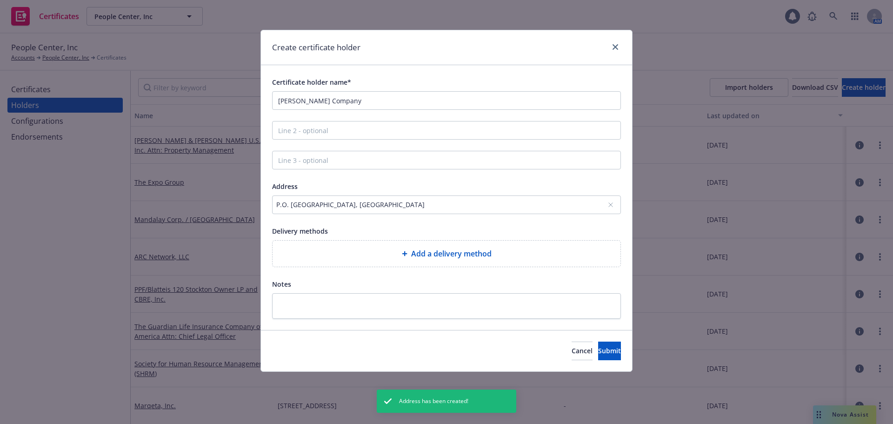
click at [345, 259] on div "Add a delivery method" at bounding box center [446, 253] width 333 height 11
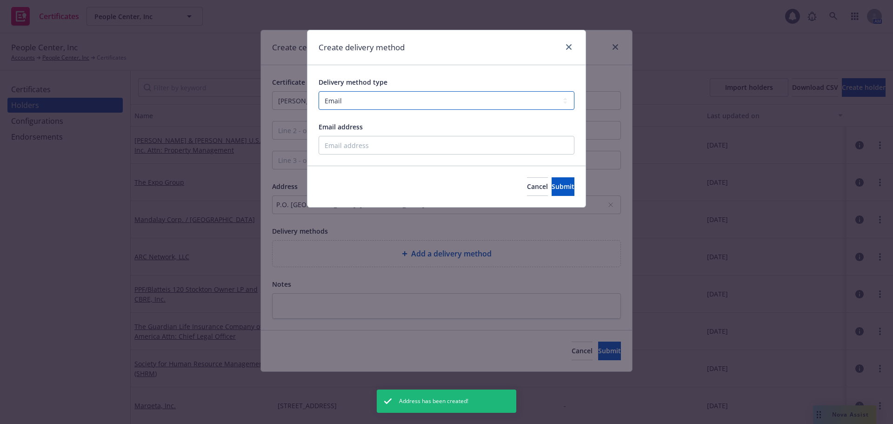
click at [342, 99] on select "Select delivery method type Email Mail Fax Upload to Compliance Website" at bounding box center [447, 100] width 256 height 19
select select "MAIL"
click at [319, 91] on select "Select delivery method type Email Mail Fax Upload to Compliance Website" at bounding box center [447, 100] width 256 height 19
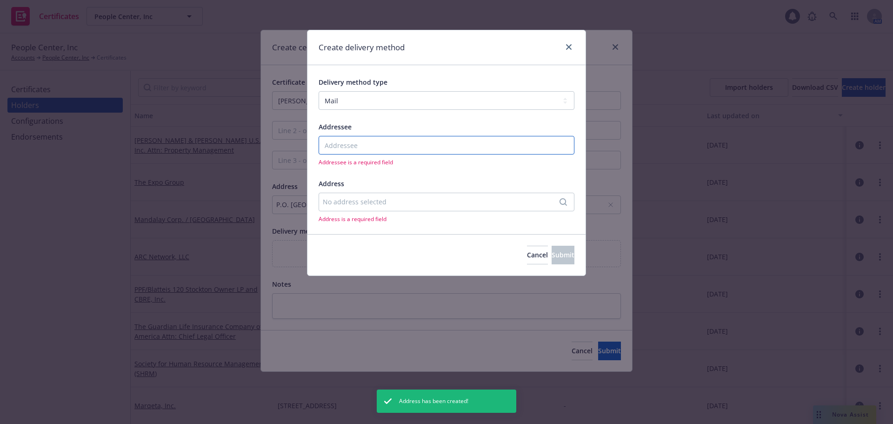
click at [353, 147] on input "Addressee" at bounding box center [447, 145] width 256 height 19
type input "n/a"
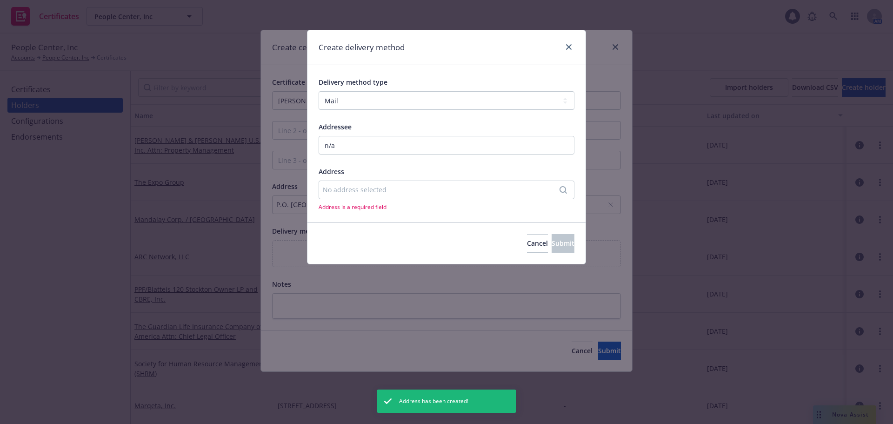
click at [366, 194] on div "No address selected" at bounding box center [442, 190] width 238 height 10
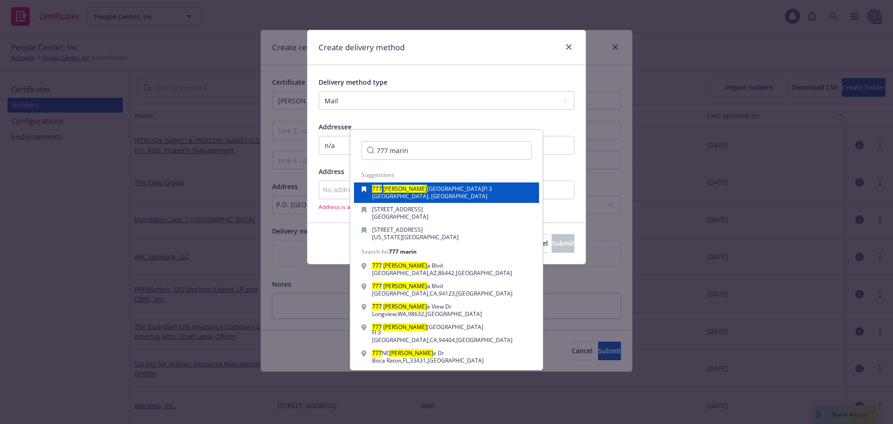
type input "777 marin"
click at [406, 193] on span "San Mateo, CA, 94404, USA" at bounding box center [429, 196] width 115 height 8
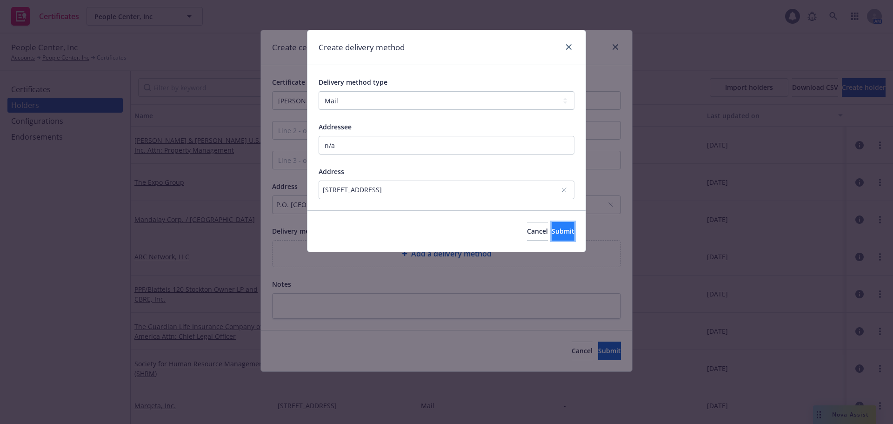
click at [552, 227] on span "Submit" at bounding box center [563, 230] width 23 height 9
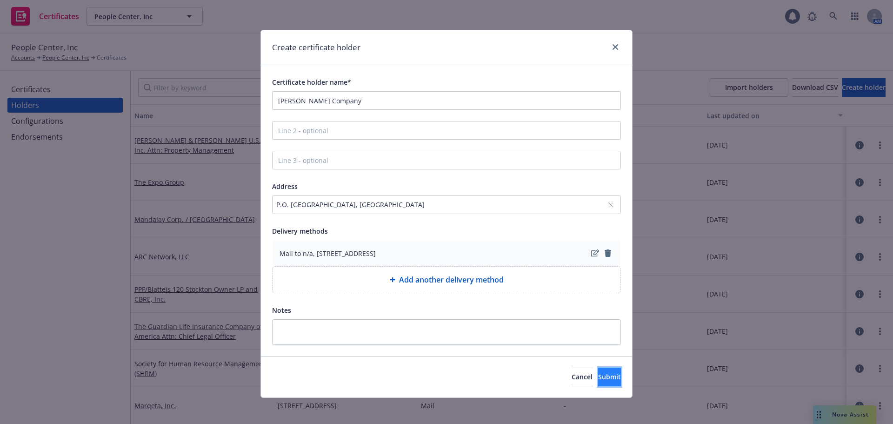
click at [598, 377] on span "Submit" at bounding box center [609, 376] width 23 height 9
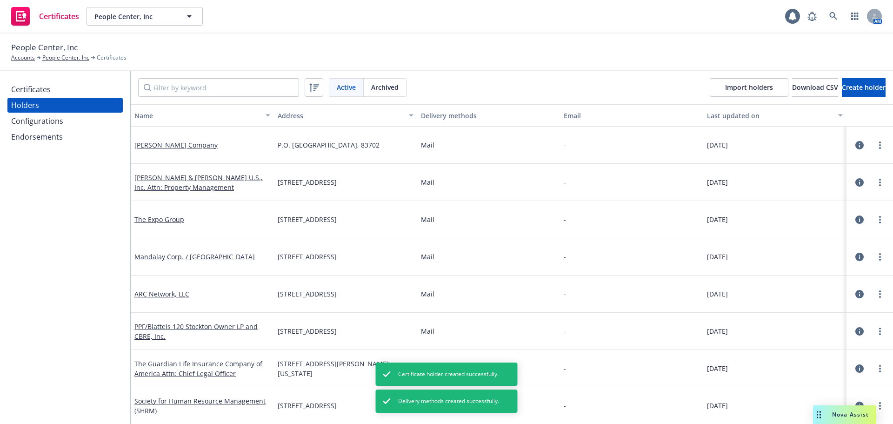
click at [95, 95] on div "Certificates" at bounding box center [65, 89] width 108 height 15
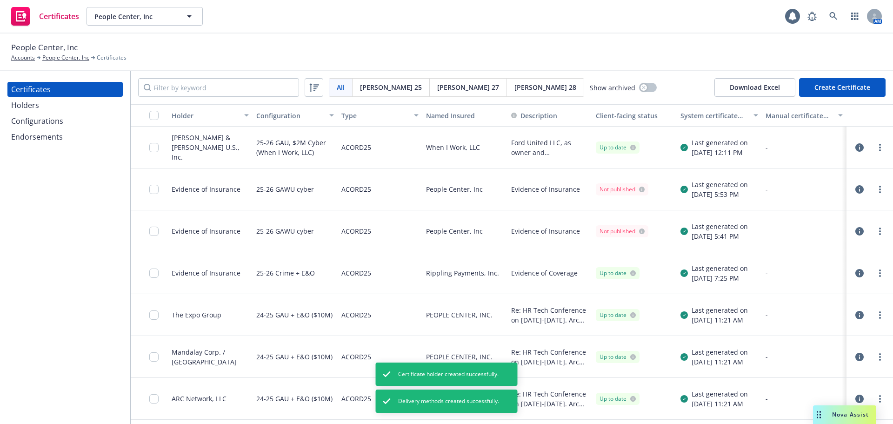
click at [859, 90] on button "Create Certificate" at bounding box center [842, 87] width 87 height 19
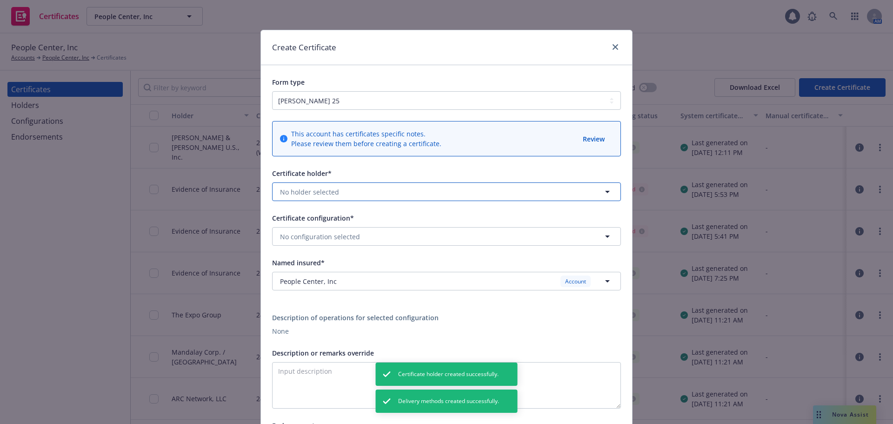
click at [358, 197] on button "No holder selected" at bounding box center [446, 191] width 349 height 19
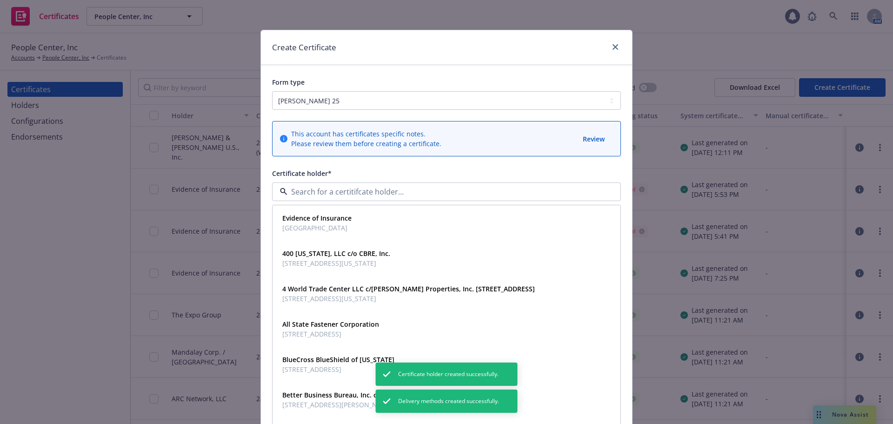
type input "j"
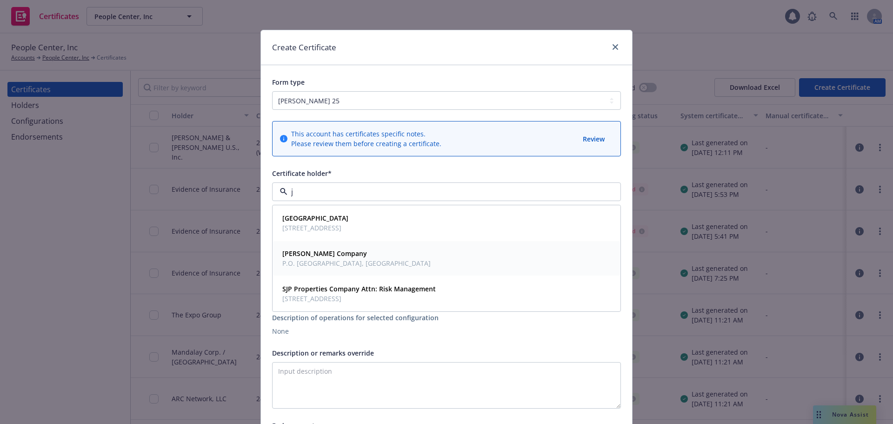
click at [358, 253] on span "[PERSON_NAME] Company" at bounding box center [356, 253] width 148 height 10
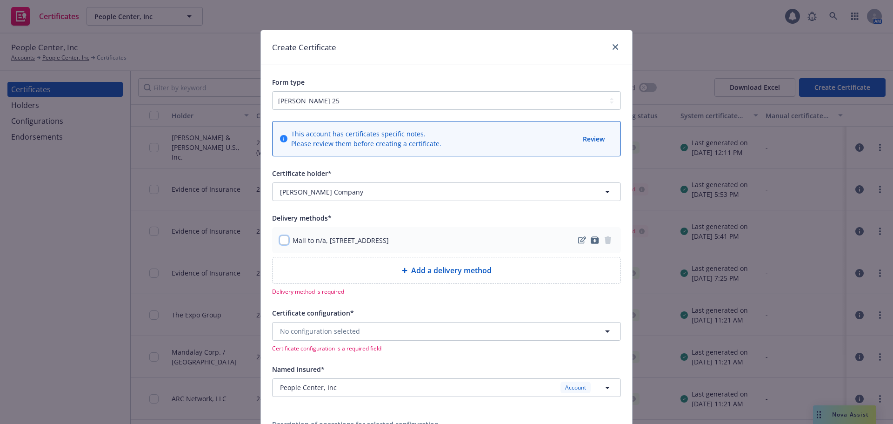
click at [280, 239] on input "checkbox" at bounding box center [284, 239] width 9 height 9
checkbox input "true"
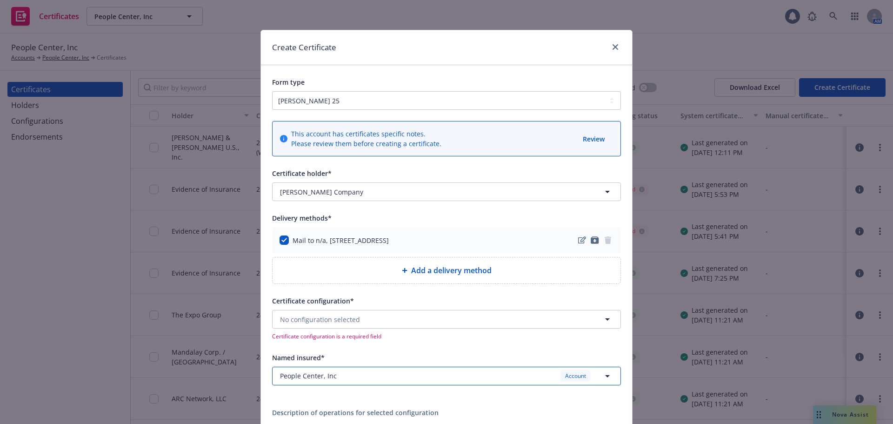
click at [326, 380] on span "People Center, Inc" at bounding box center [308, 376] width 57 height 10
click at [333, 403] on strong "When I Work, LLC" at bounding box center [310, 402] width 56 height 9
click at [345, 318] on span "No configuration selected" at bounding box center [320, 319] width 80 height 10
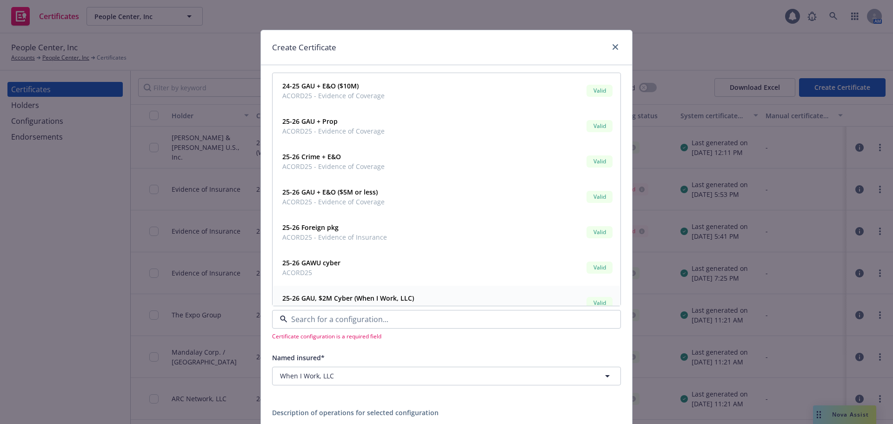
click at [361, 296] on strong "25-26 GAU, $2M Cyber (When I Work, LLC)" at bounding box center [348, 297] width 132 height 9
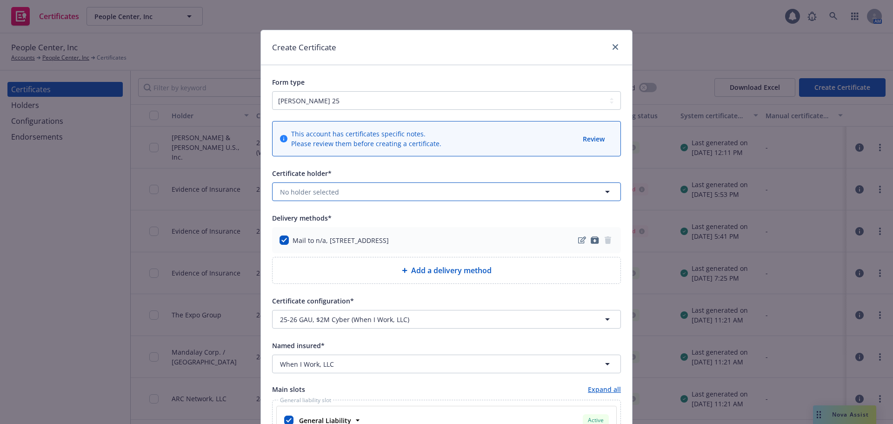
click at [342, 190] on button "No holder selected" at bounding box center [446, 191] width 349 height 19
type input "j"
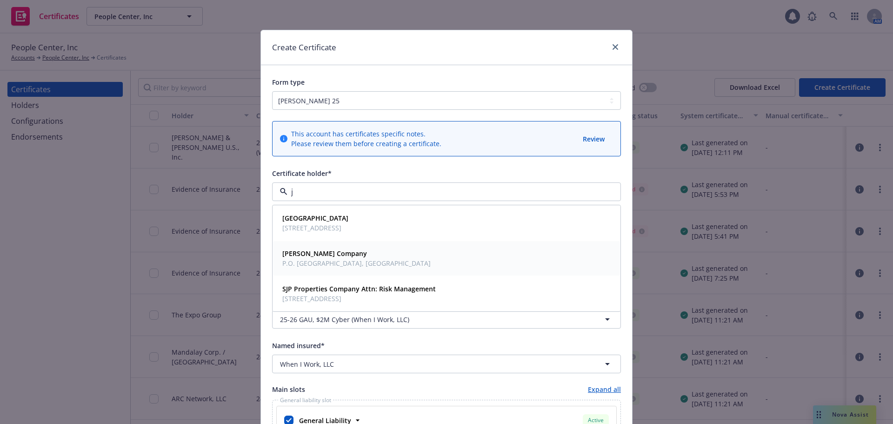
click at [313, 255] on strong "[PERSON_NAME] Company" at bounding box center [324, 253] width 85 height 9
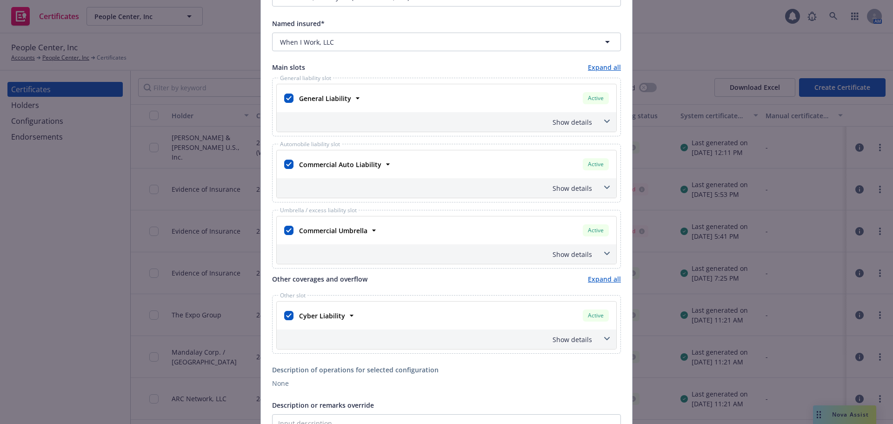
scroll to position [326, 0]
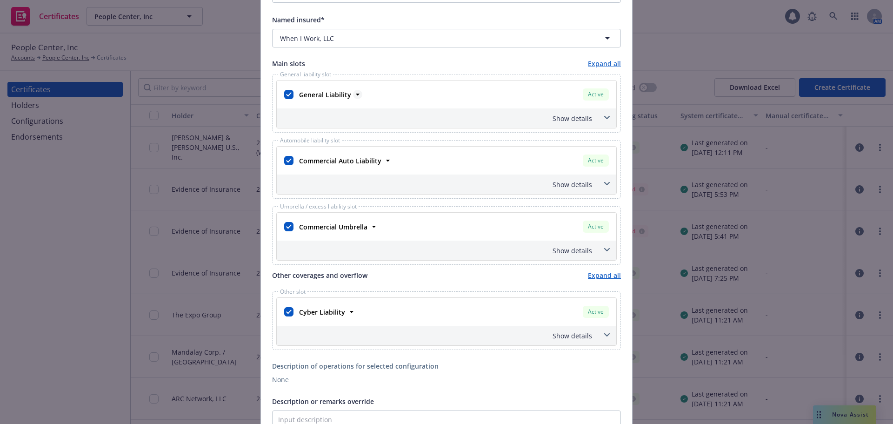
click at [353, 95] on icon at bounding box center [357, 94] width 9 height 9
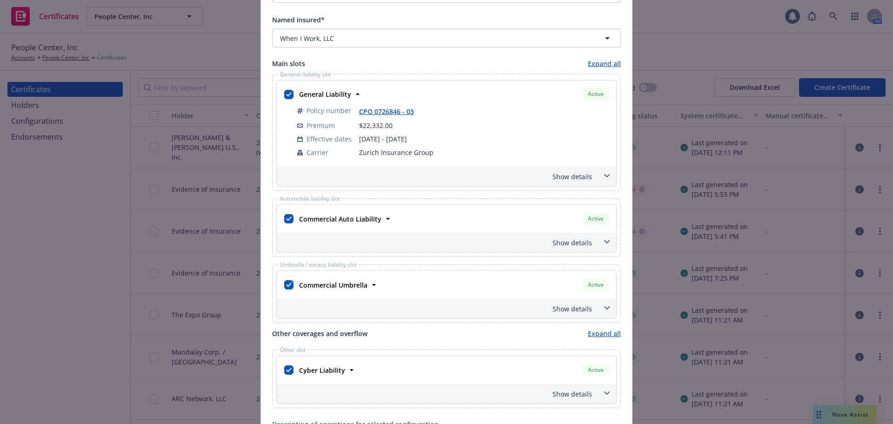
click at [567, 176] on div "Show details" at bounding box center [435, 177] width 313 height 10
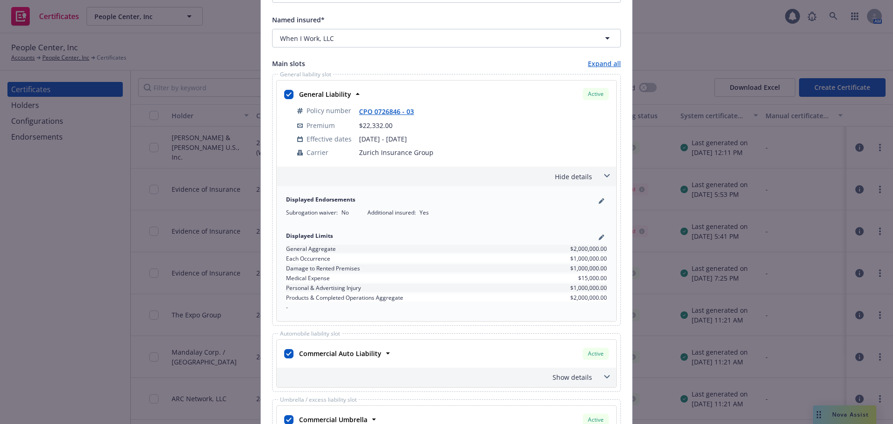
click at [592, 202] on div "Displayed Endorsements" at bounding box center [446, 200] width 321 height 11
click at [596, 200] on link "pencil" at bounding box center [601, 200] width 11 height 11
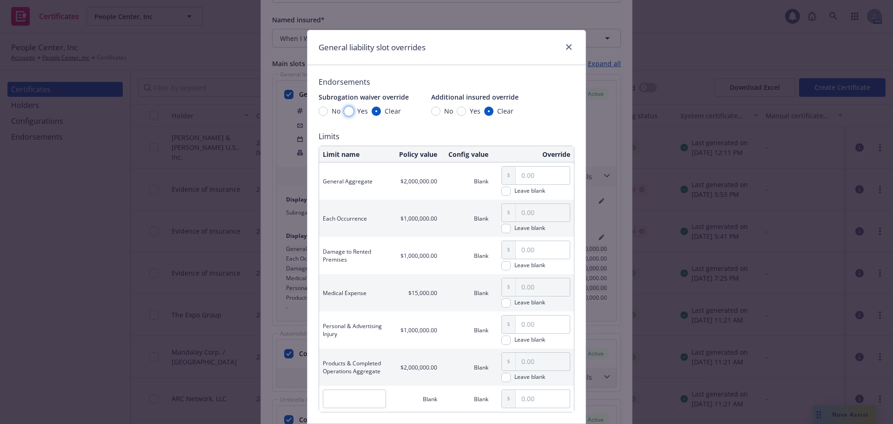
click at [346, 111] on input "Yes" at bounding box center [348, 111] width 9 height 9
radio input "true"
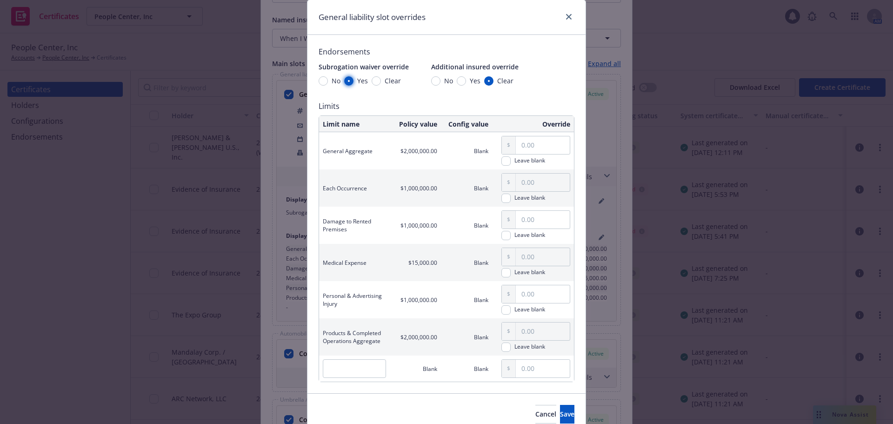
scroll to position [71, 0]
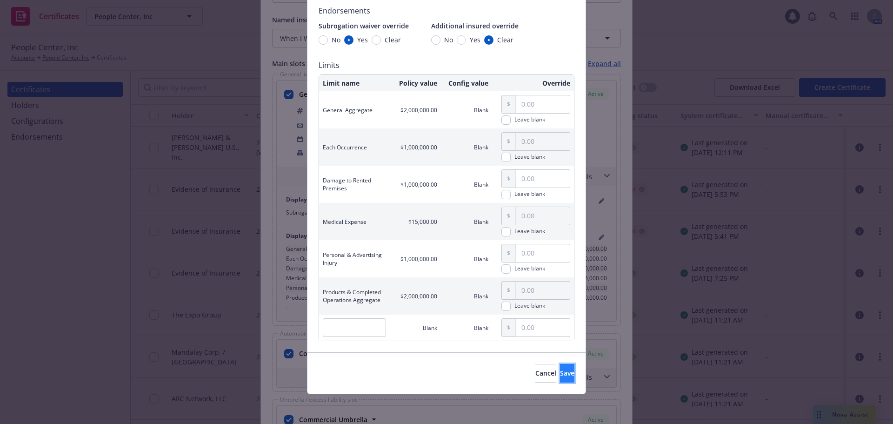
click at [560, 377] on span "Save" at bounding box center [567, 372] width 14 height 9
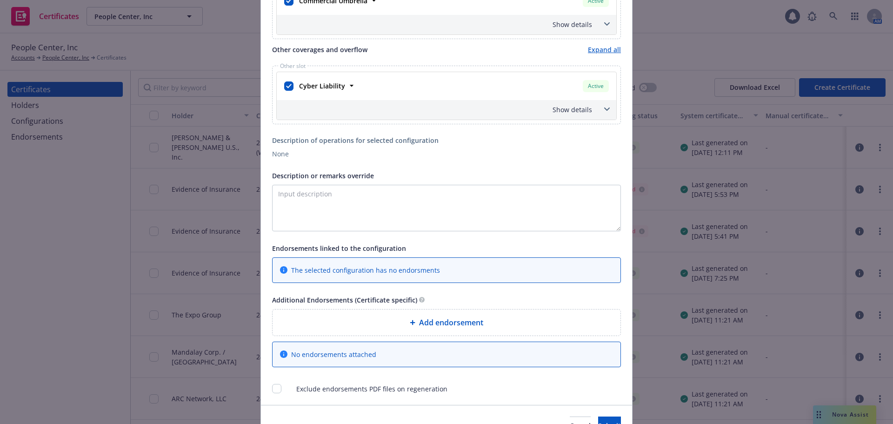
scroll to position [797, 0]
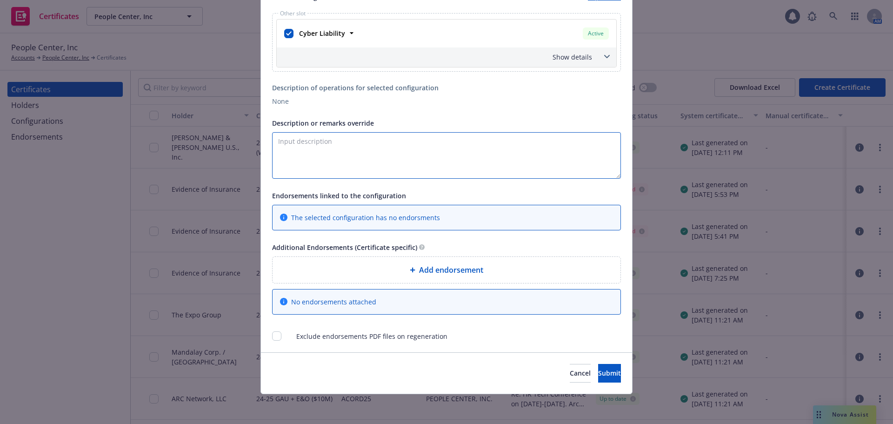
click at [354, 158] on textarea "Description or remarks override" at bounding box center [446, 155] width 349 height 47
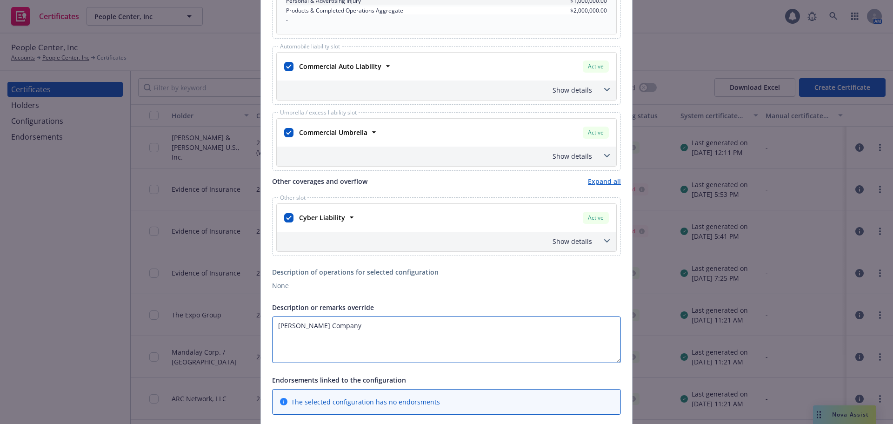
scroll to position [611, 0]
type textarea "[PERSON_NAME] Company"
click at [606, 158] on icon at bounding box center [607, 158] width 6 height 4
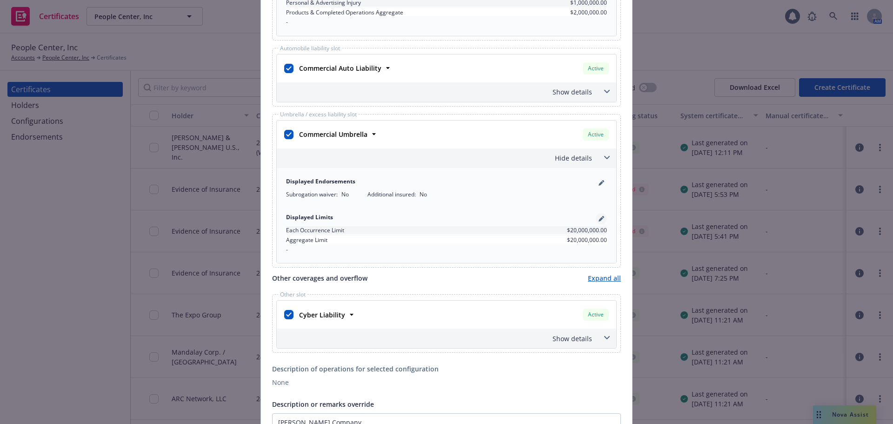
click at [599, 216] on icon "pencil" at bounding box center [602, 219] width 6 height 6
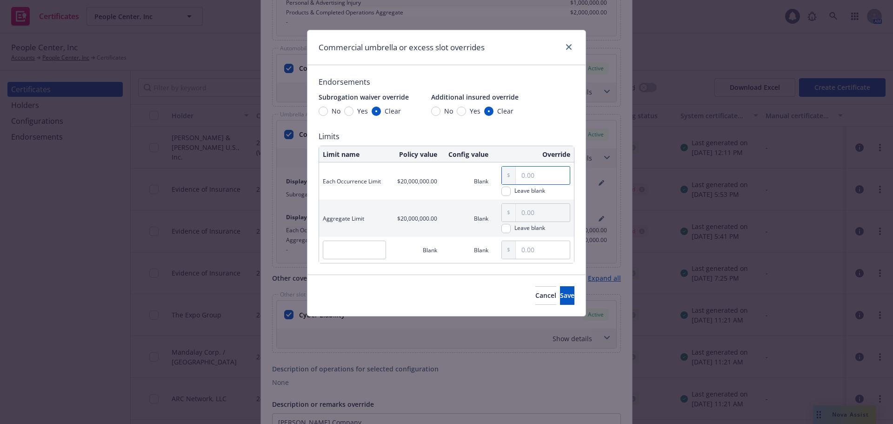
click at [554, 177] on input "text" at bounding box center [543, 175] width 54 height 18
type input "5,000,000.00"
click at [539, 214] on input "text" at bounding box center [543, 213] width 54 height 18
type input "5,000,000.00"
click at [560, 300] on button "Save" at bounding box center [567, 295] width 14 height 19
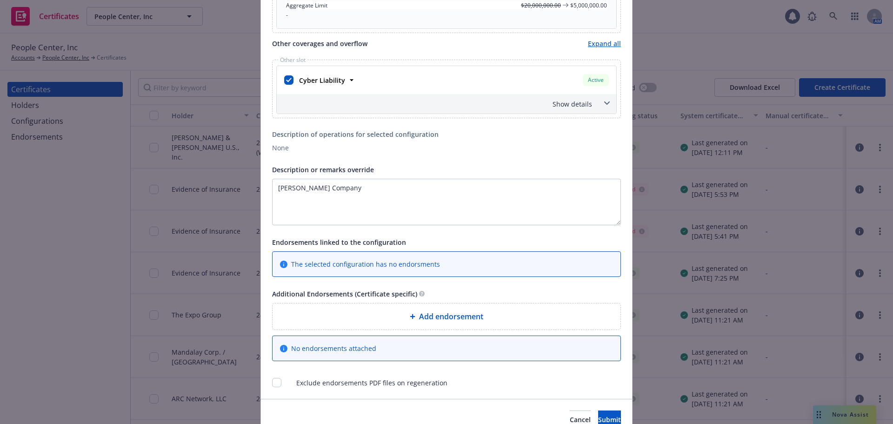
scroll to position [890, 0]
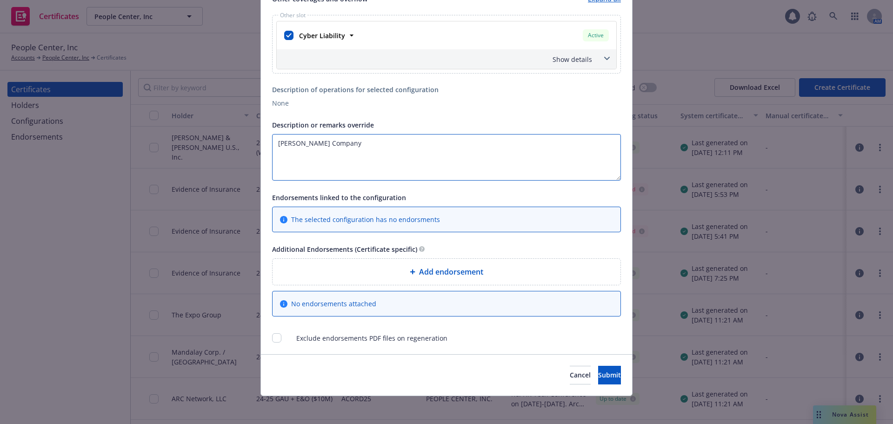
paste textarea "and its affiliates are included as Additional Insureds as respects to General L…"
click at [340, 145] on textarea "J.R. Simplot Companyand its affiliates are included as Additional Insureds as r…" at bounding box center [446, 157] width 349 height 47
click at [612, 145] on textarea "J.R. Simplot Company and its affiliates are included as Additional Insureds as …" at bounding box center [446, 157] width 349 height 47
type textarea "[PERSON_NAME] Company and its affiliates are included as Additional Insureds as…"
click at [598, 374] on span "Submit" at bounding box center [609, 374] width 23 height 9
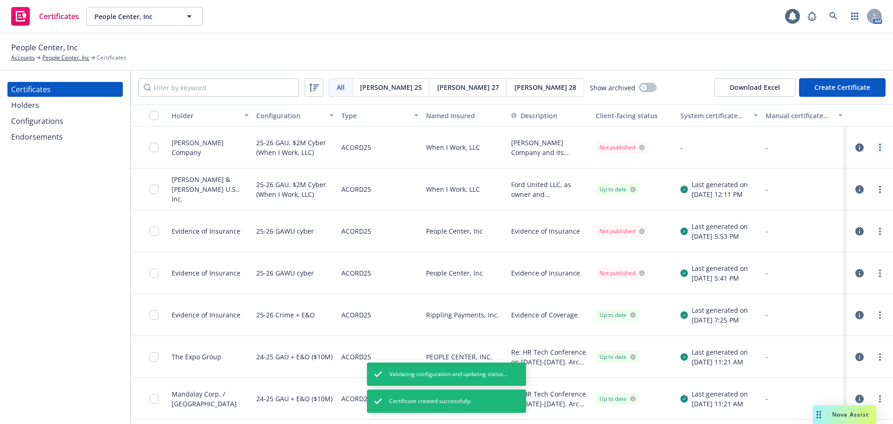
click at [874, 145] on link "more" at bounding box center [879, 147] width 11 height 11
click at [798, 200] on link "Regenerate" at bounding box center [803, 203] width 149 height 19
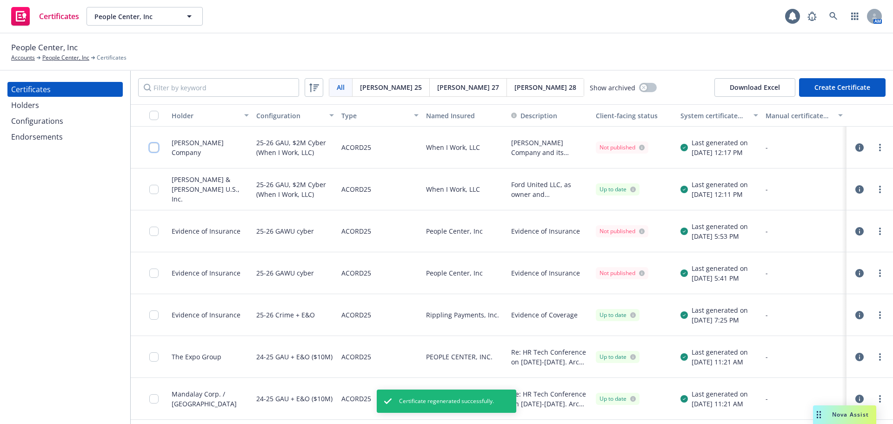
click at [154, 146] on input "checkbox" at bounding box center [153, 147] width 9 height 9
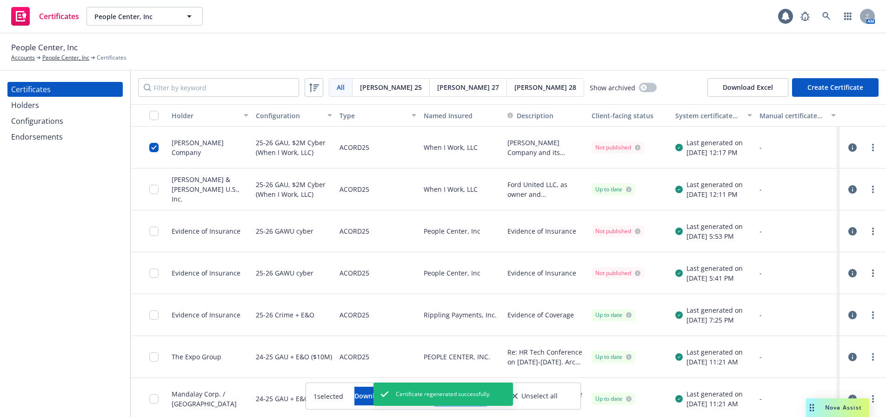
click at [486, 399] on button "Other actions" at bounding box center [461, 395] width 50 height 19
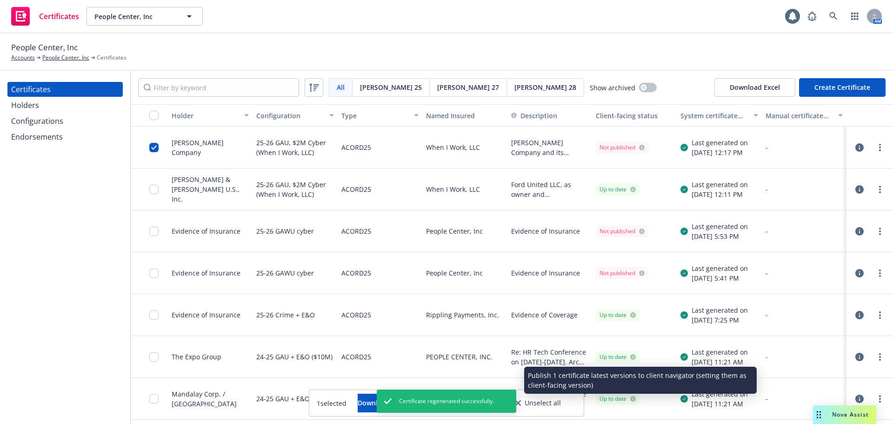
click at [490, 379] on link "Publish certificate" at bounding box center [447, 380] width 86 height 19
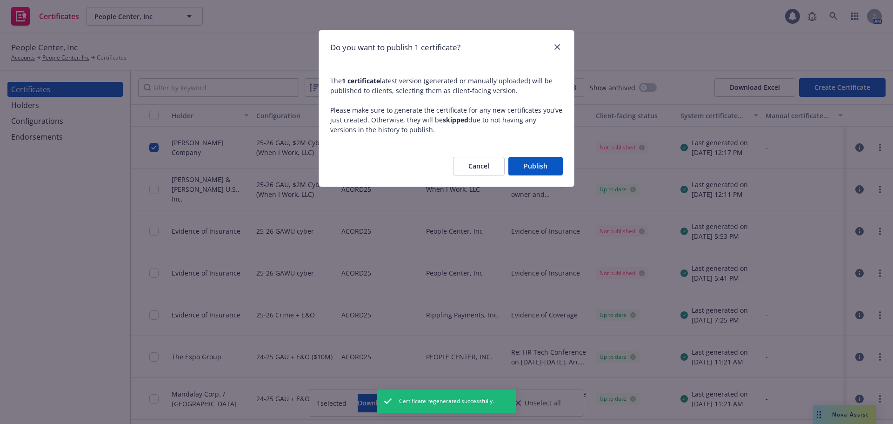
click at [539, 164] on button "Publish" at bounding box center [535, 166] width 54 height 19
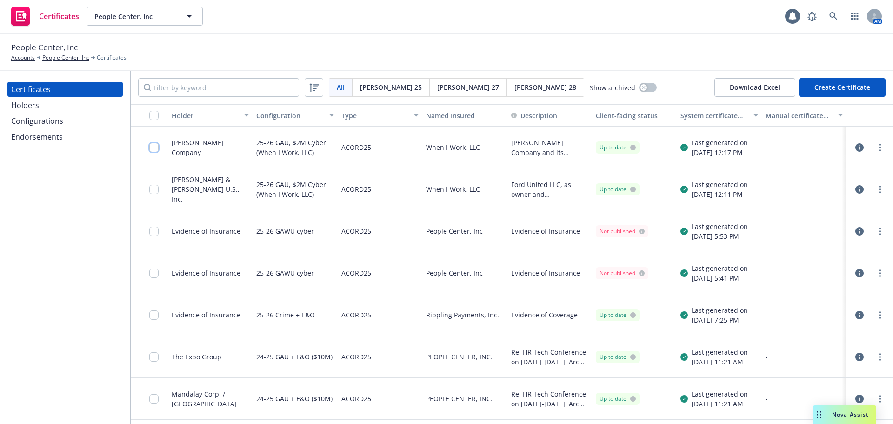
click at [156, 149] on input "checkbox" at bounding box center [153, 147] width 9 height 9
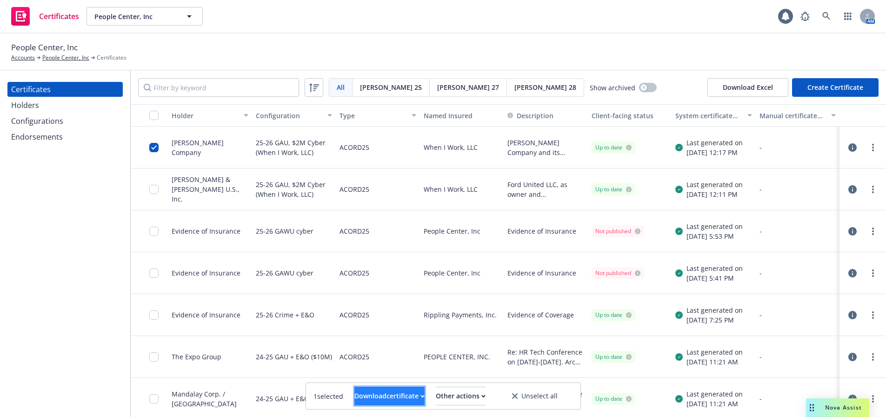
click at [396, 395] on div "Download certificate" at bounding box center [389, 396] width 70 height 18
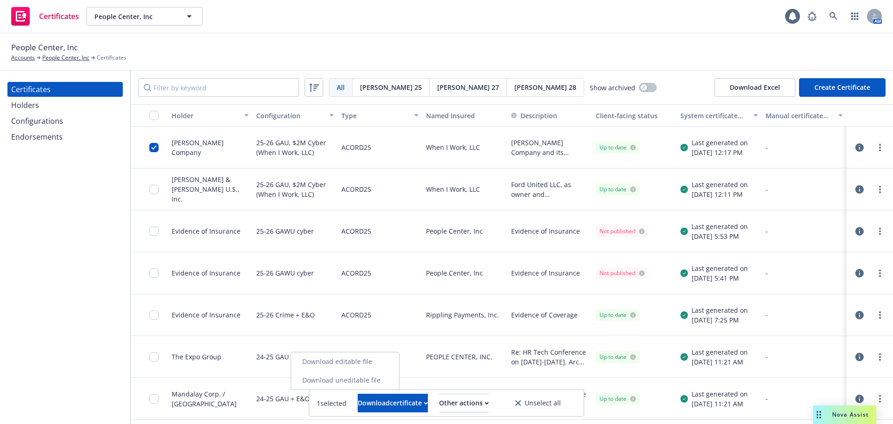
click at [389, 375] on link "Download uneditable file" at bounding box center [345, 380] width 108 height 19
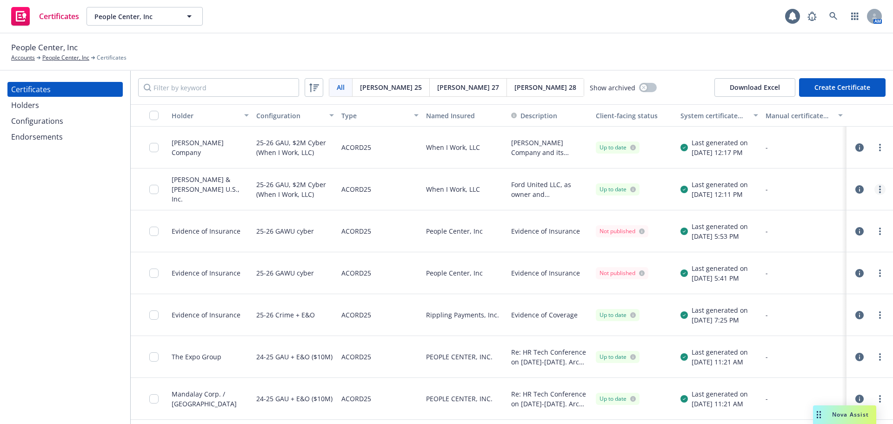
click at [874, 191] on link "more" at bounding box center [879, 189] width 11 height 11
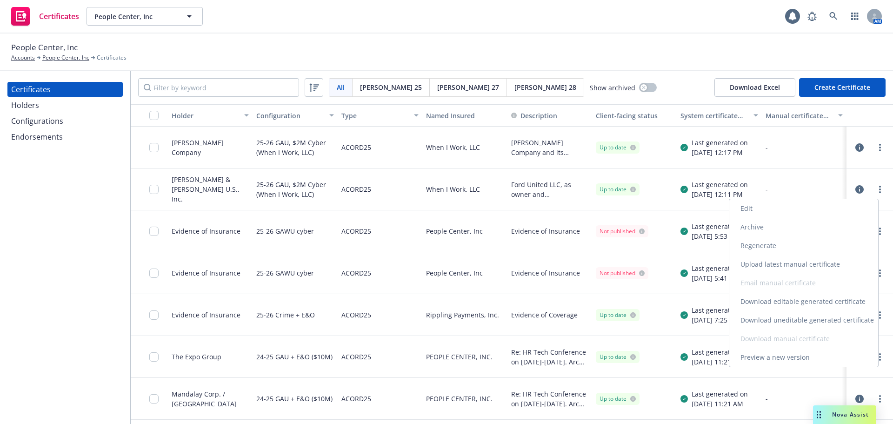
click at [781, 211] on link "Edit" at bounding box center [803, 208] width 149 height 19
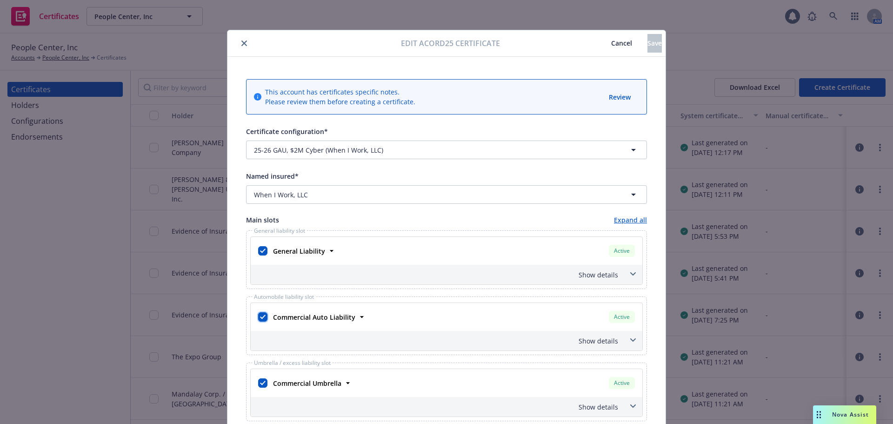
click at [258, 318] on input "checkbox" at bounding box center [262, 316] width 9 height 9
checkbox input "false"
click at [260, 381] on input "checkbox" at bounding box center [262, 382] width 9 height 9
checkbox input "false"
click at [621, 278] on div "Show details" at bounding box center [447, 275] width 392 height 20
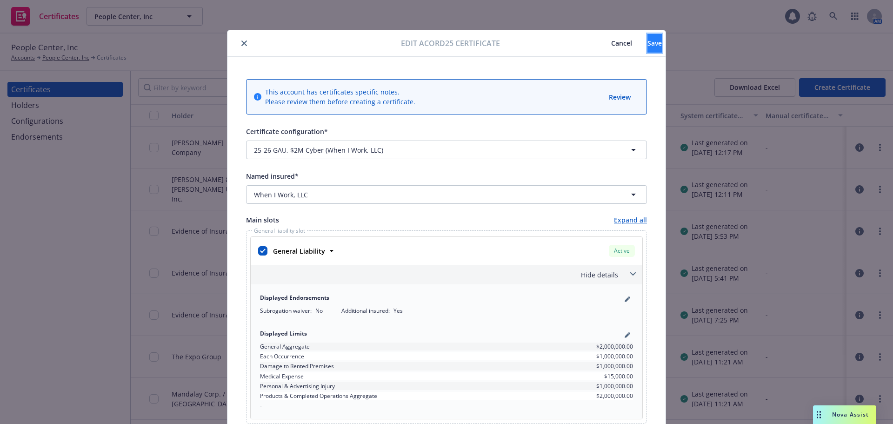
click at [651, 39] on button "Save" at bounding box center [654, 43] width 14 height 19
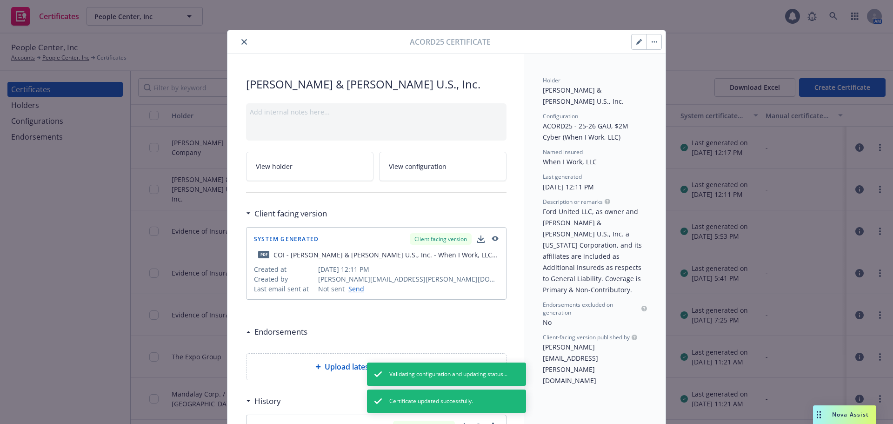
click at [241, 40] on icon "close" at bounding box center [244, 42] width 6 height 6
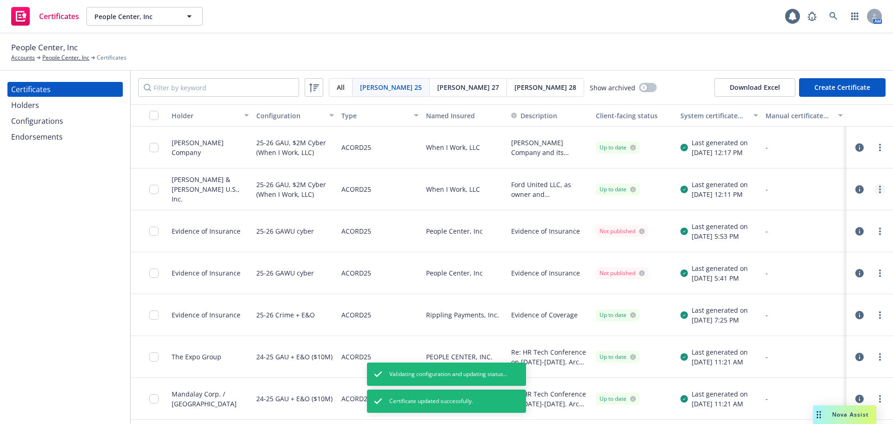
click at [874, 191] on link "more" at bounding box center [879, 189] width 11 height 11
click at [803, 245] on link "Regenerate" at bounding box center [803, 245] width 149 height 19
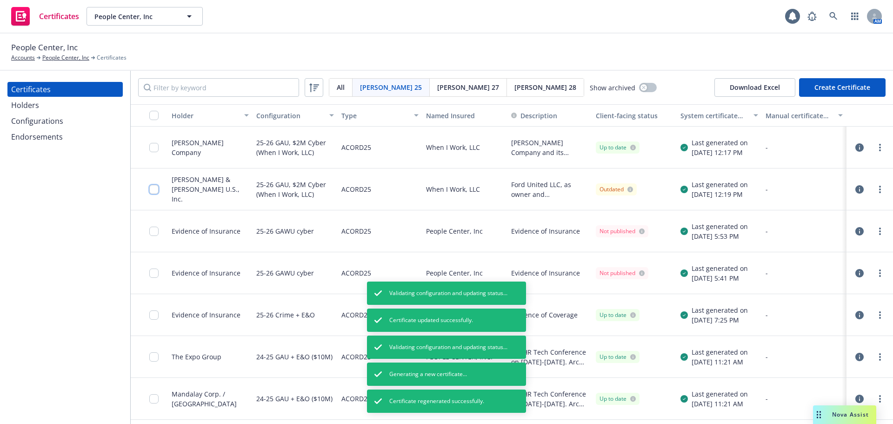
click at [157, 188] on input "checkbox" at bounding box center [153, 189] width 9 height 9
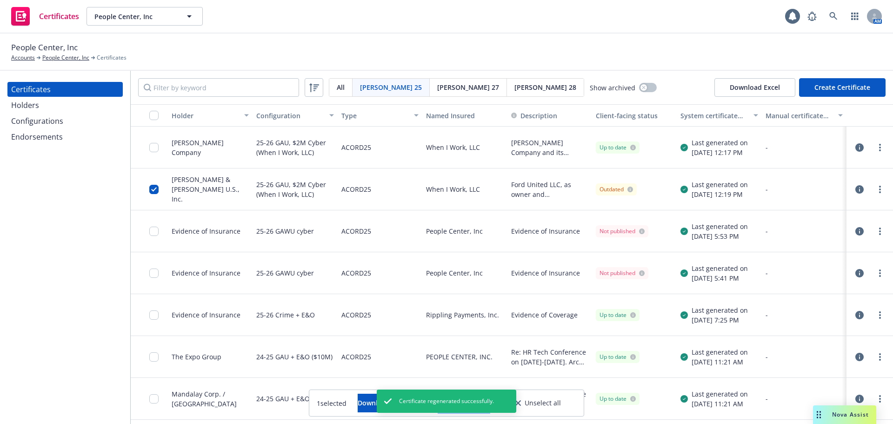
click at [489, 396] on button "Other actions" at bounding box center [464, 402] width 50 height 19
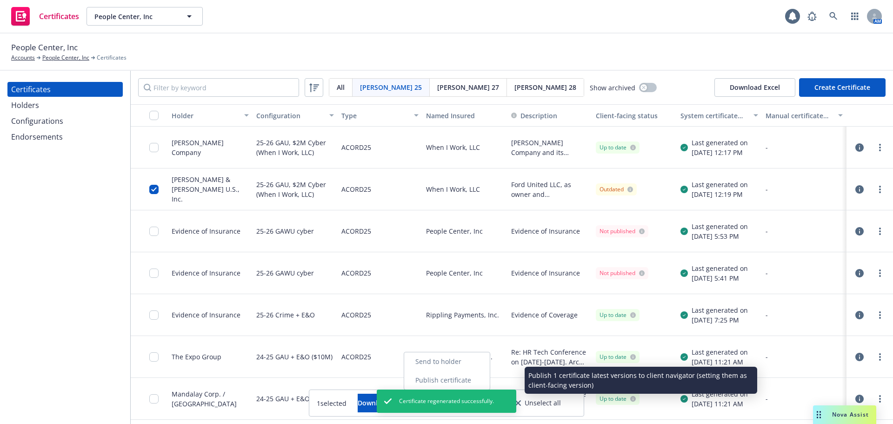
click at [490, 382] on link "Publish certificate" at bounding box center [447, 380] width 86 height 19
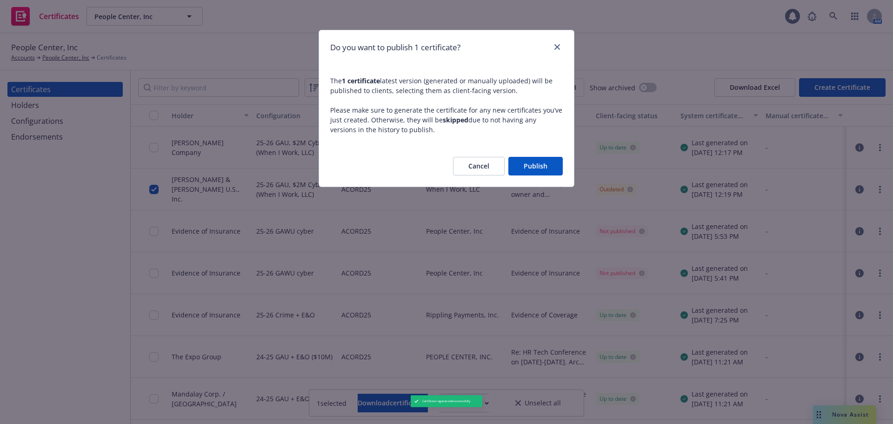
click at [545, 167] on button "Publish" at bounding box center [535, 166] width 54 height 19
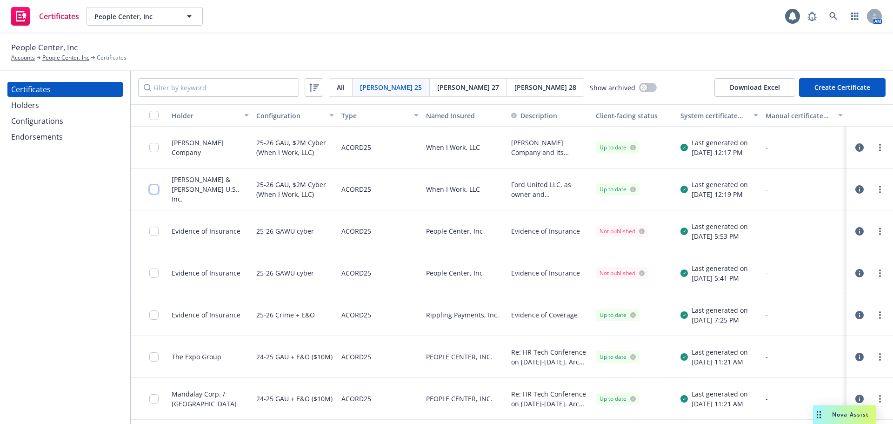
click at [153, 189] on input "checkbox" at bounding box center [153, 189] width 9 height 9
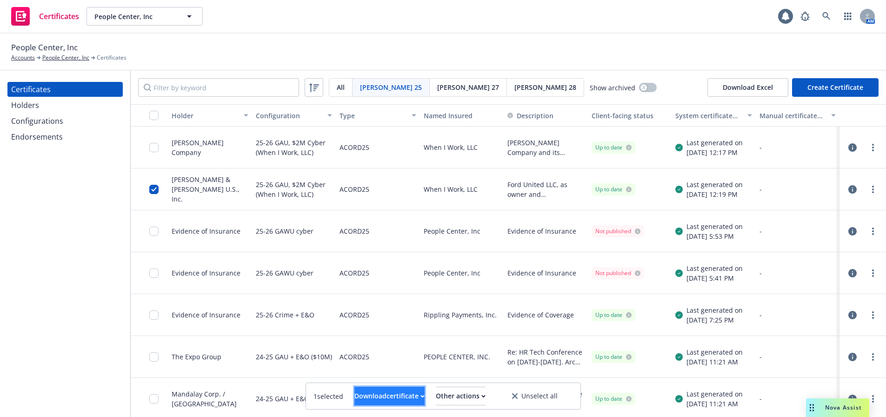
click at [402, 393] on div "Download certificate" at bounding box center [389, 396] width 70 height 18
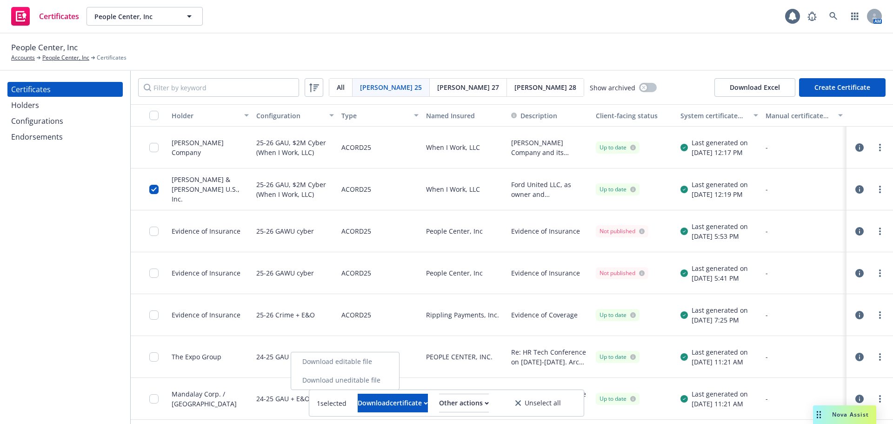
click at [395, 383] on link "Download uneditable file" at bounding box center [345, 380] width 108 height 19
